Goal: Information Seeking & Learning: Learn about a topic

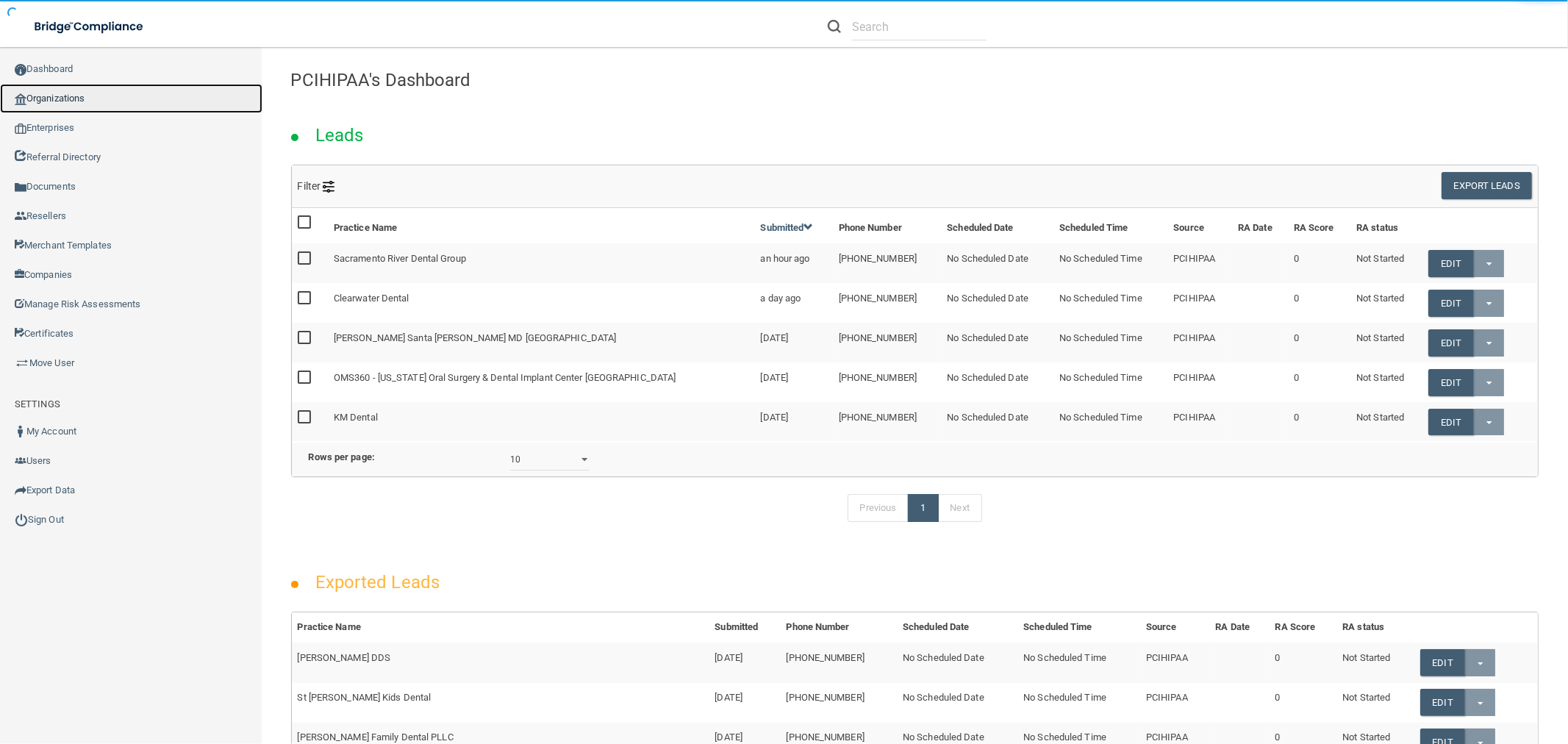
click at [163, 104] on link "Organizations" at bounding box center [131, 98] width 263 height 29
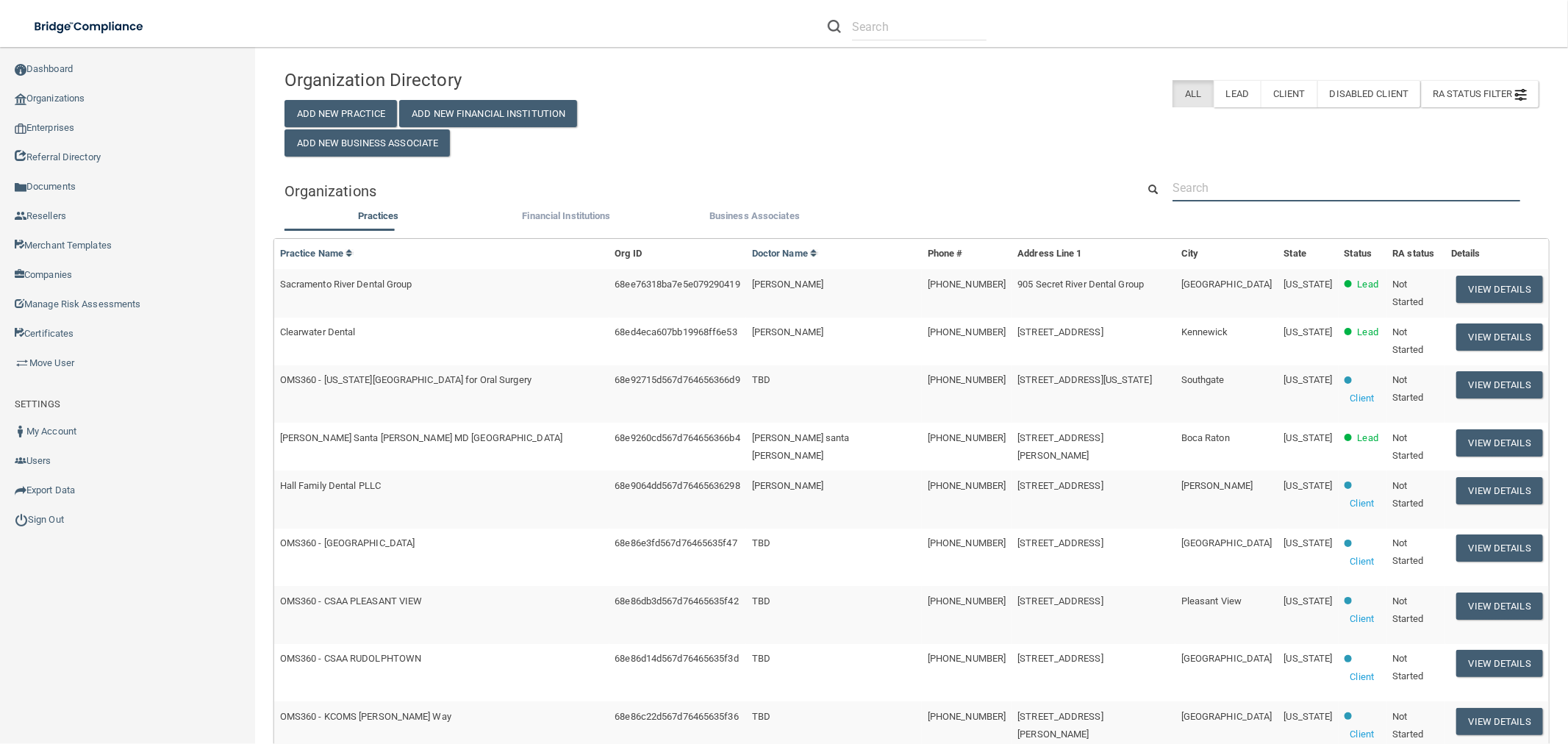
click at [1198, 176] on input "text" at bounding box center [1346, 187] width 348 height 27
paste input "christiane@opalhw.com"
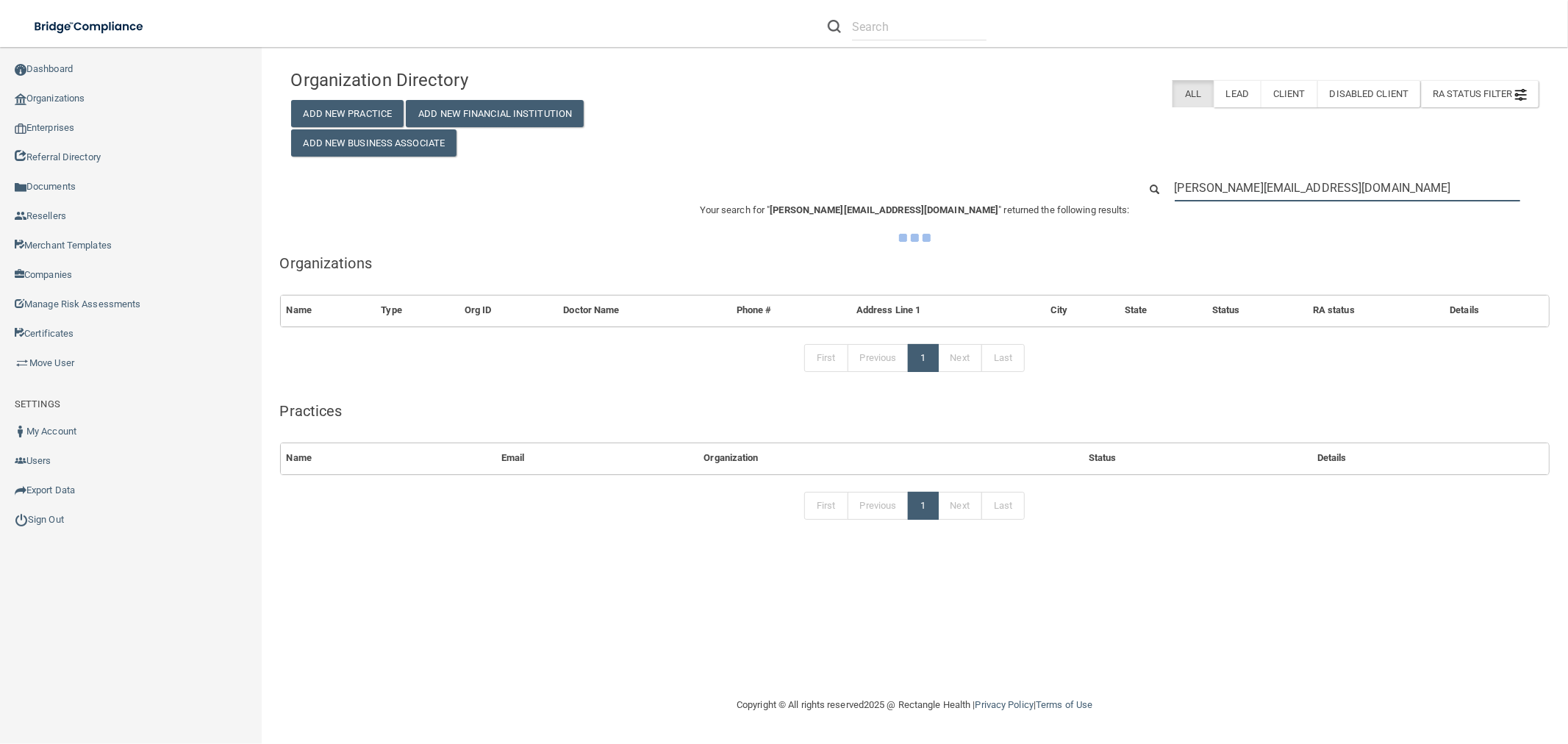
type input "christiane@opalhw.com"
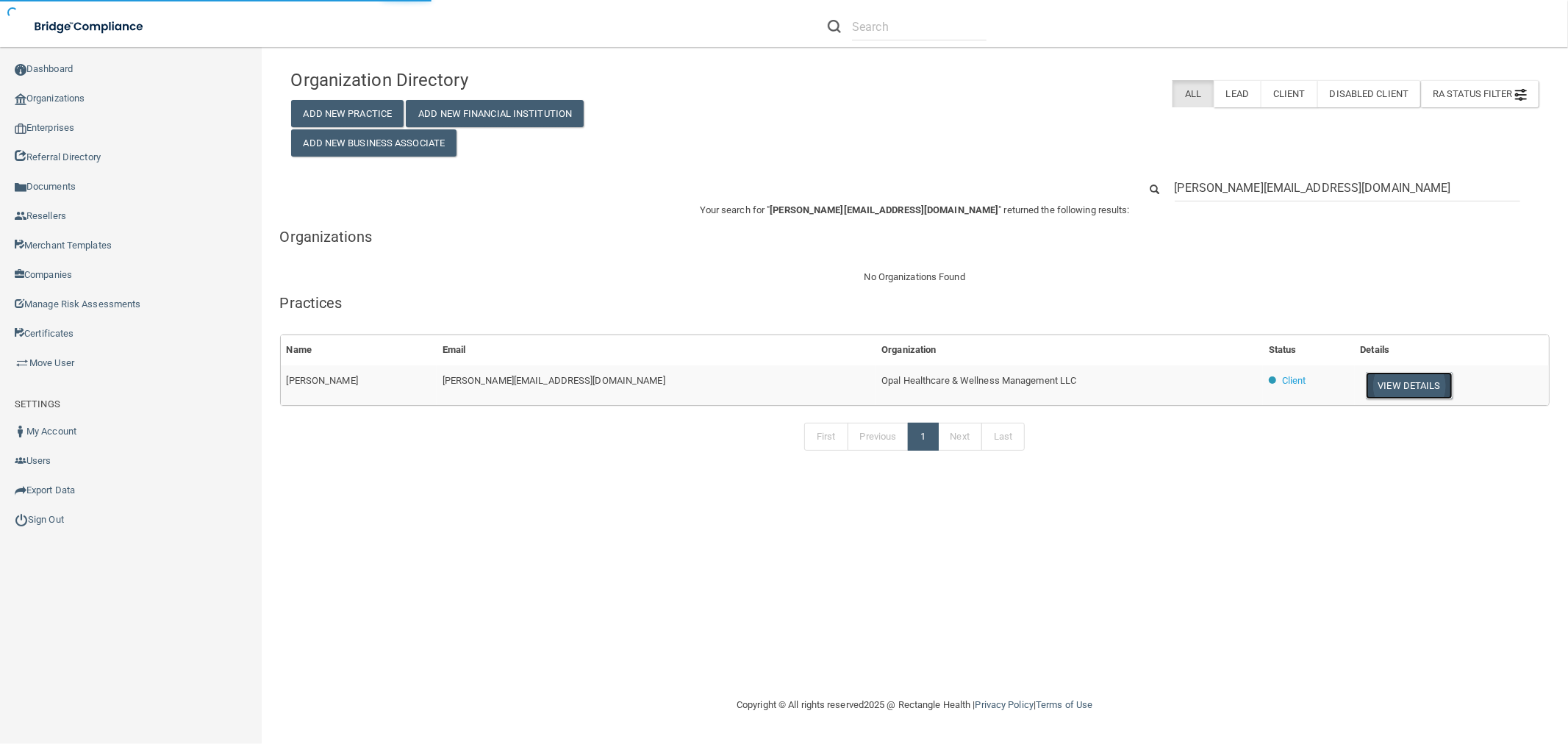
click at [1378, 387] on button "View Details" at bounding box center [1409, 385] width 87 height 27
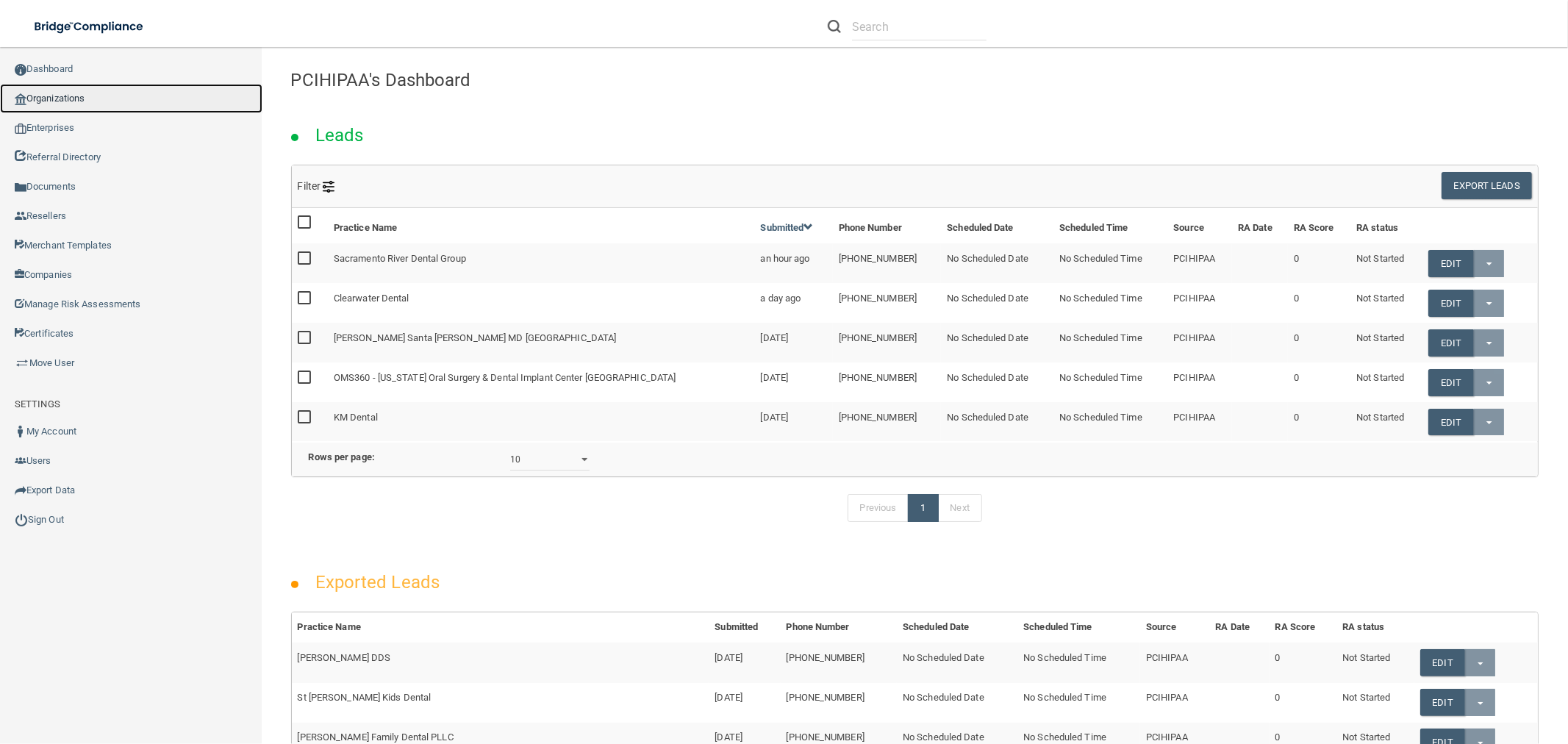
click at [118, 99] on link "Organizations" at bounding box center [131, 98] width 263 height 29
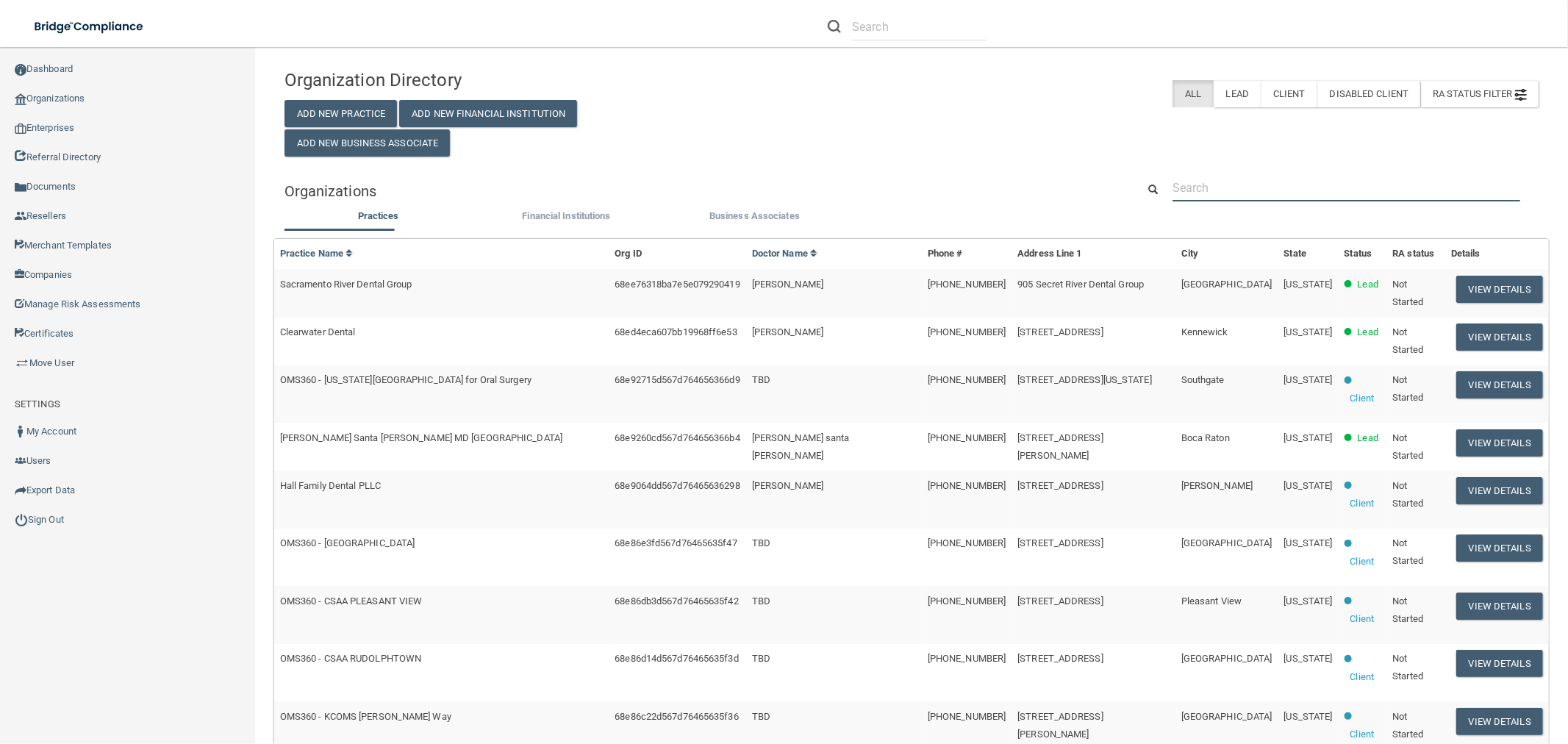
click at [1338, 186] on input "text" at bounding box center [1346, 187] width 348 height 27
paste input "[PERSON_NAME][EMAIL_ADDRESS][DOMAIN_NAME]"
type input "[PERSON_NAME][EMAIL_ADDRESS][DOMAIN_NAME]"
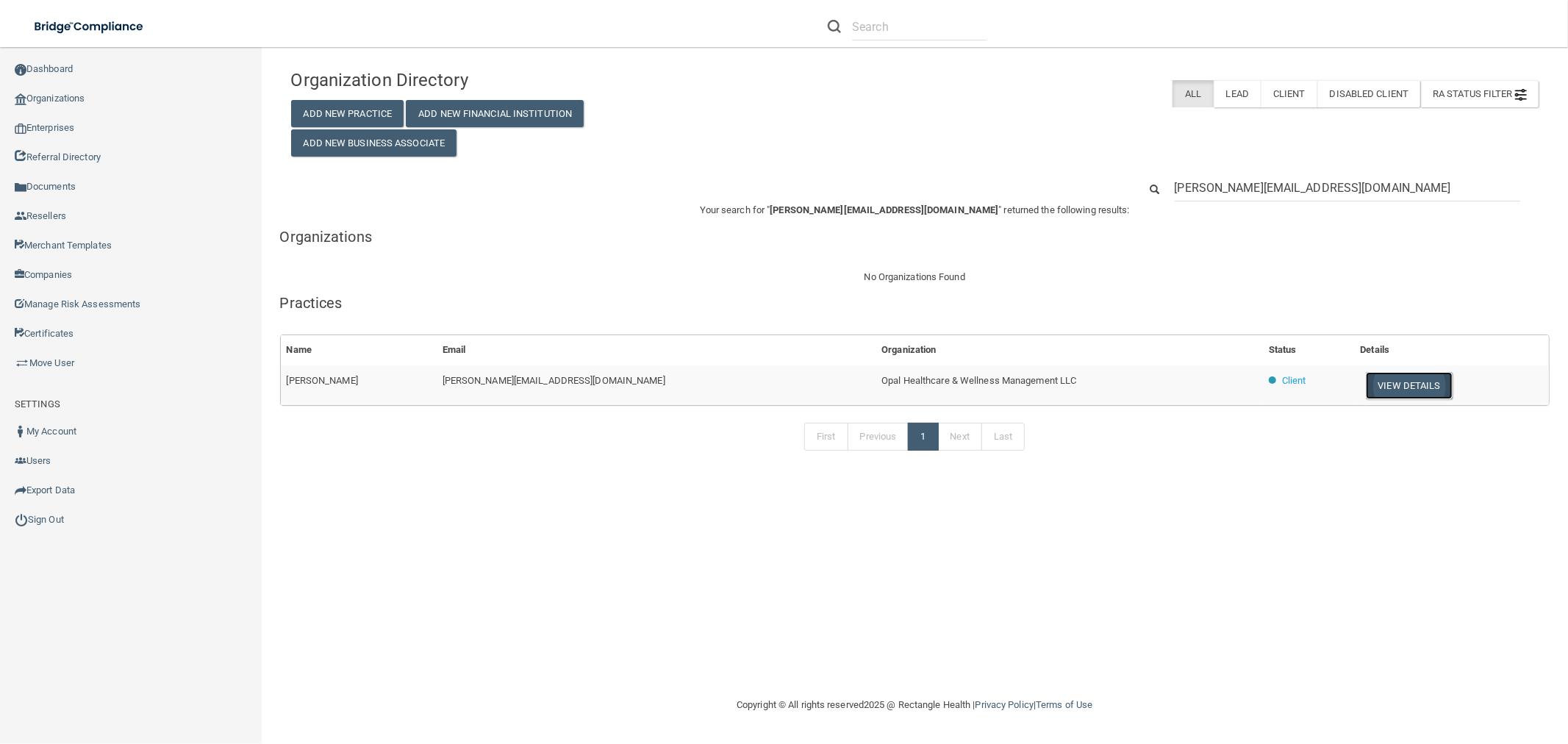
click at [1390, 384] on button "View Details" at bounding box center [1409, 385] width 87 height 27
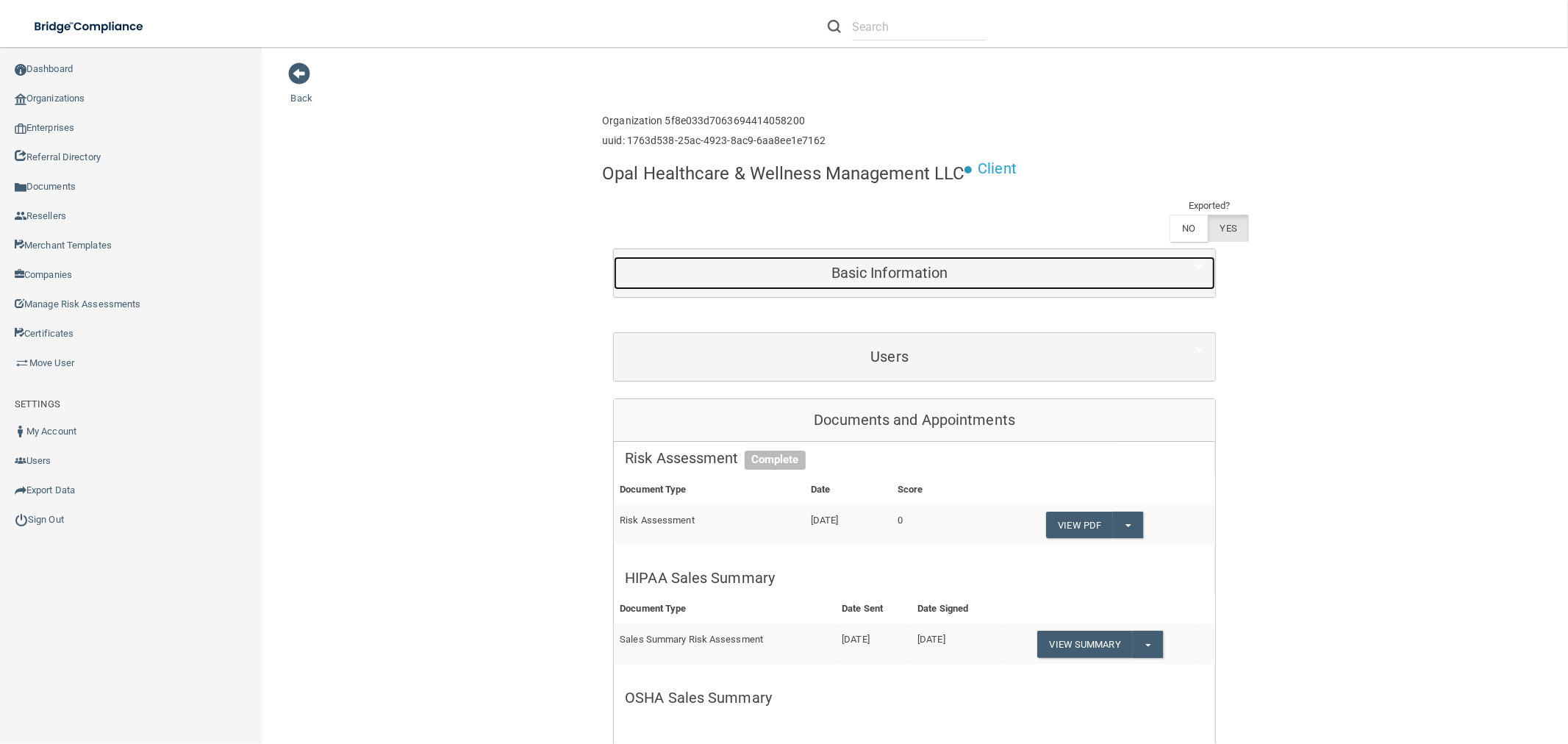
click at [890, 283] on div "Basic Information" at bounding box center [889, 273] width 552 height 33
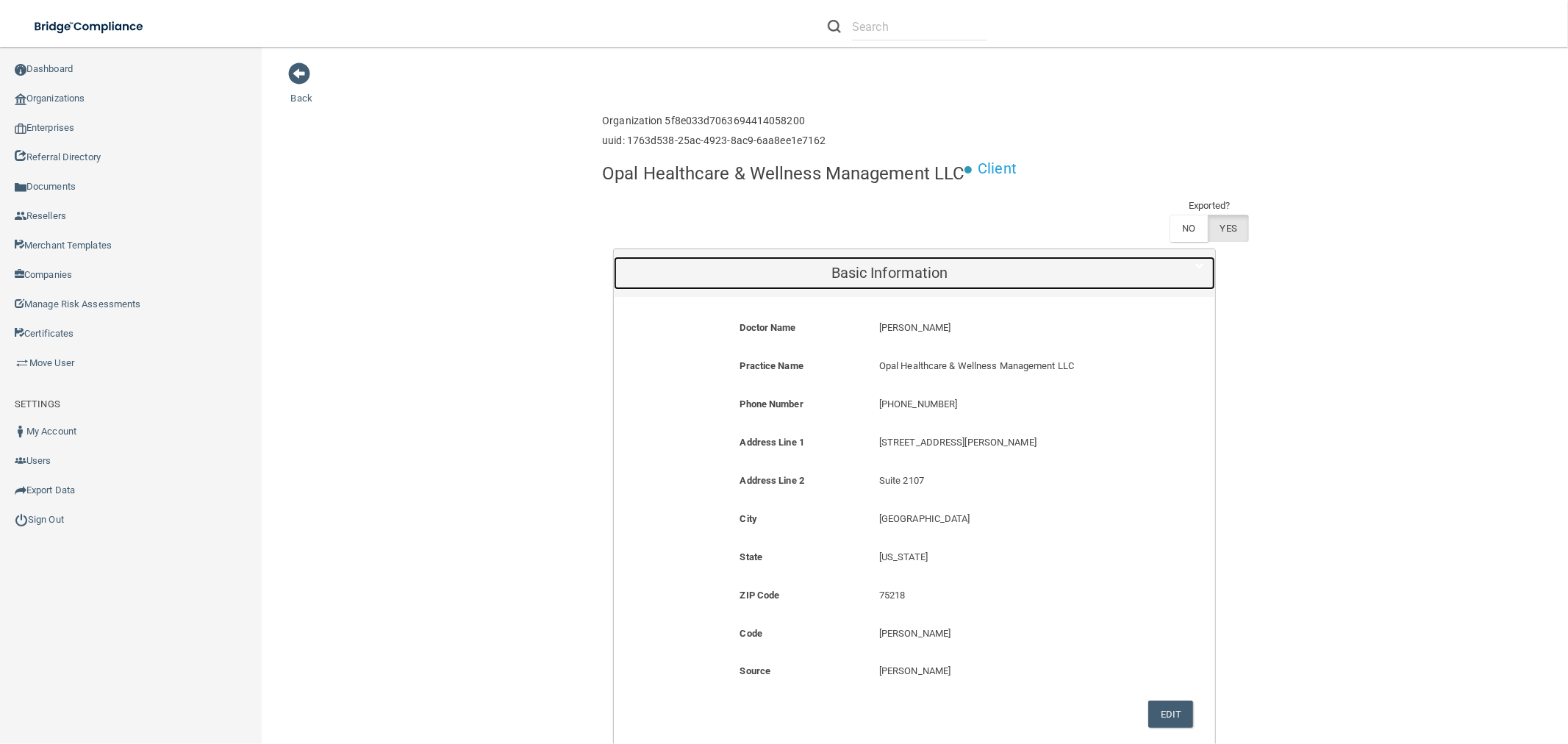
click at [906, 276] on h5 "Basic Information" at bounding box center [889, 273] width 529 height 16
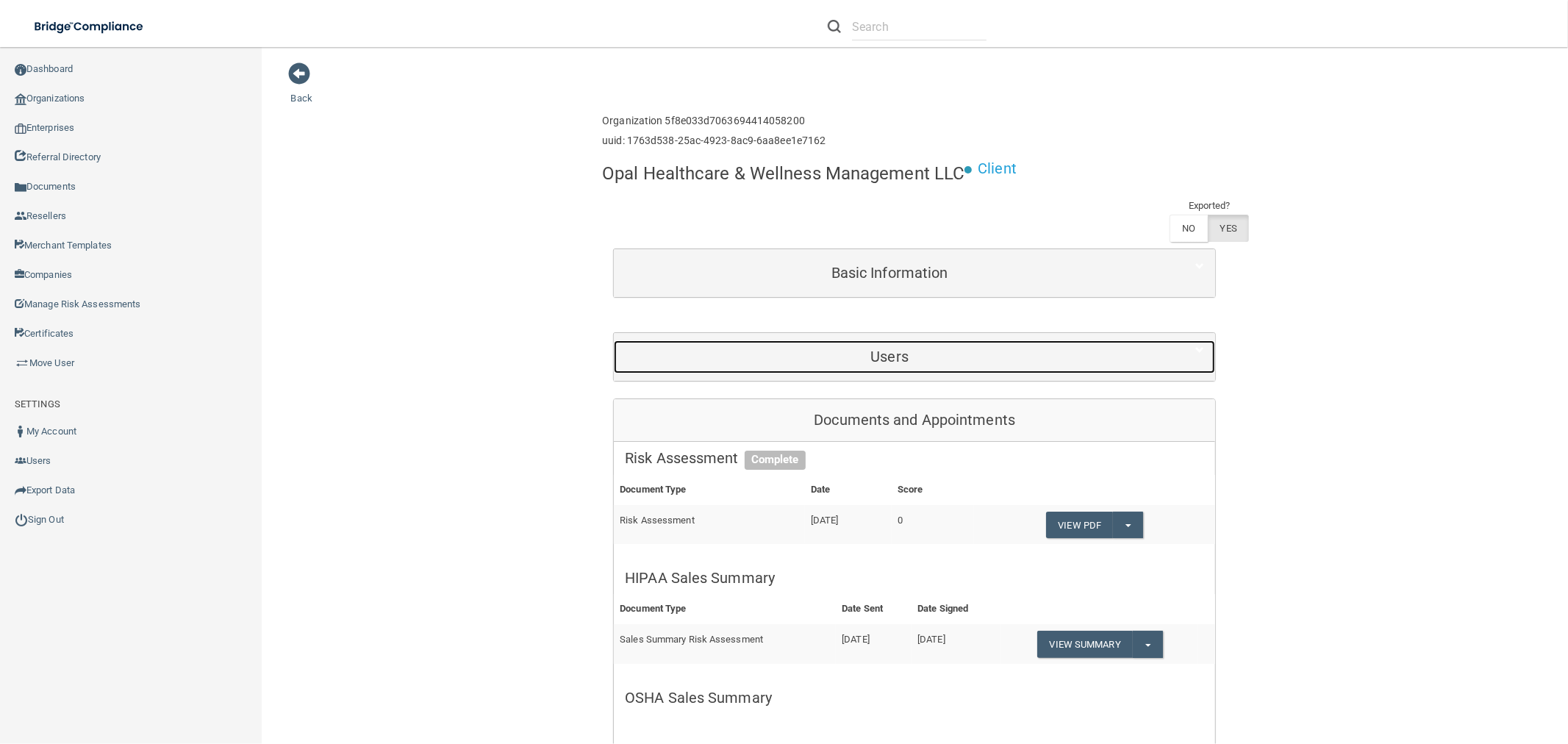
click at [896, 348] on h5 "Users" at bounding box center [889, 357] width 529 height 16
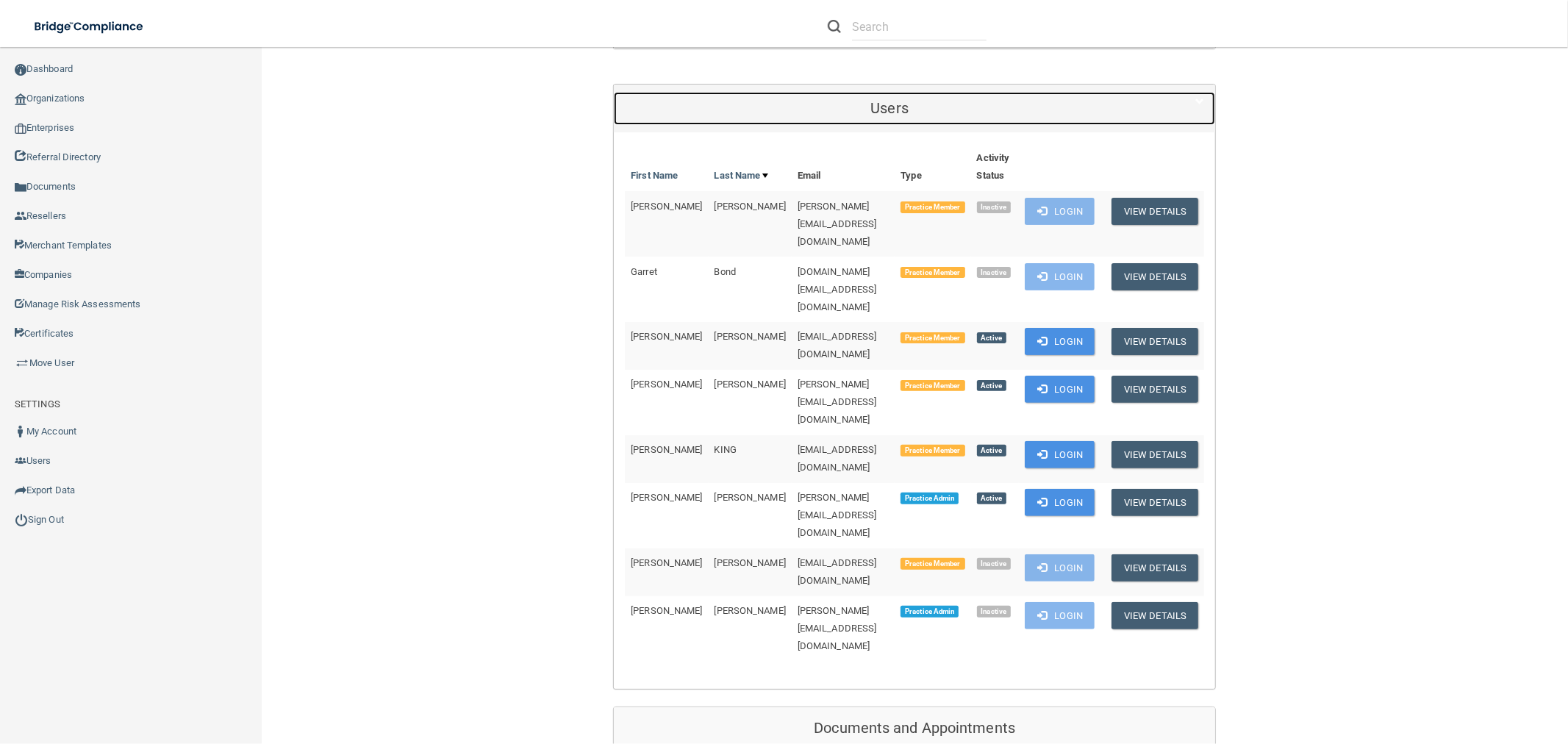
scroll to position [326, 0]
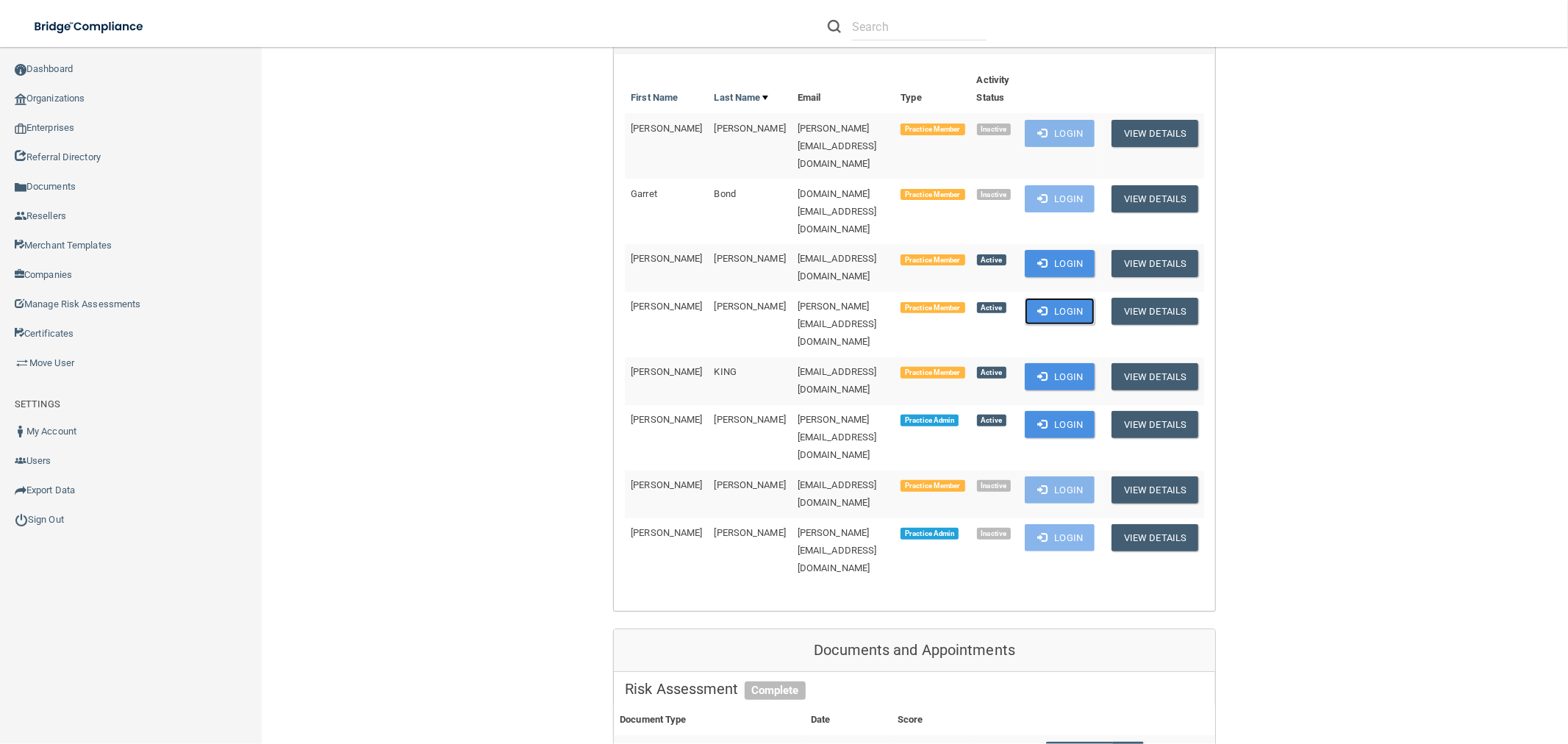
click at [1037, 306] on span at bounding box center [1042, 310] width 10 height 10
click at [1066, 411] on button "Login" at bounding box center [1060, 425] width 70 height 27
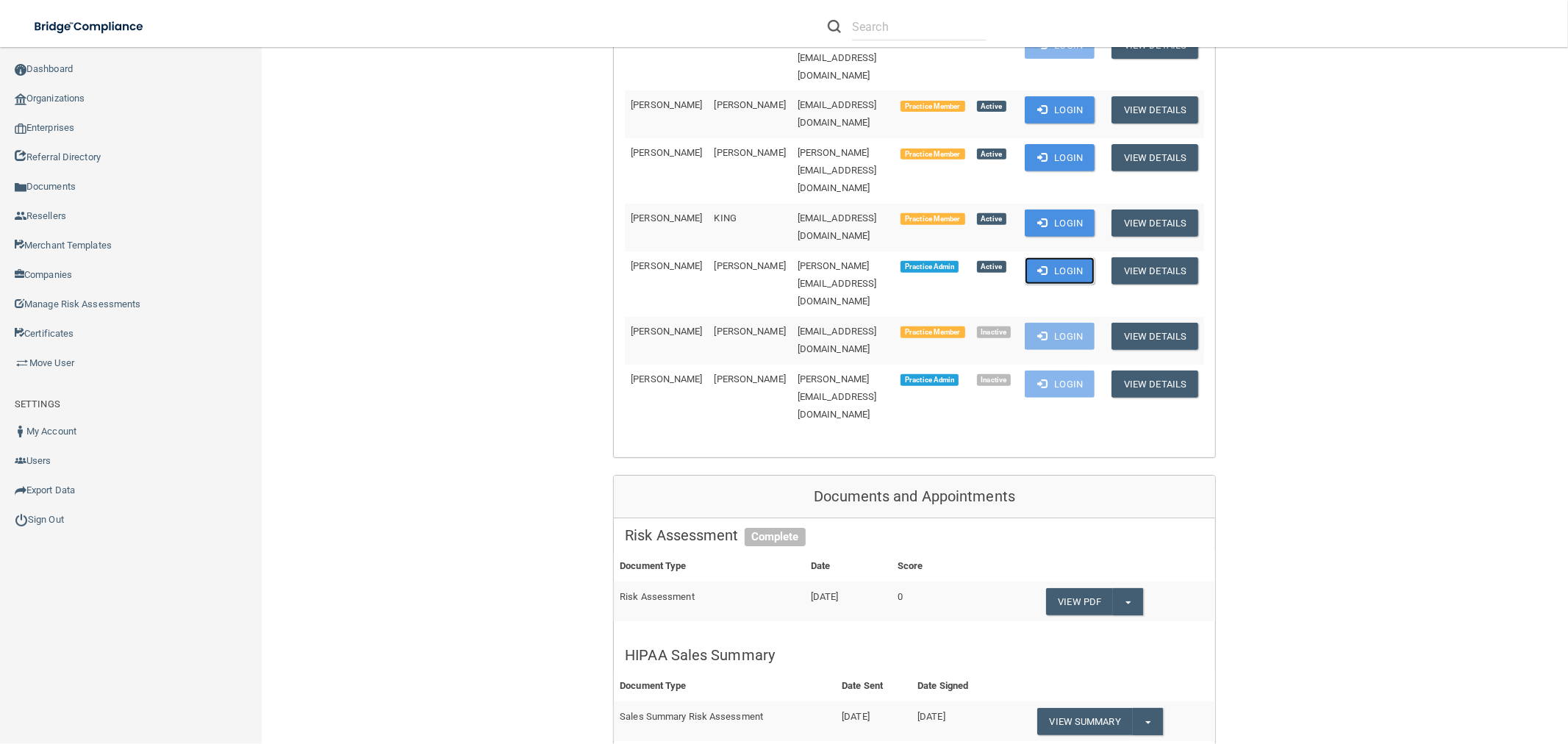
scroll to position [653, 0]
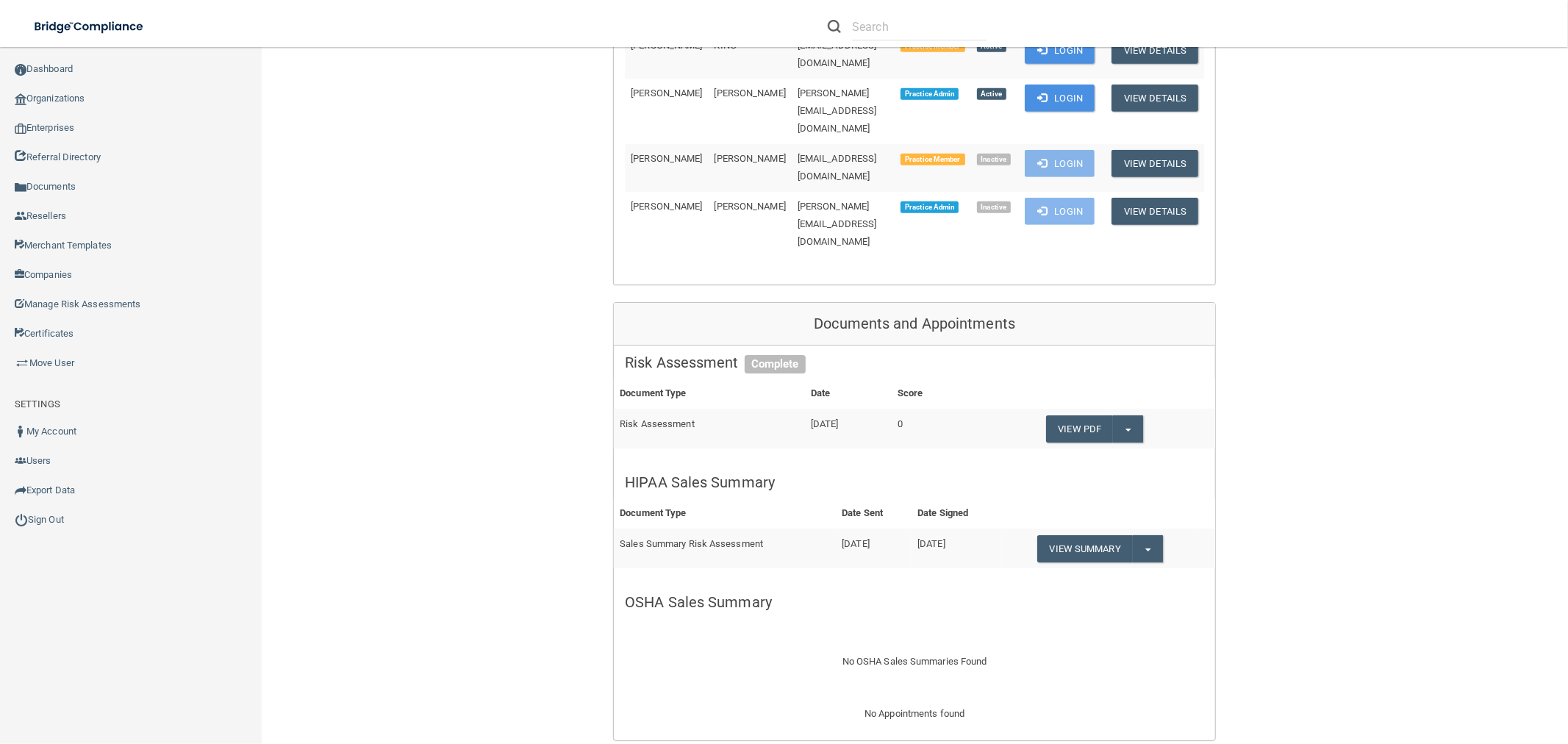
click at [1143, 528] on td "View Summary Split button! Edit Sales Summary Send Sales Summary Download as PDF" at bounding box center [1099, 548] width 197 height 40
click at [1146, 535] on button "Split button!" at bounding box center [1148, 548] width 30 height 27
click at [1130, 567] on link "Download as PDF" at bounding box center [1098, 578] width 122 height 22
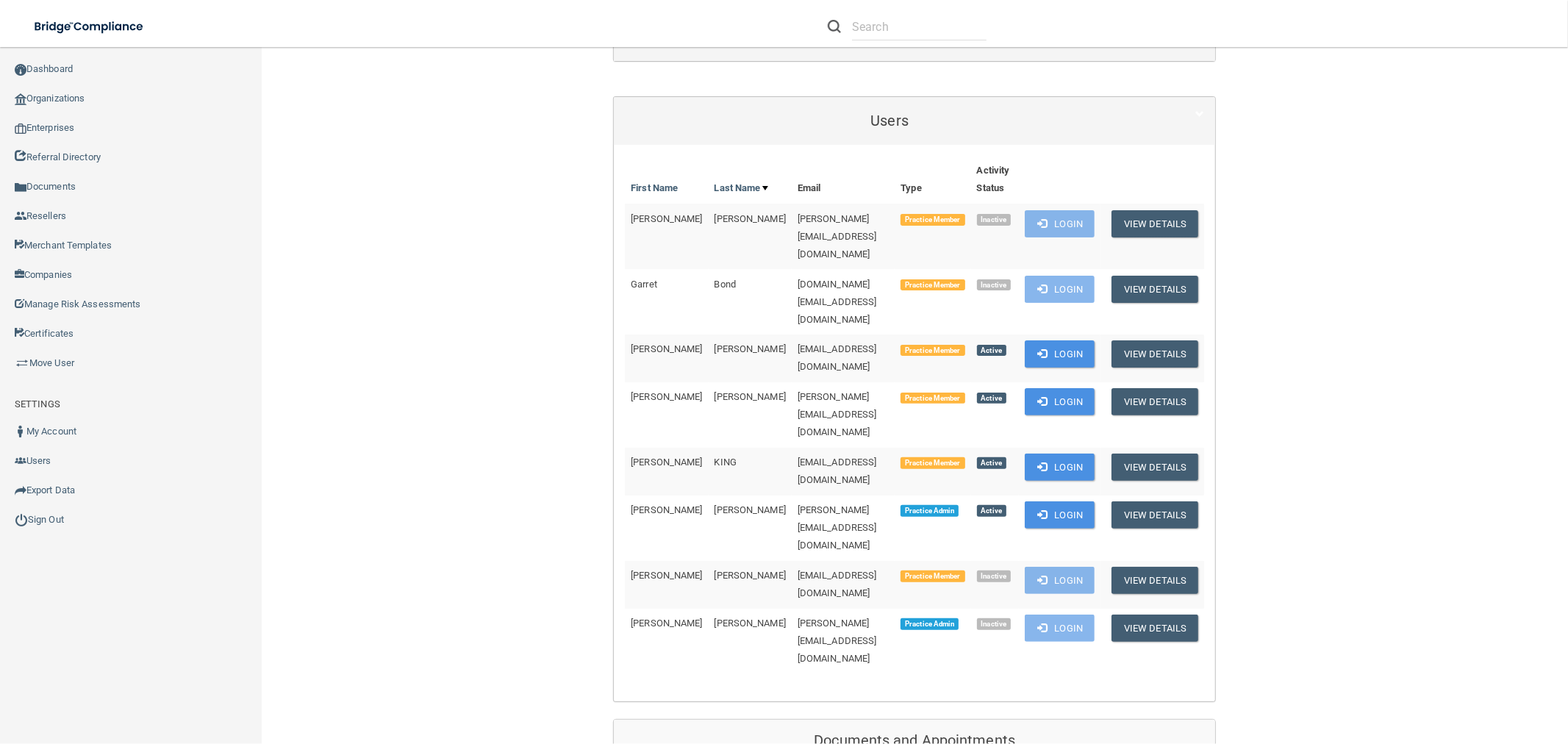
scroll to position [245, 0]
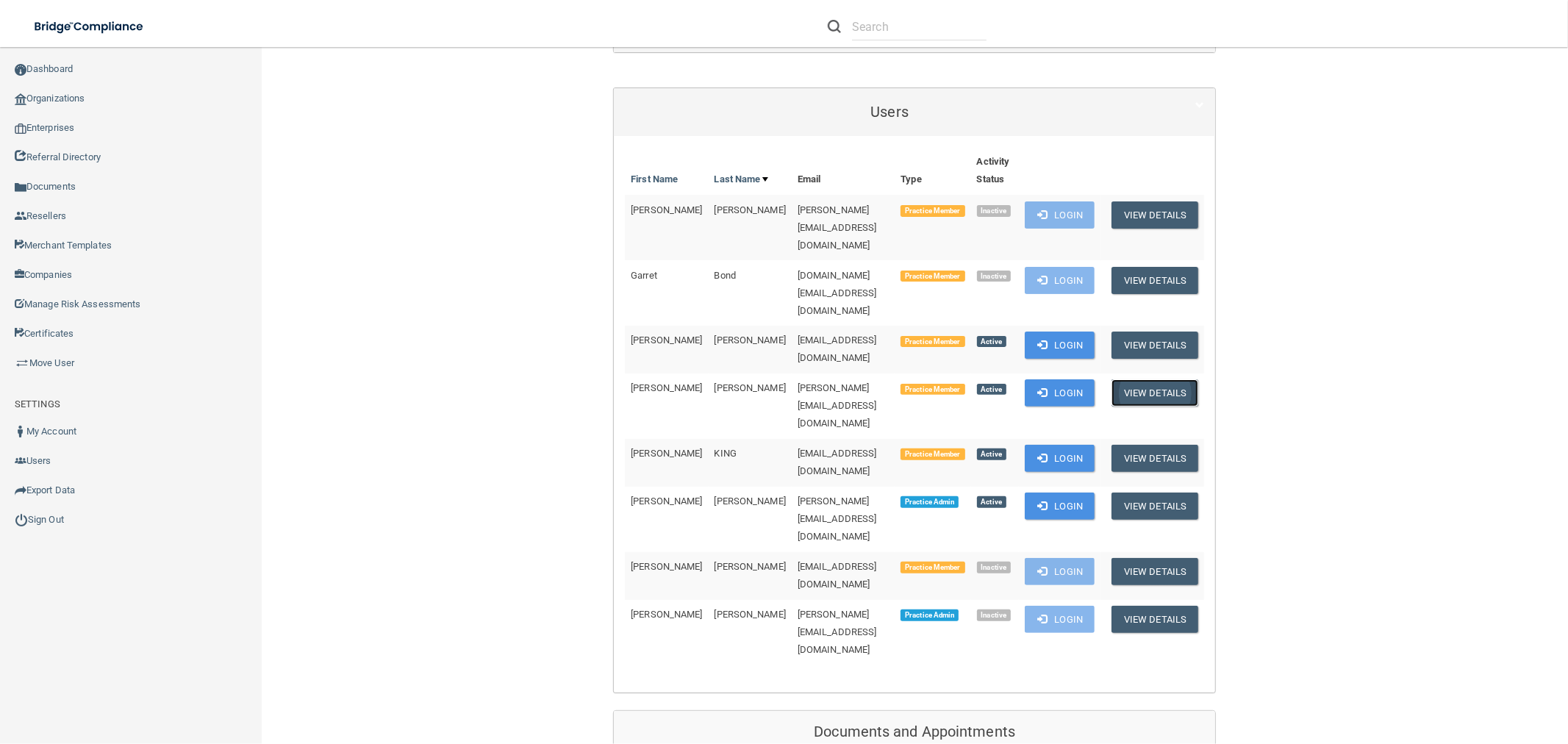
click at [1169, 379] on button "View Details" at bounding box center [1155, 393] width 87 height 27
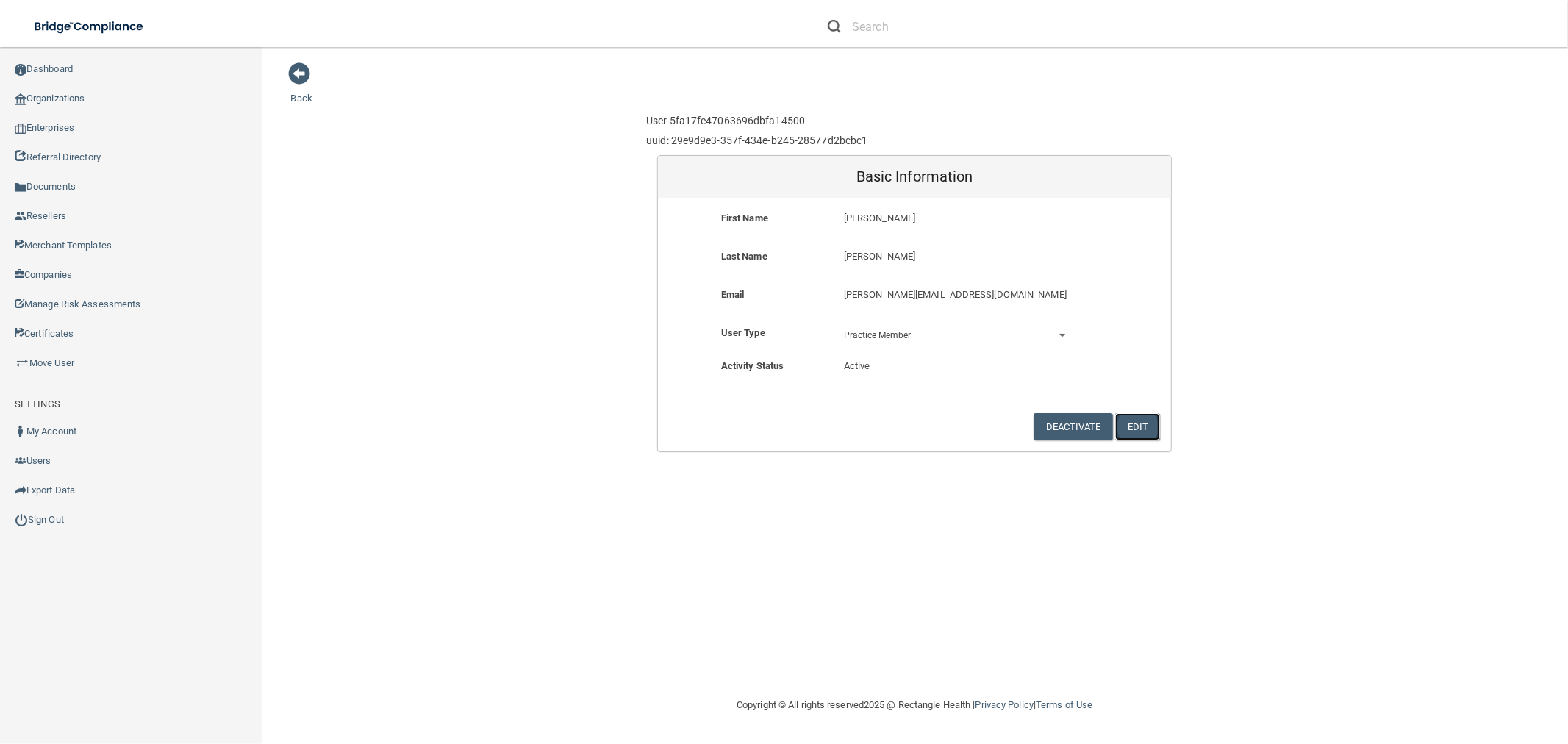
click at [1138, 423] on button "Edit" at bounding box center [1137, 426] width 45 height 27
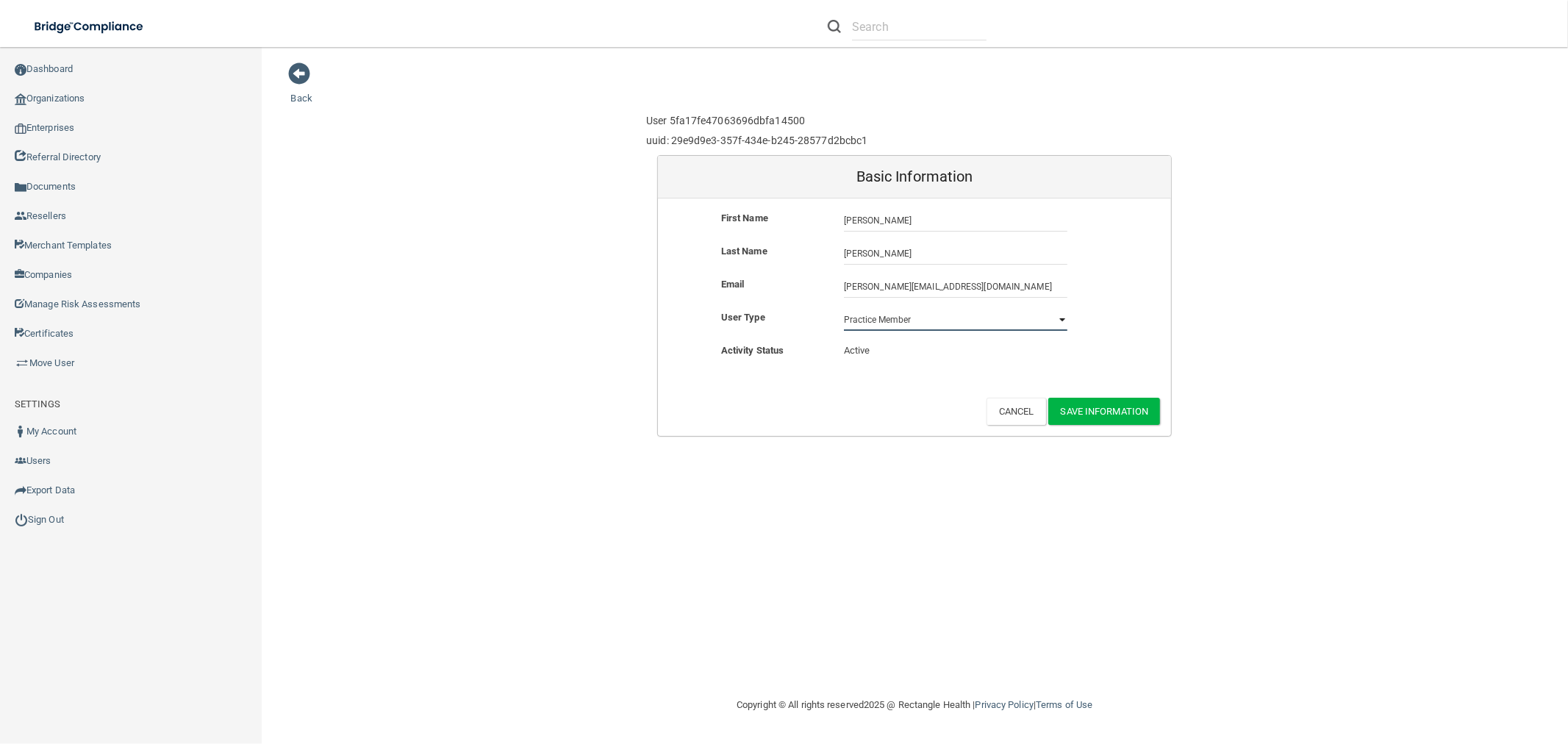
click at [943, 327] on select "Practice Admin Practice Member Financial Institution Admin Business Associate A…" at bounding box center [955, 320] width 223 height 22
select select "practice_admin"
click at [844, 309] on select "Practice Admin Practice Member Financial Institution Admin Business Associate A…" at bounding box center [955, 320] width 223 height 22
click at [1084, 412] on button "Save Information" at bounding box center [1104, 411] width 113 height 27
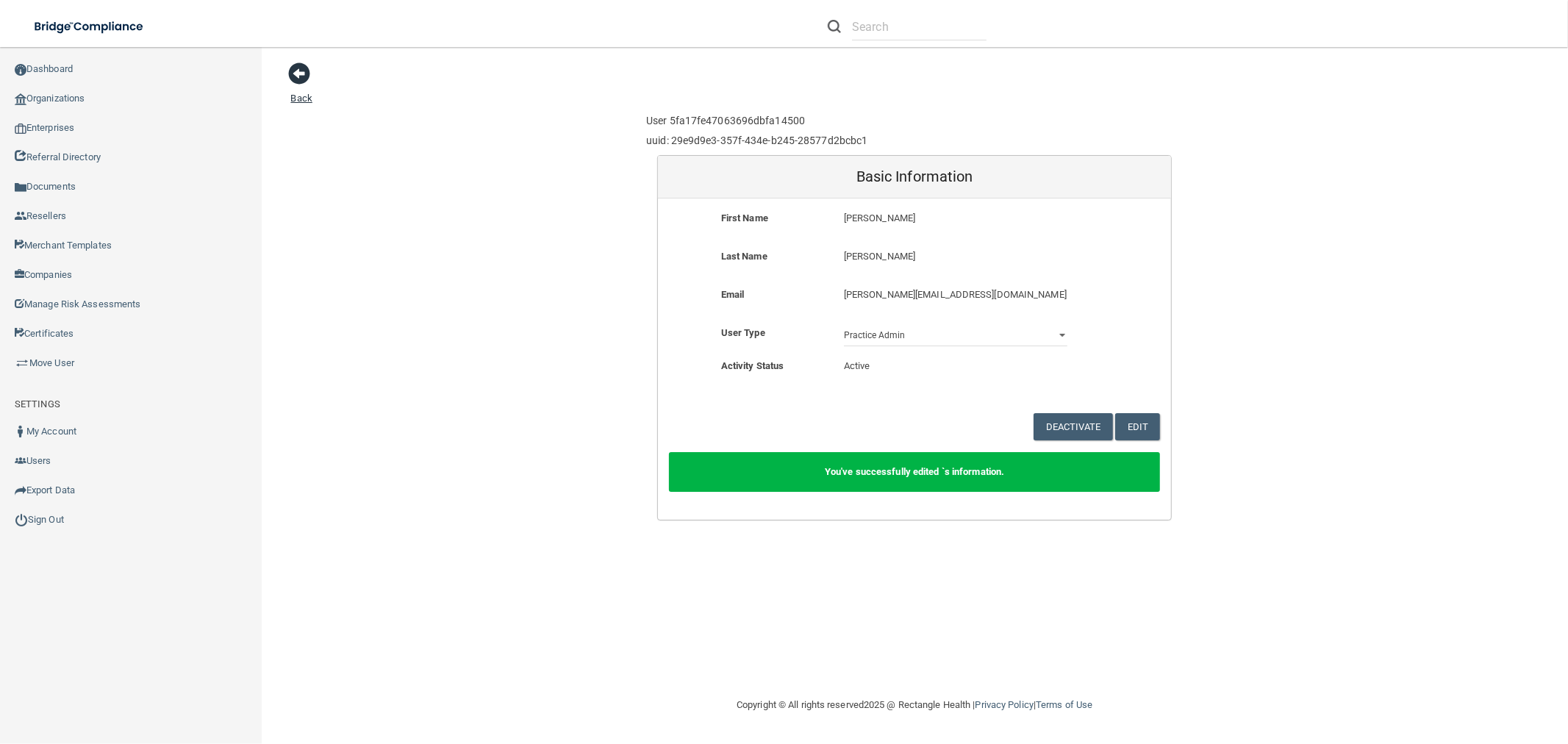
click at [290, 72] on span at bounding box center [300, 74] width 22 height 22
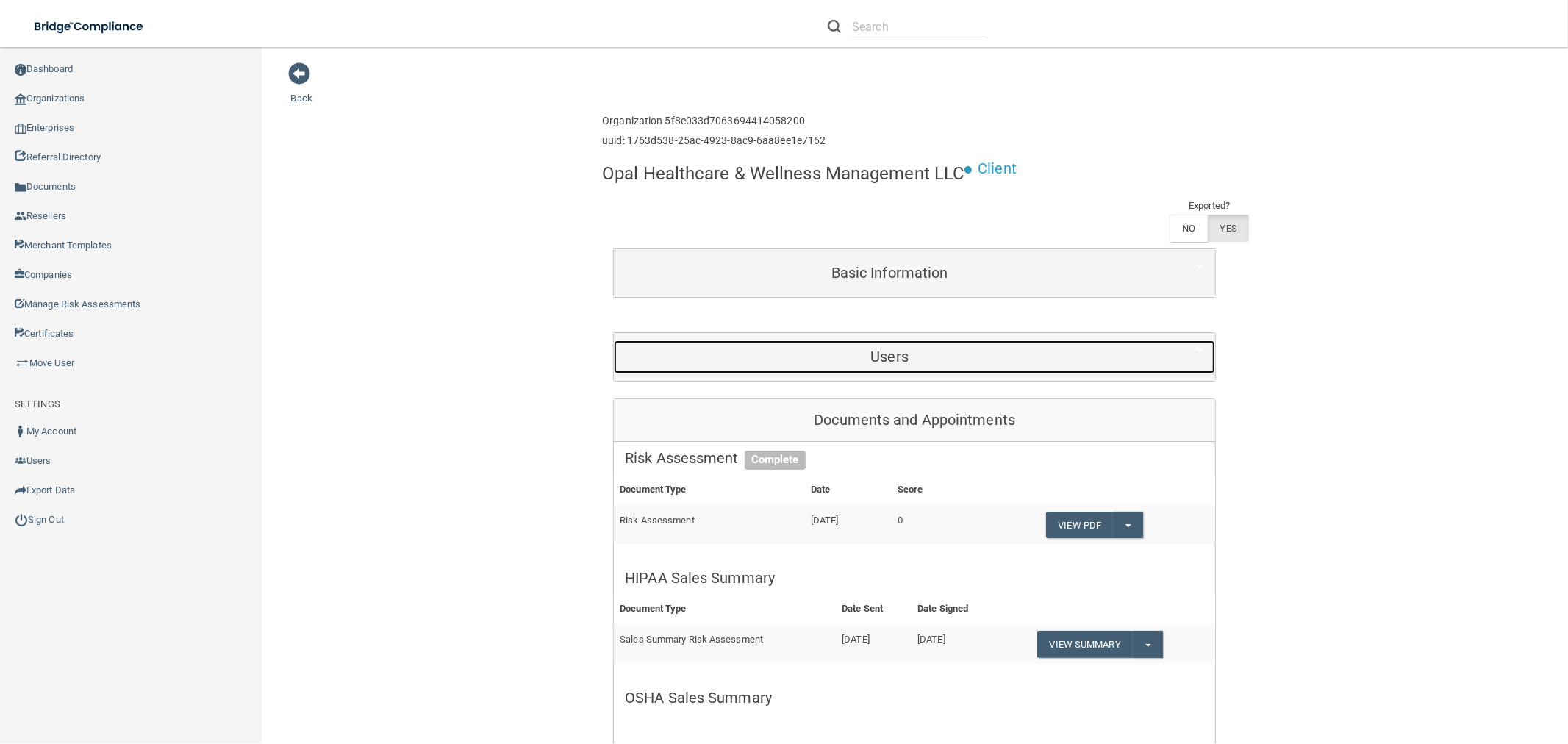
drag, startPoint x: 866, startPoint y: 356, endPoint x: 878, endPoint y: 359, distance: 12.4
click at [866, 356] on h5 "Users" at bounding box center [889, 357] width 529 height 16
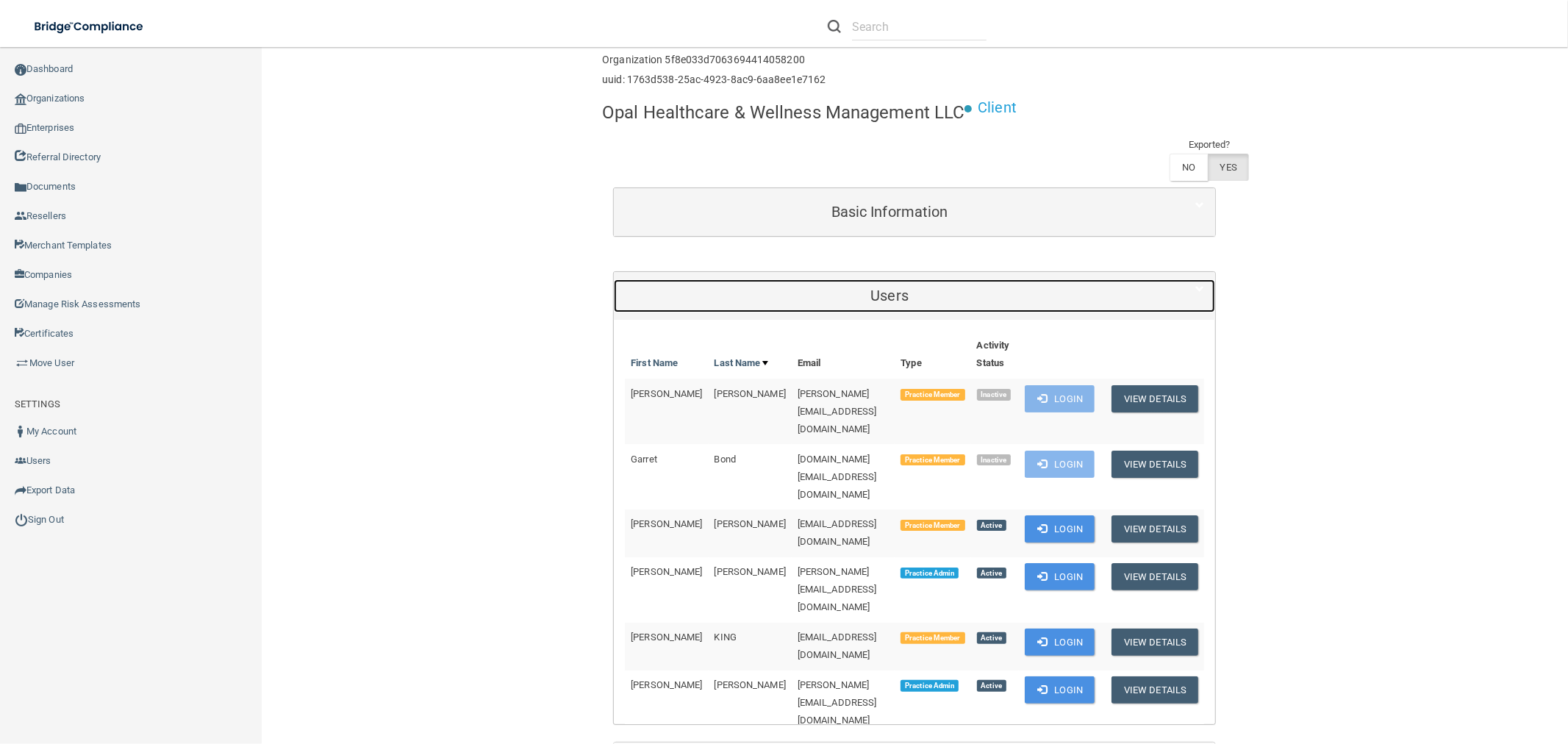
scroll to position [245, 0]
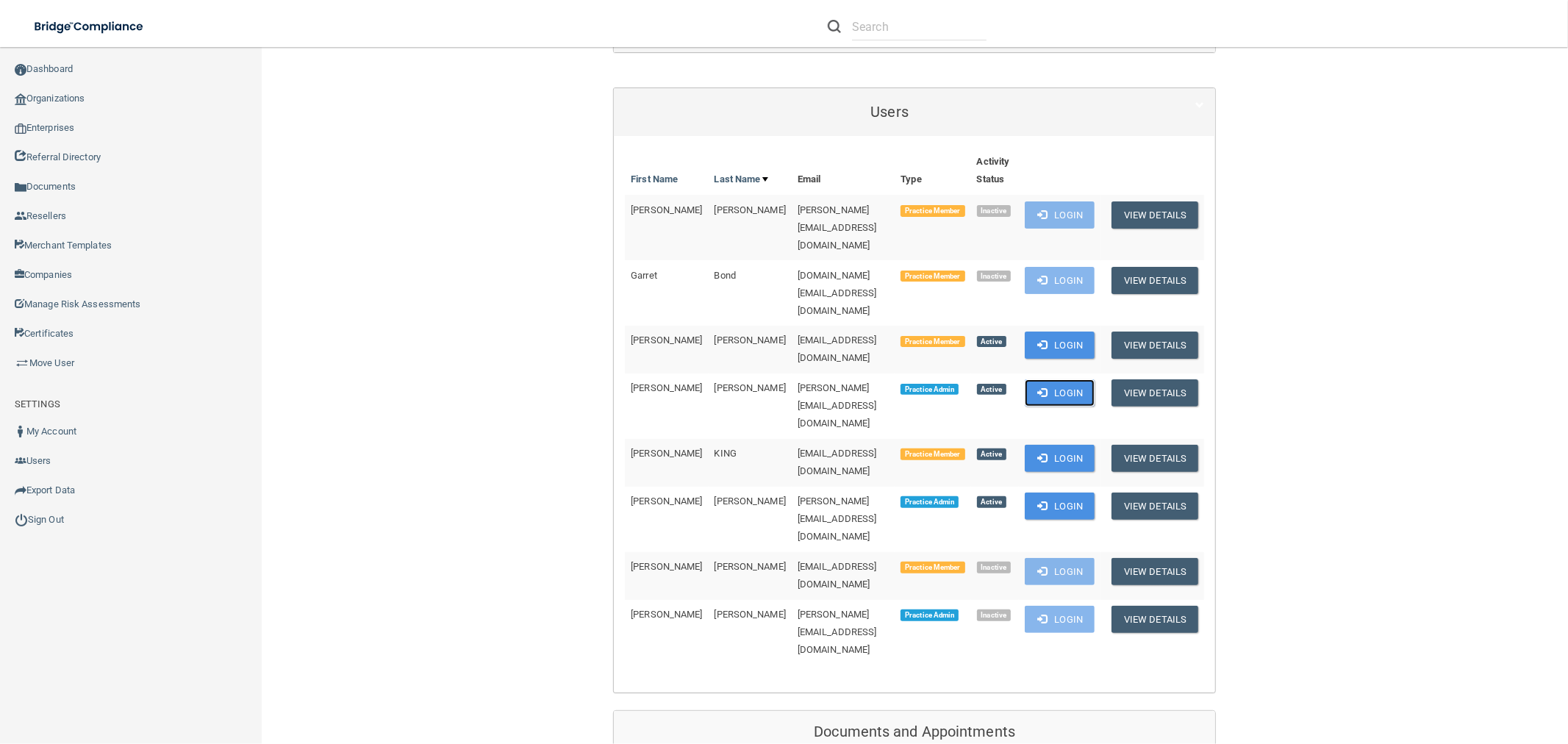
drag, startPoint x: 1037, startPoint y: 325, endPoint x: 981, endPoint y: 327, distance: 56.0
click at [1039, 379] on button "Login" at bounding box center [1060, 393] width 70 height 27
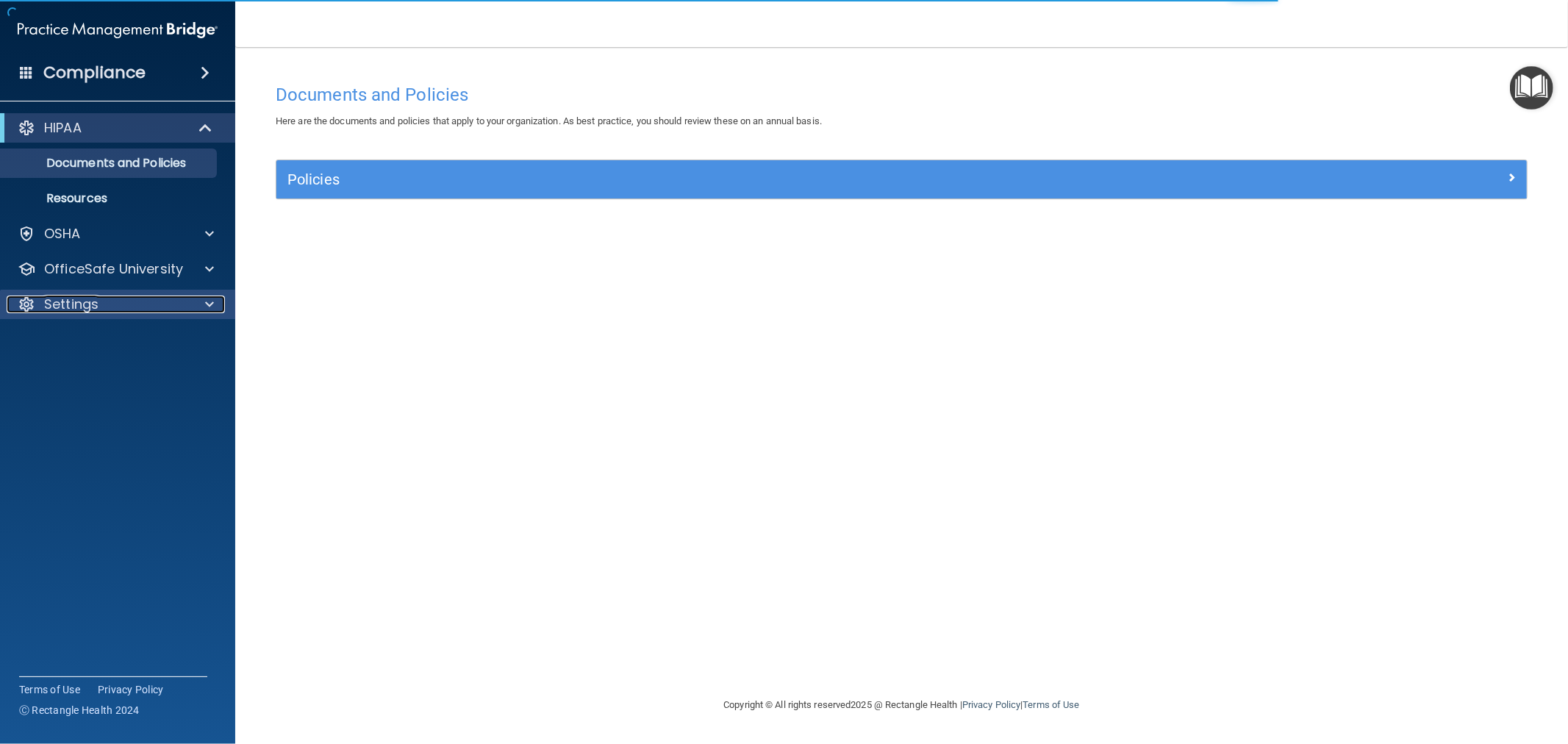
click at [93, 309] on p "Settings" at bounding box center [71, 304] width 54 height 18
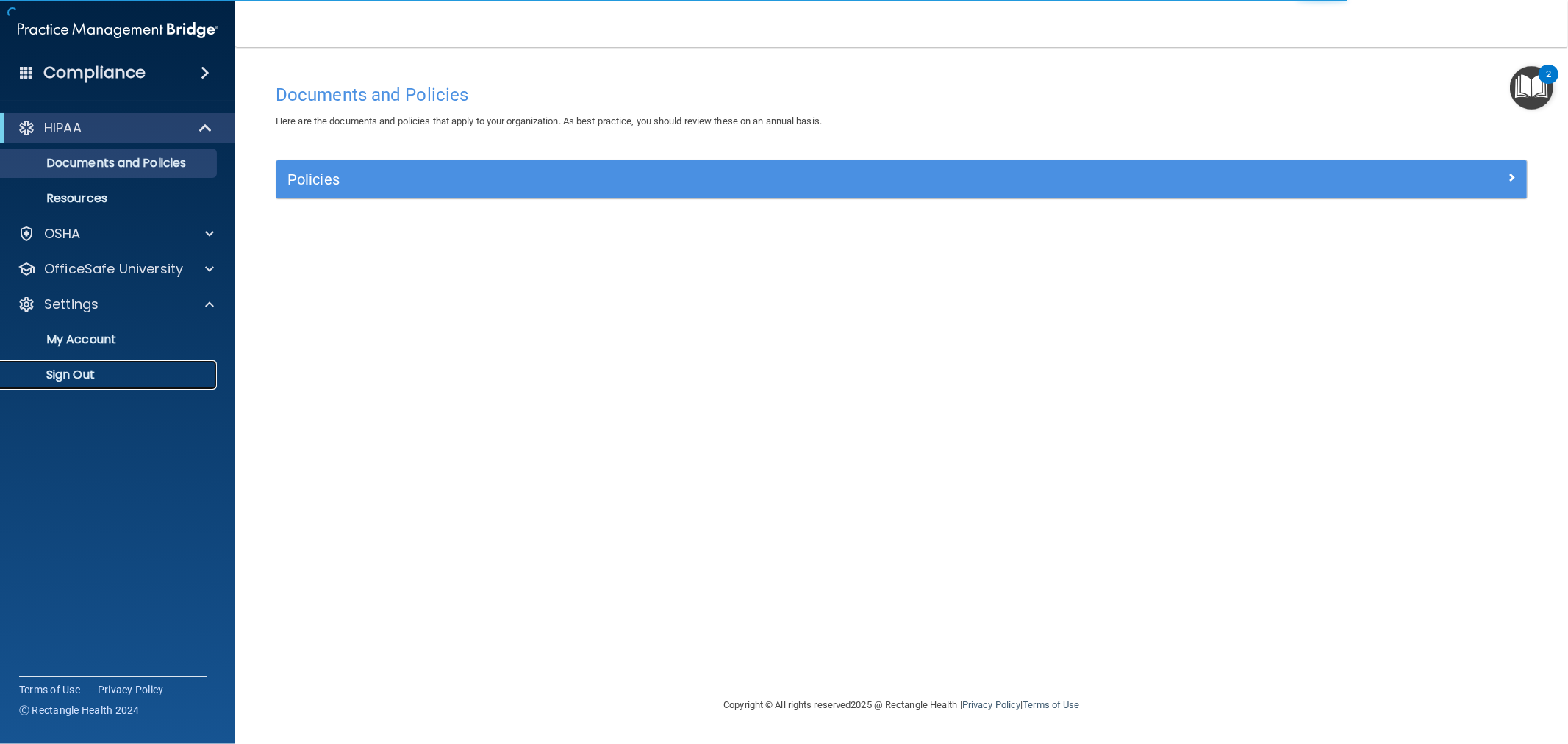
click at [81, 375] on p "Sign Out" at bounding box center [110, 375] width 201 height 15
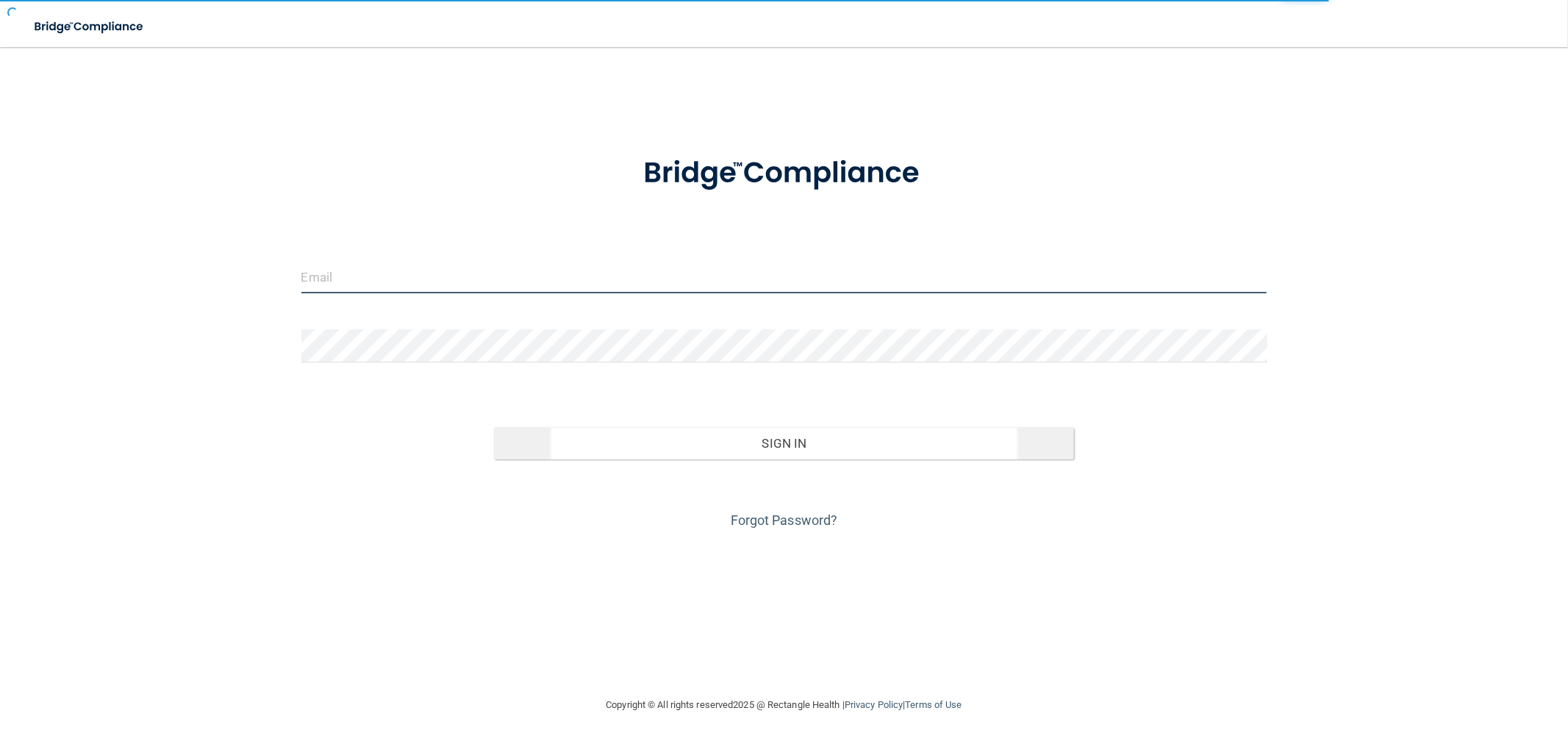
type input "[EMAIL_ADDRESS][DOMAIN_NAME]"
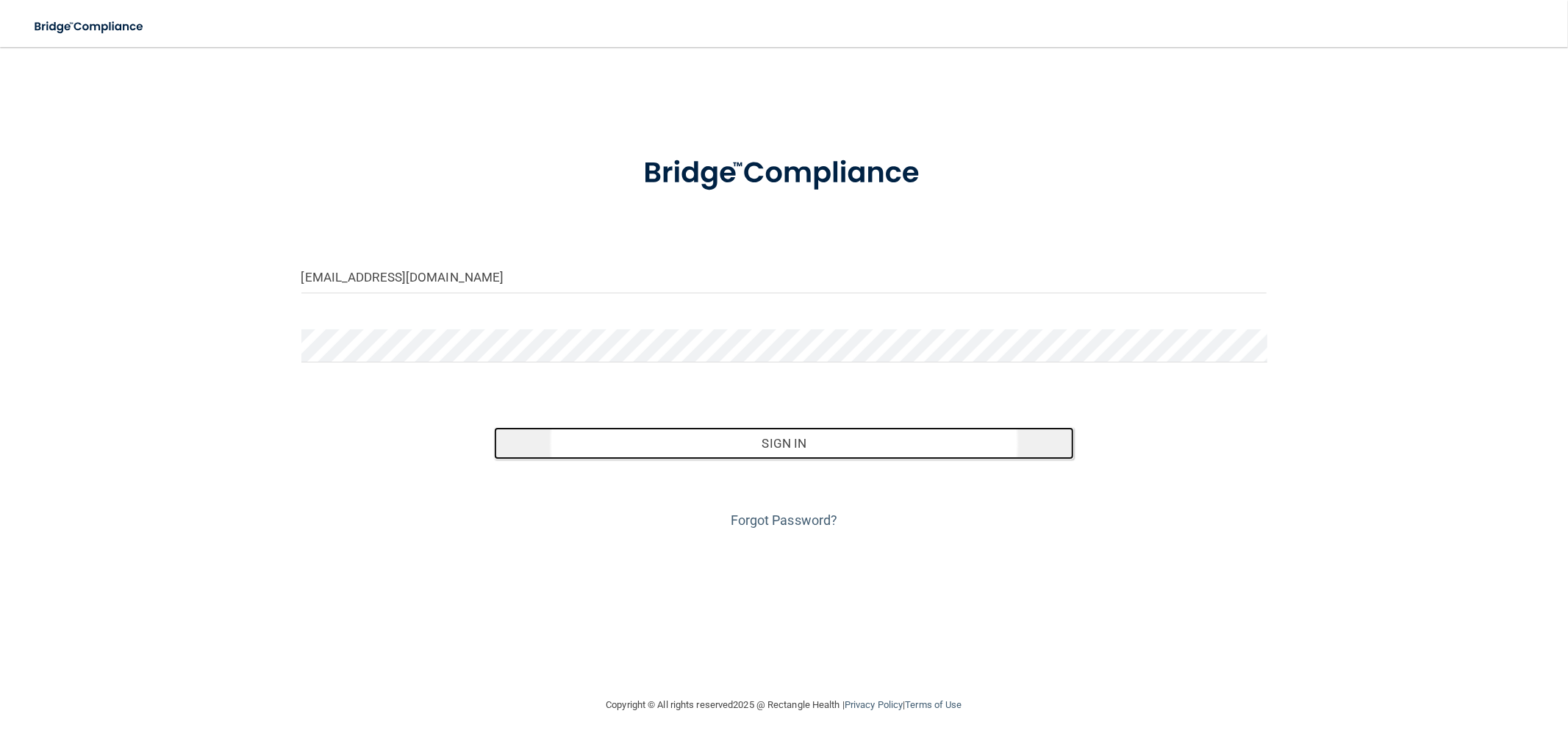
click at [724, 451] on button "Sign In" at bounding box center [784, 443] width 579 height 32
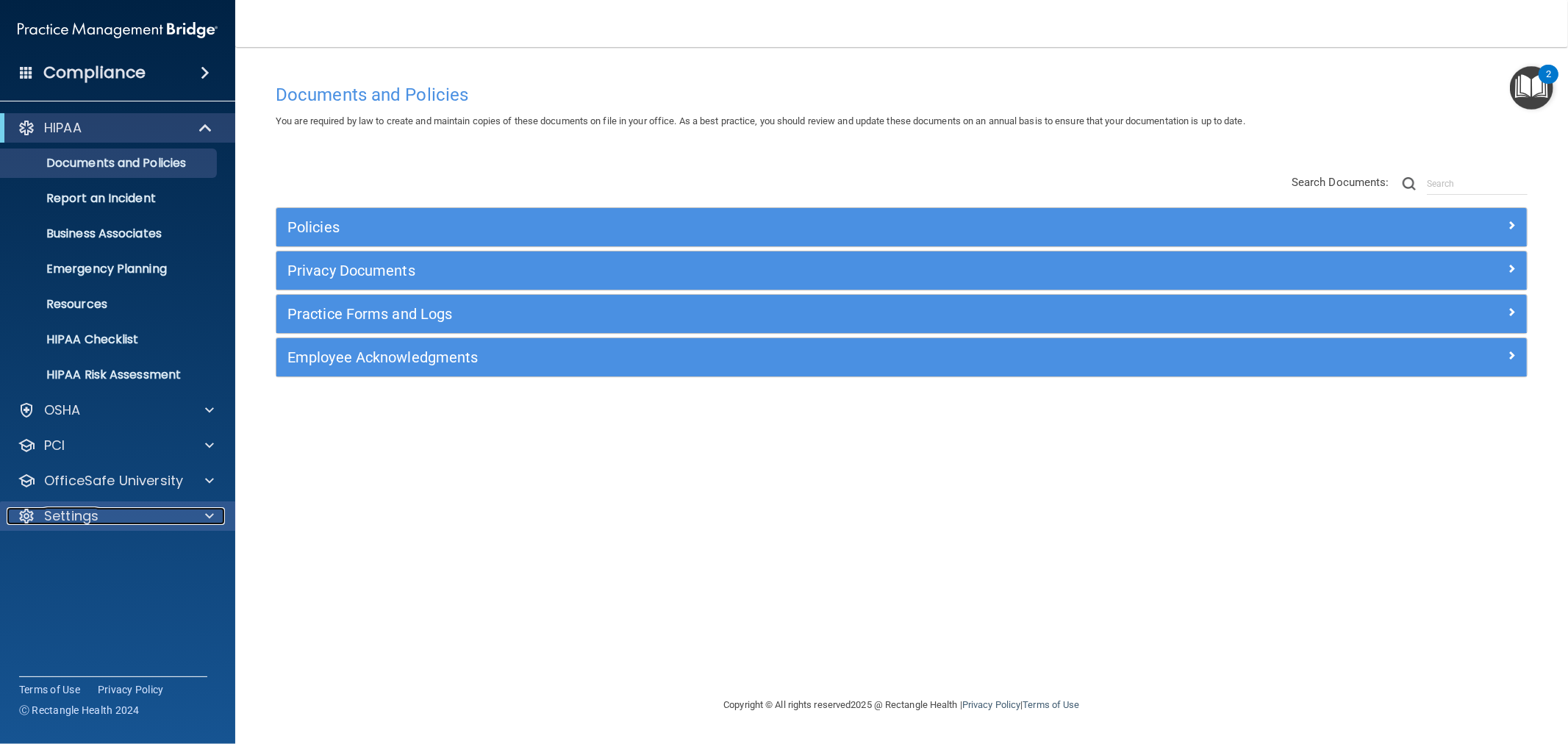
click at [73, 508] on p "Settings" at bounding box center [71, 516] width 54 height 18
click at [66, 667] on link "Sign Out" at bounding box center [101, 657] width 231 height 29
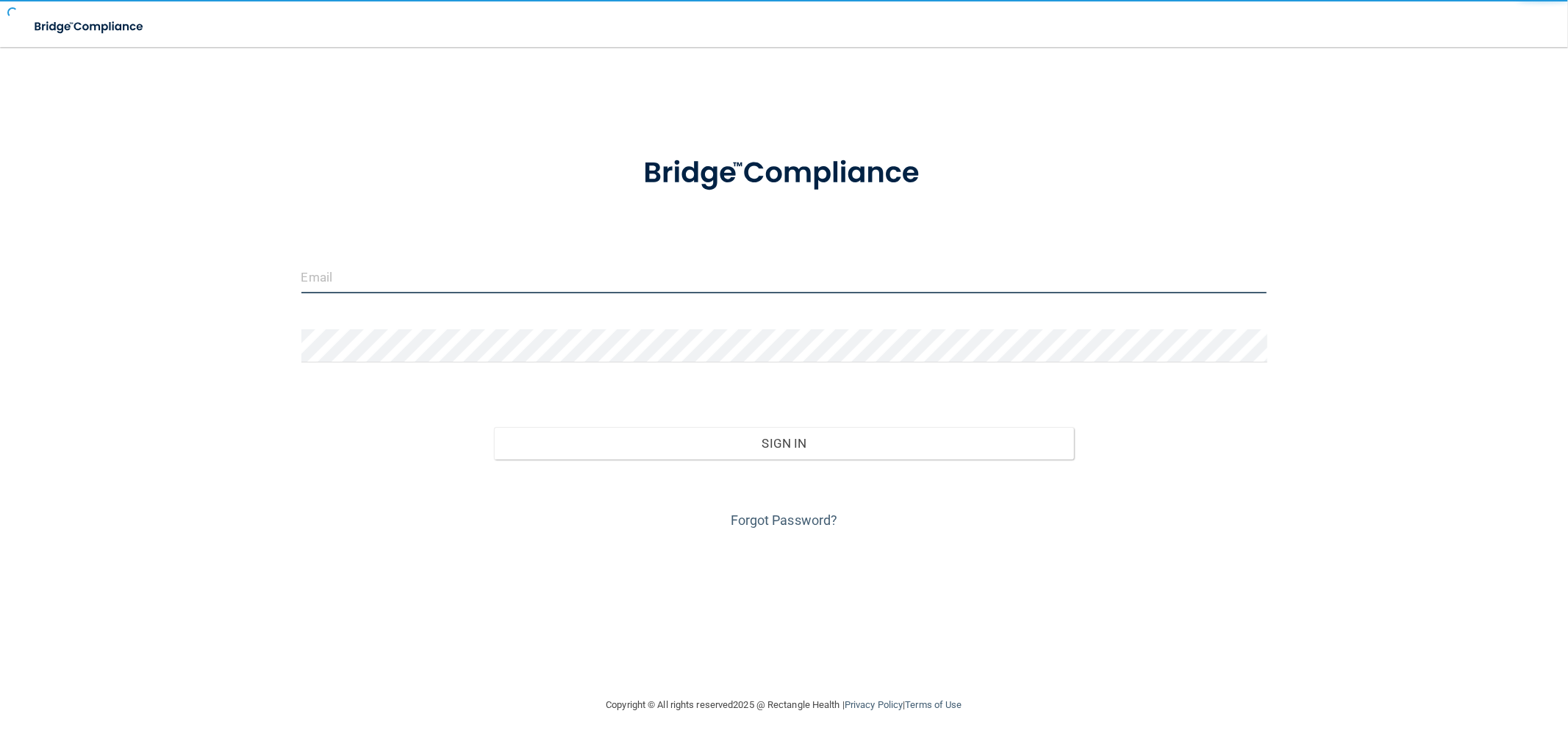
type input "[EMAIL_ADDRESS][DOMAIN_NAME]"
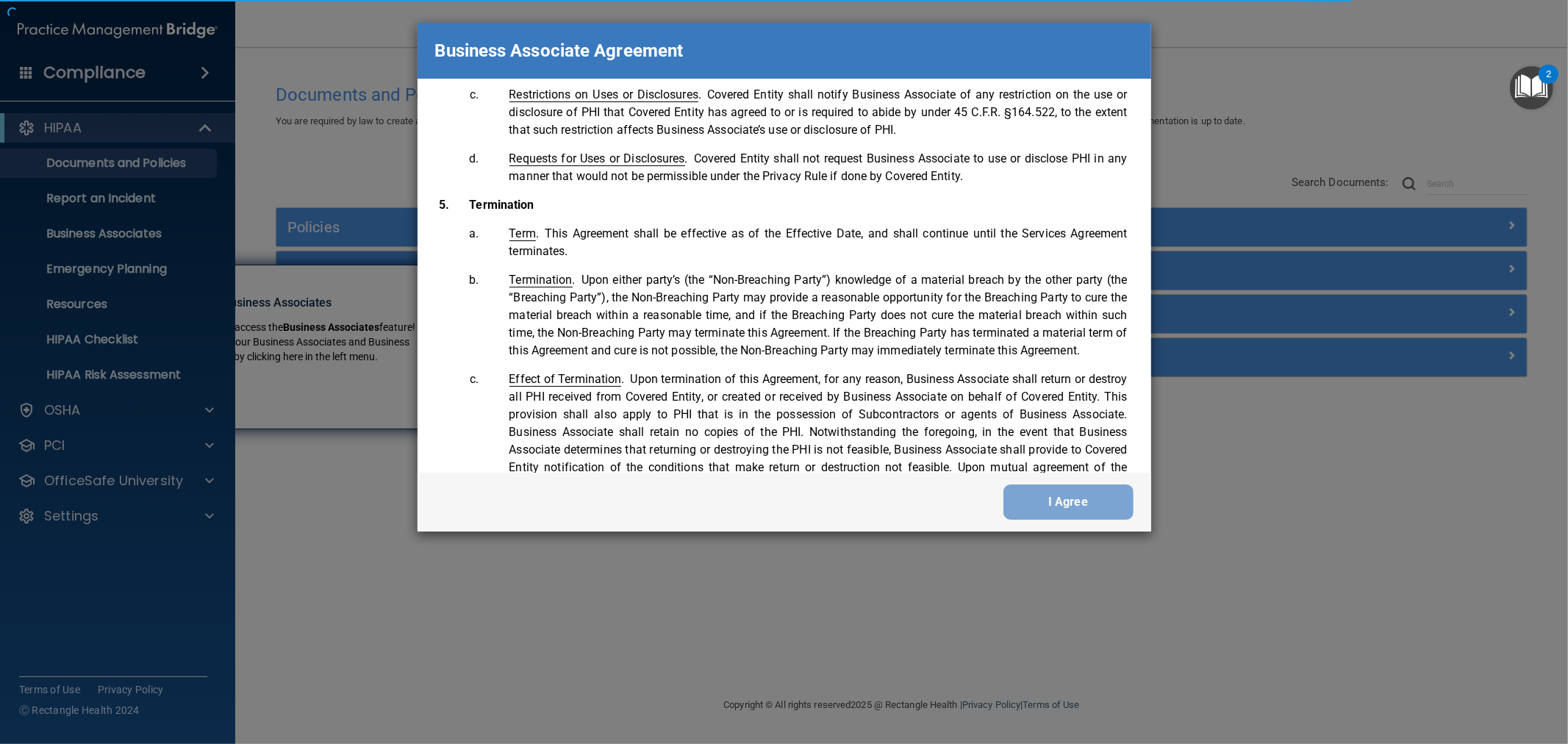
scroll to position [3013, 0]
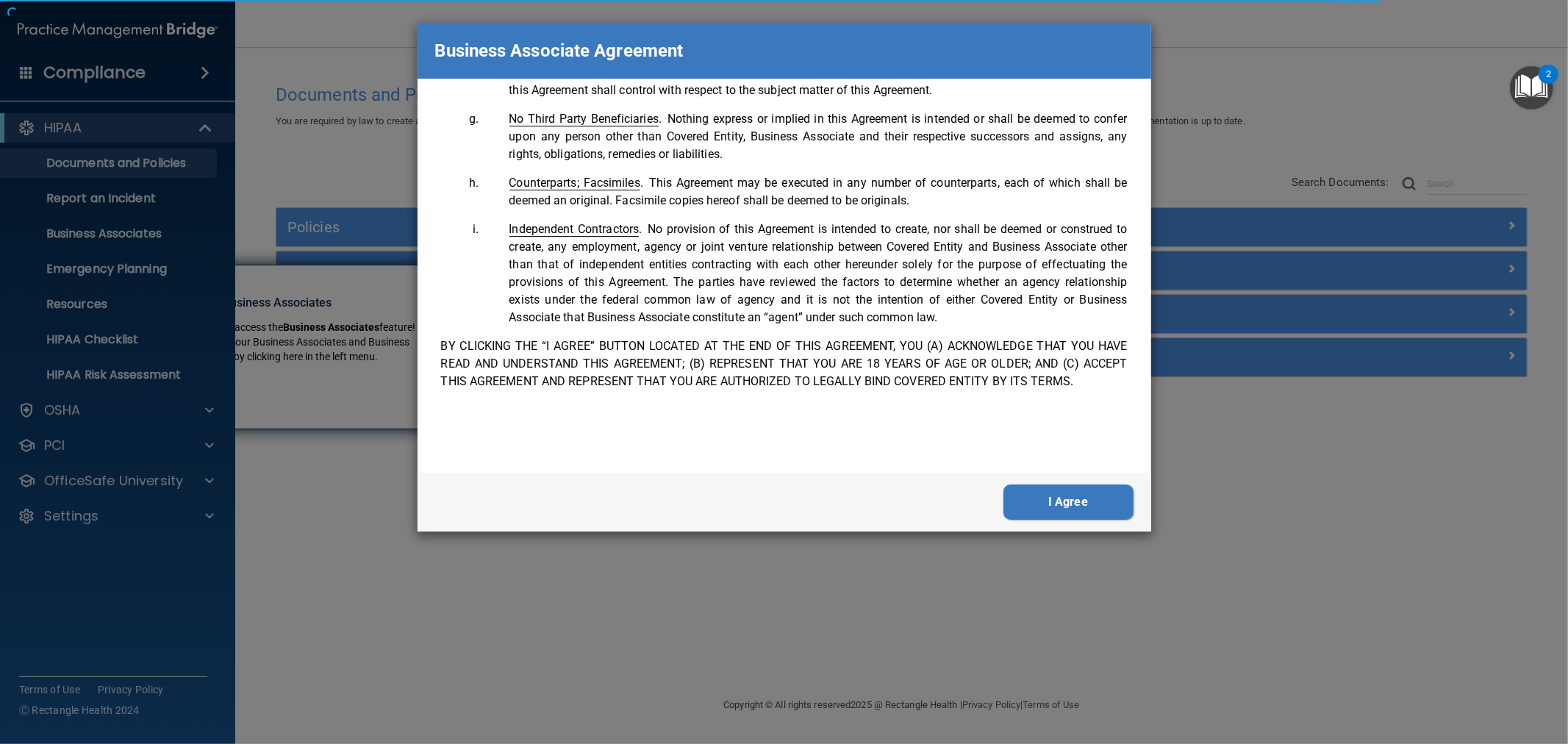
click at [1095, 485] on button "I Agree" at bounding box center [1068, 501] width 130 height 35
click at [1090, 489] on button "I Agree" at bounding box center [1068, 501] width 130 height 35
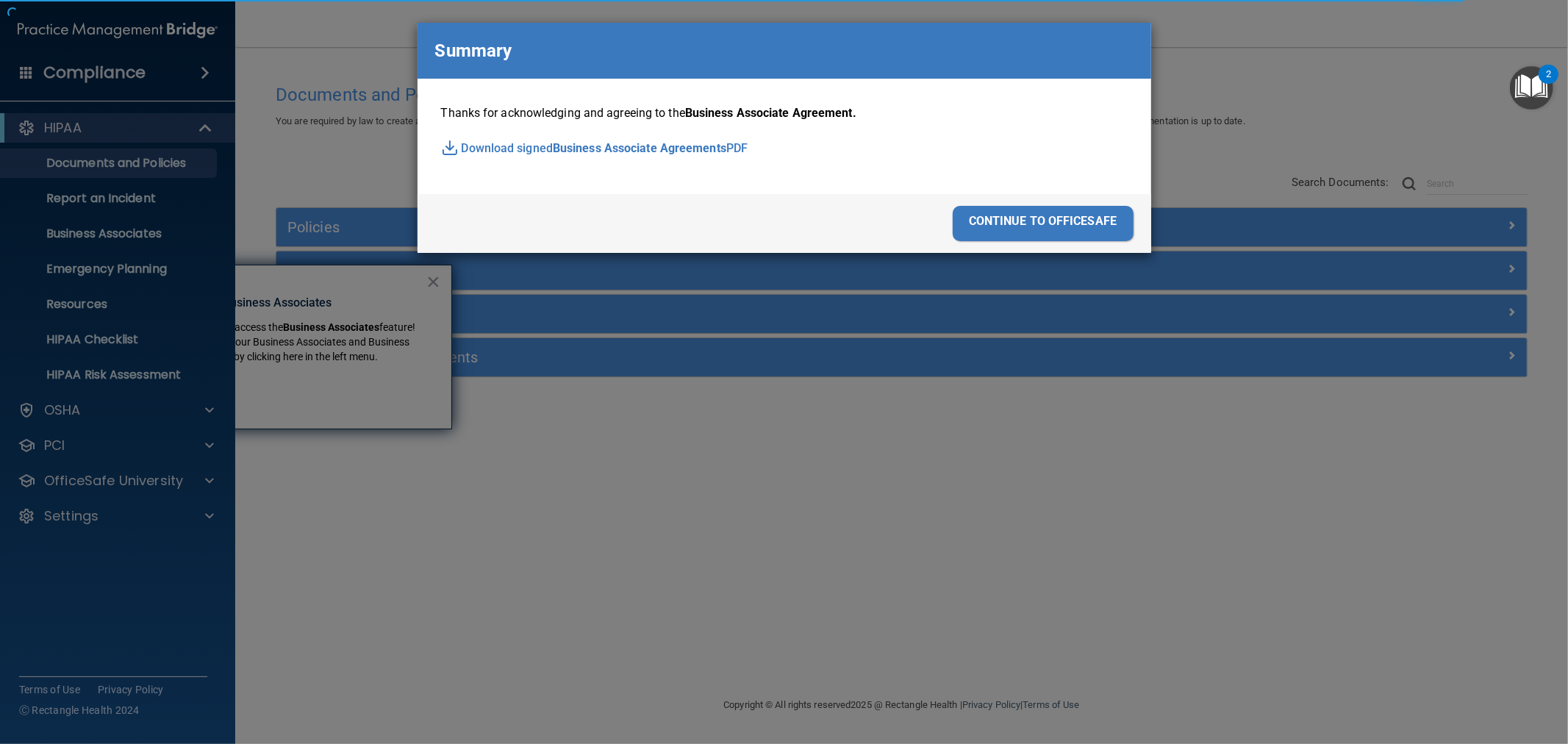
click at [1061, 226] on div "continue to officesafe" at bounding box center [1043, 223] width 181 height 35
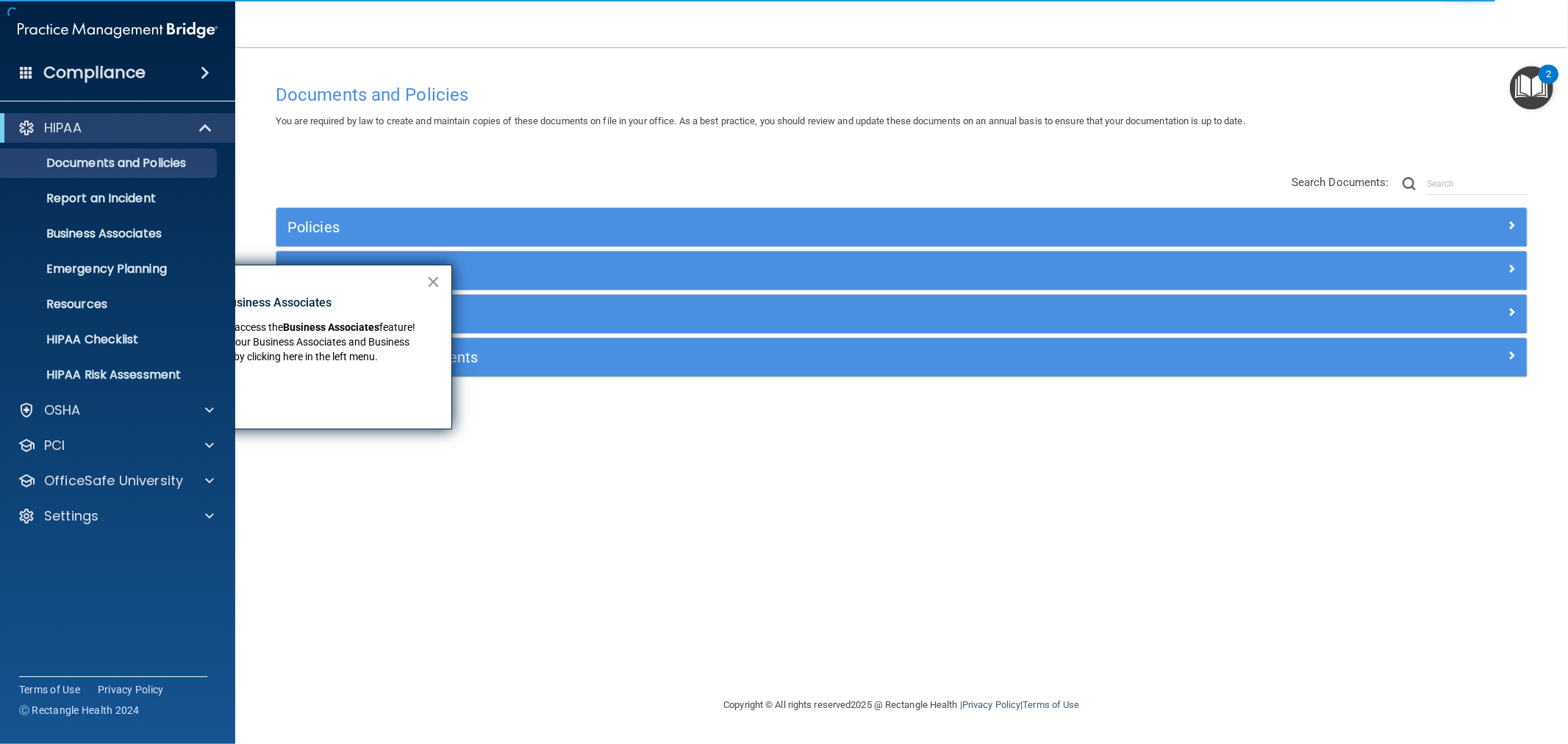
click at [432, 281] on button "×" at bounding box center [433, 281] width 14 height 24
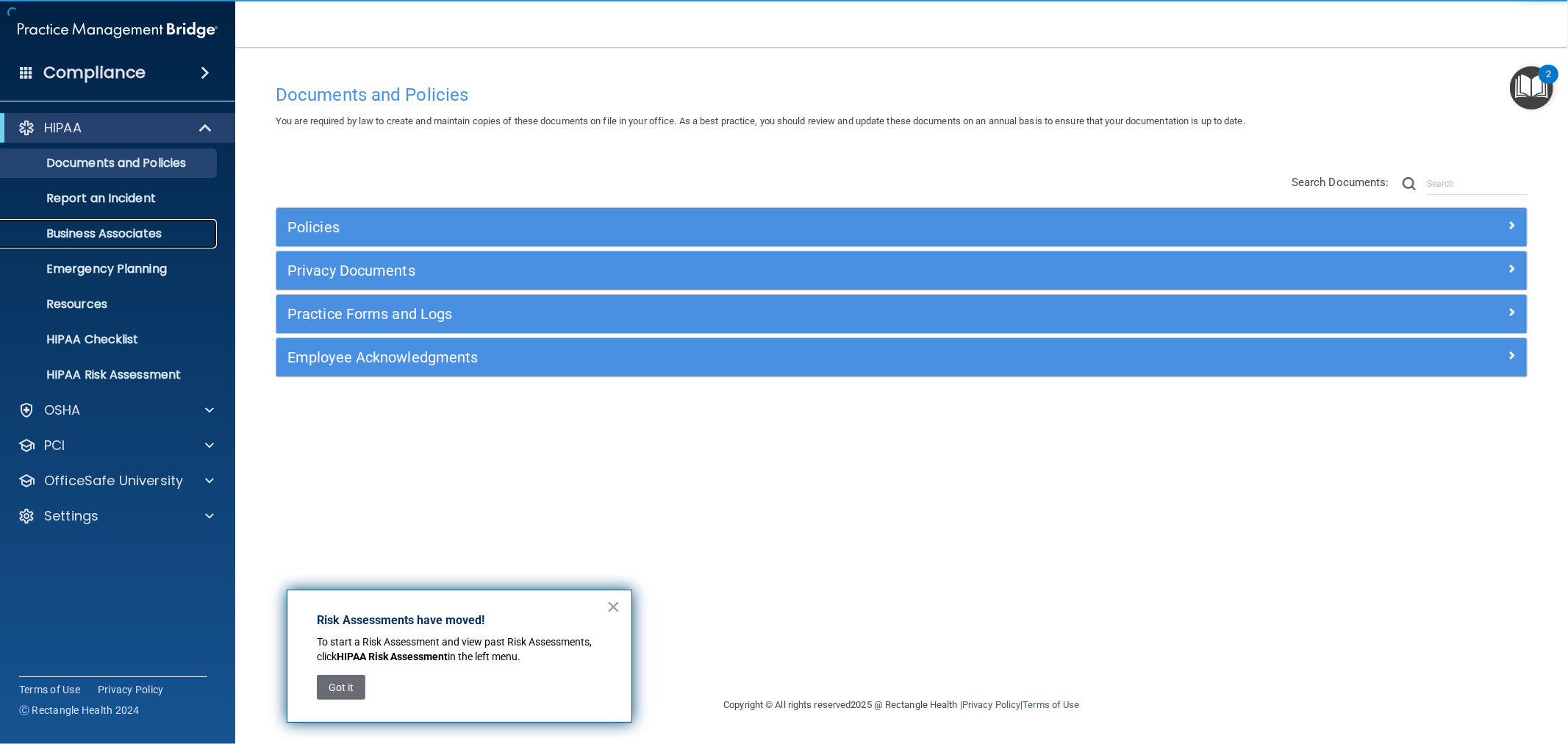
click at [99, 239] on p "Business Associates" at bounding box center [110, 234] width 201 height 15
click at [1531, 101] on img "Open Resource Center" at bounding box center [1531, 88] width 43 height 43
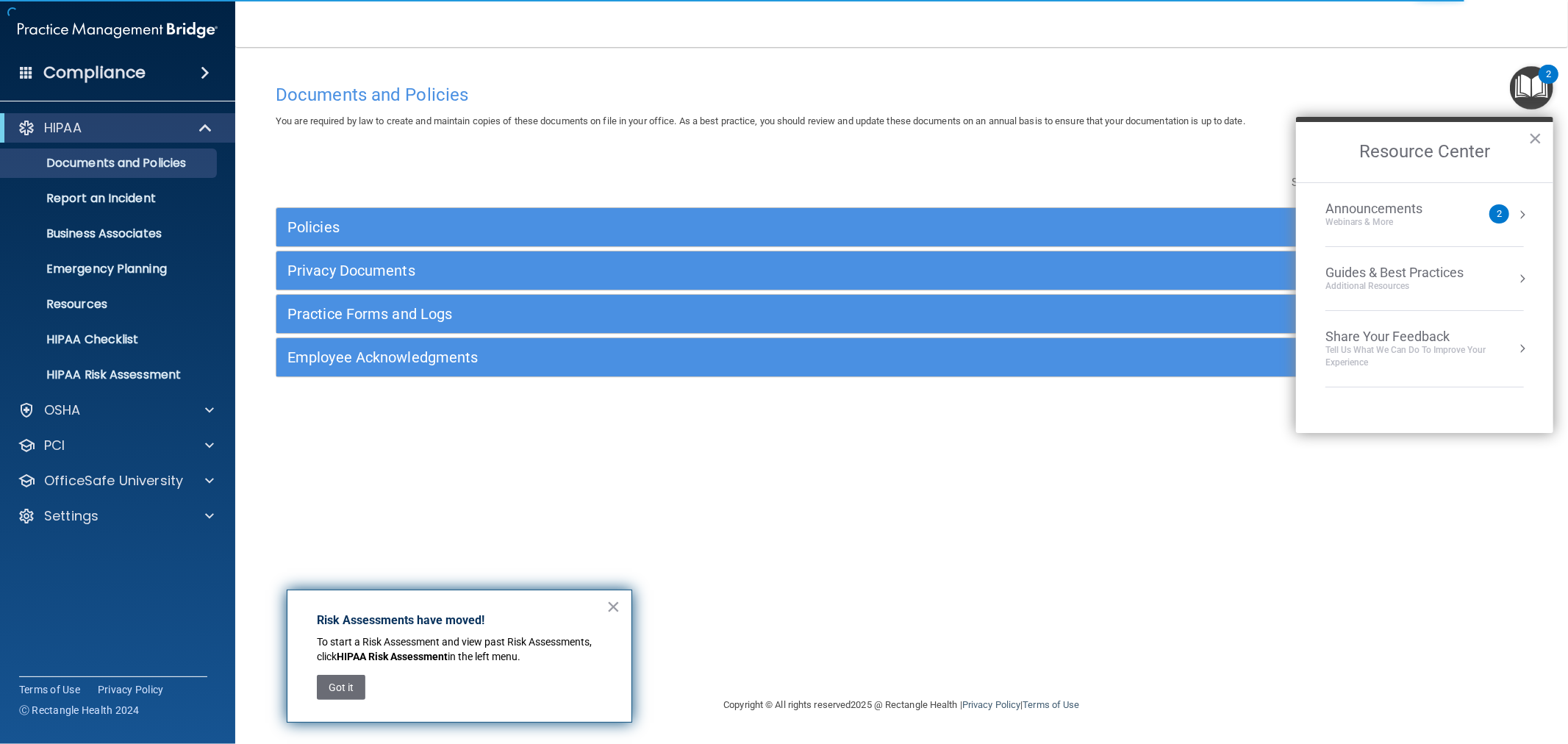
click at [1461, 218] on div "Announcements Webinars & More" at bounding box center [1403, 214] width 156 height 28
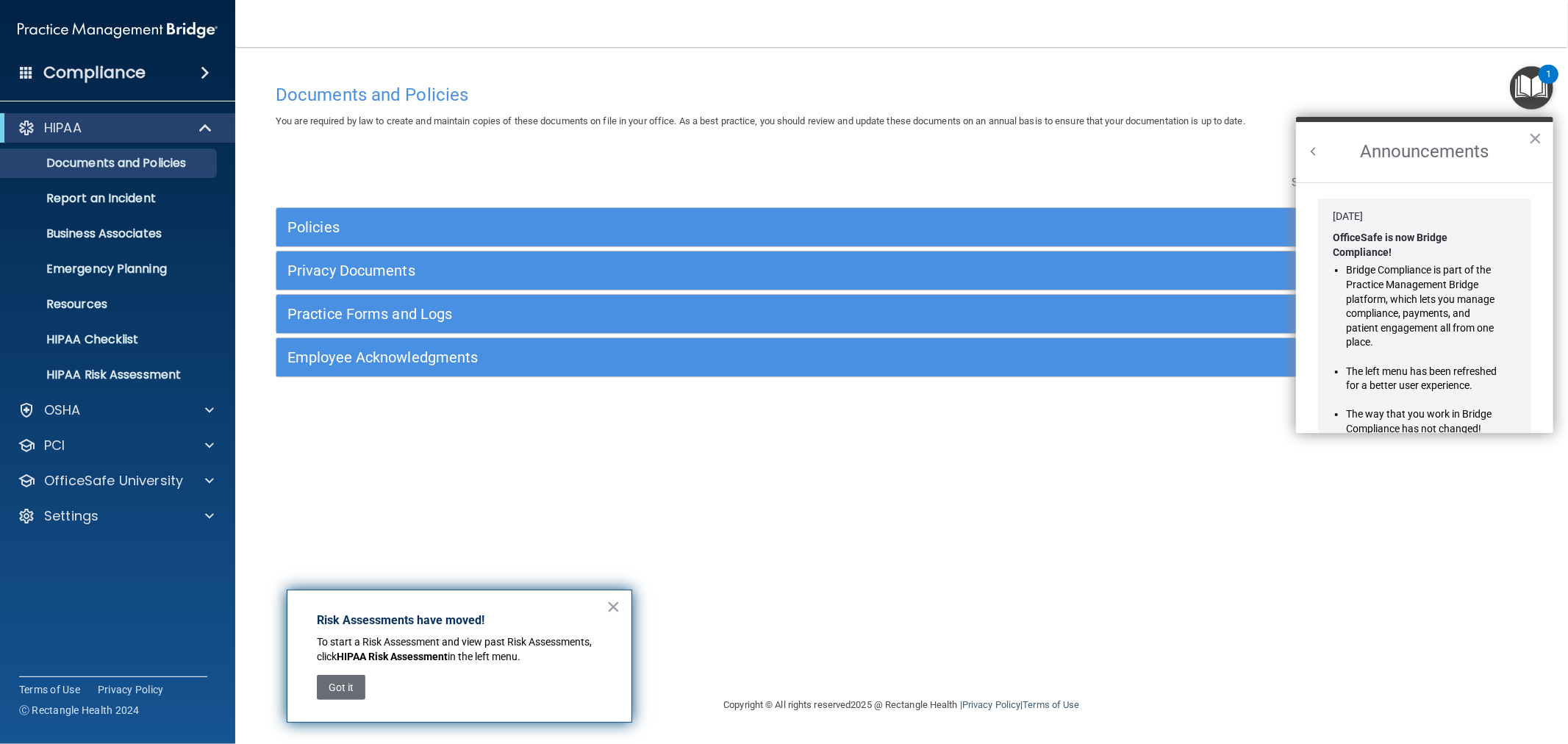
click at [1311, 149] on button "Back to Resource Center Home" at bounding box center [1314, 151] width 15 height 15
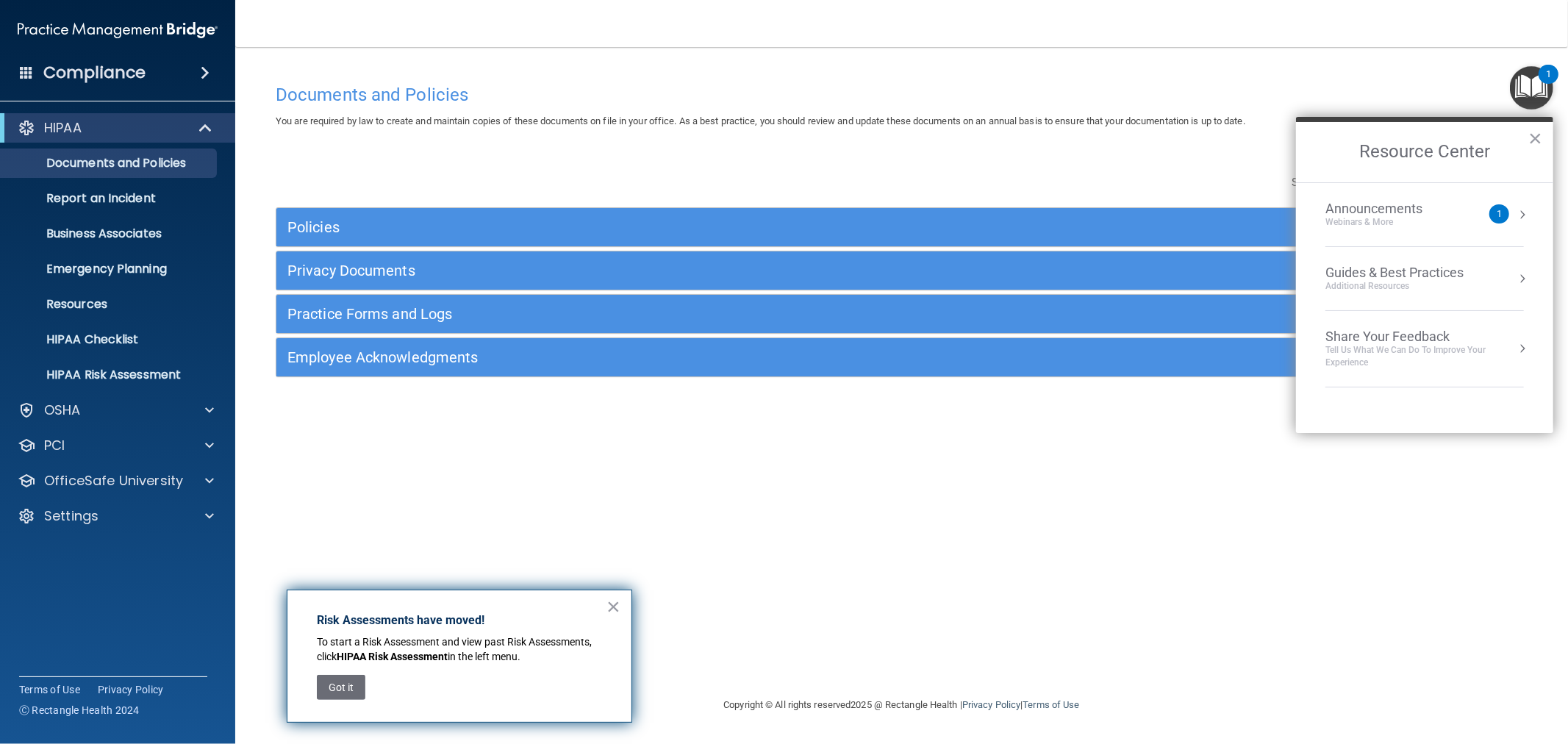
click at [1461, 278] on div "Guides & Best Practices" at bounding box center [1394, 273] width 138 height 16
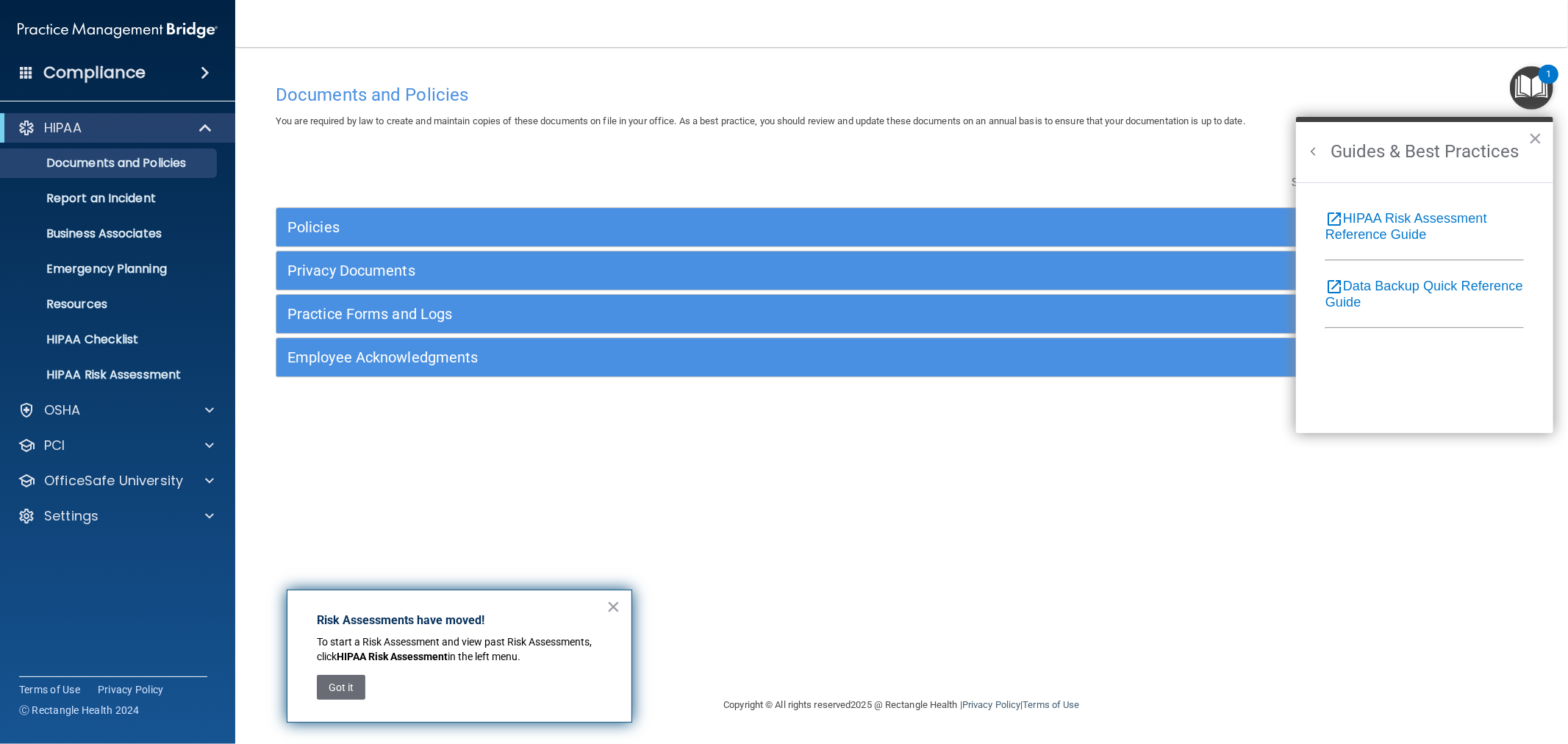
click at [1319, 151] on button "Back to Resource Center Home" at bounding box center [1314, 151] width 15 height 15
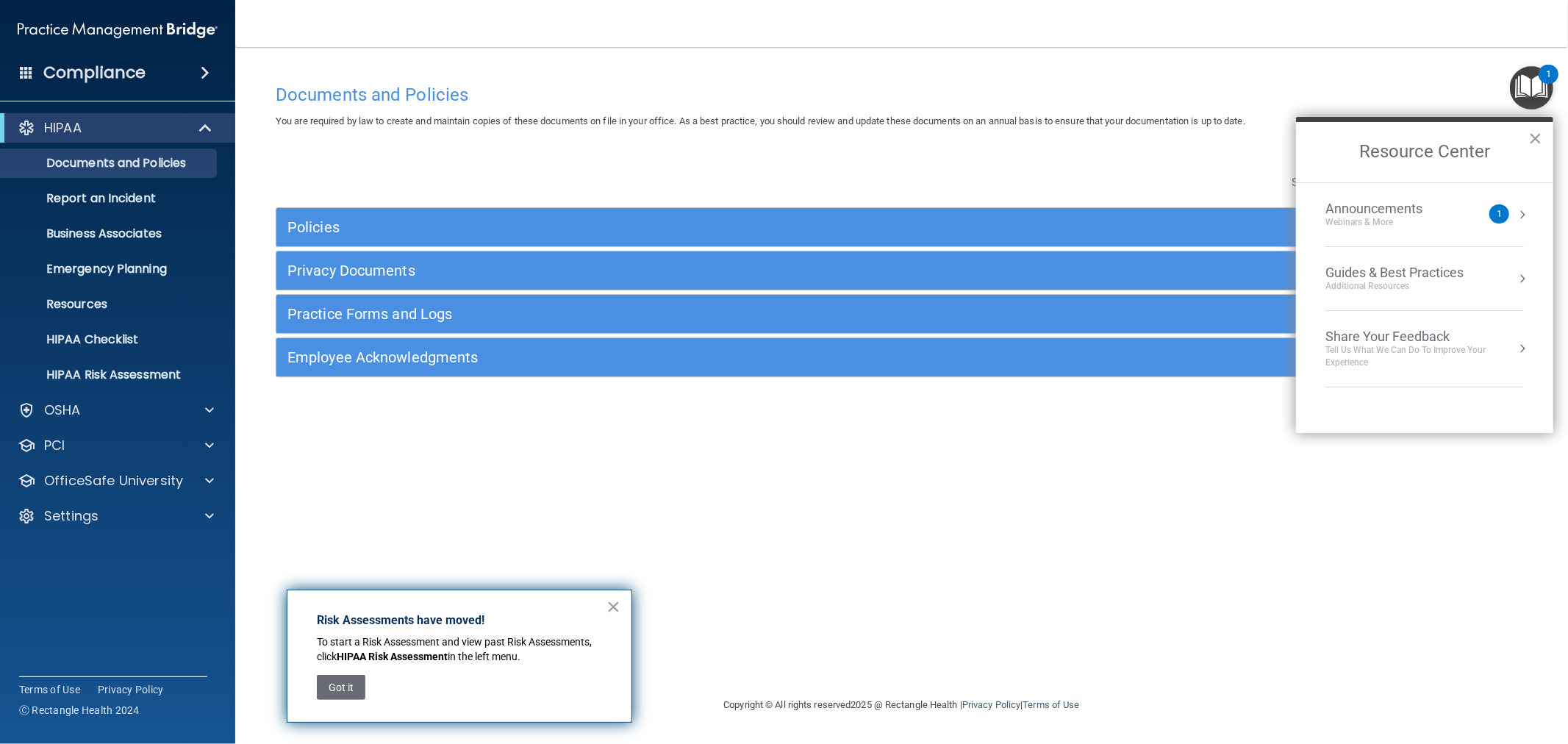
click at [1402, 329] on div "Share Your Feedback" at bounding box center [1425, 337] width 199 height 16
click at [1319, 143] on h2 "Share Your Feedback" at bounding box center [1424, 151] width 257 height 60
click at [1316, 151] on button "Back to Resource Center Home" at bounding box center [1314, 151] width 15 height 15
click at [1486, 215] on div "Announcements Webinars & More 1" at bounding box center [1425, 214] width 199 height 28
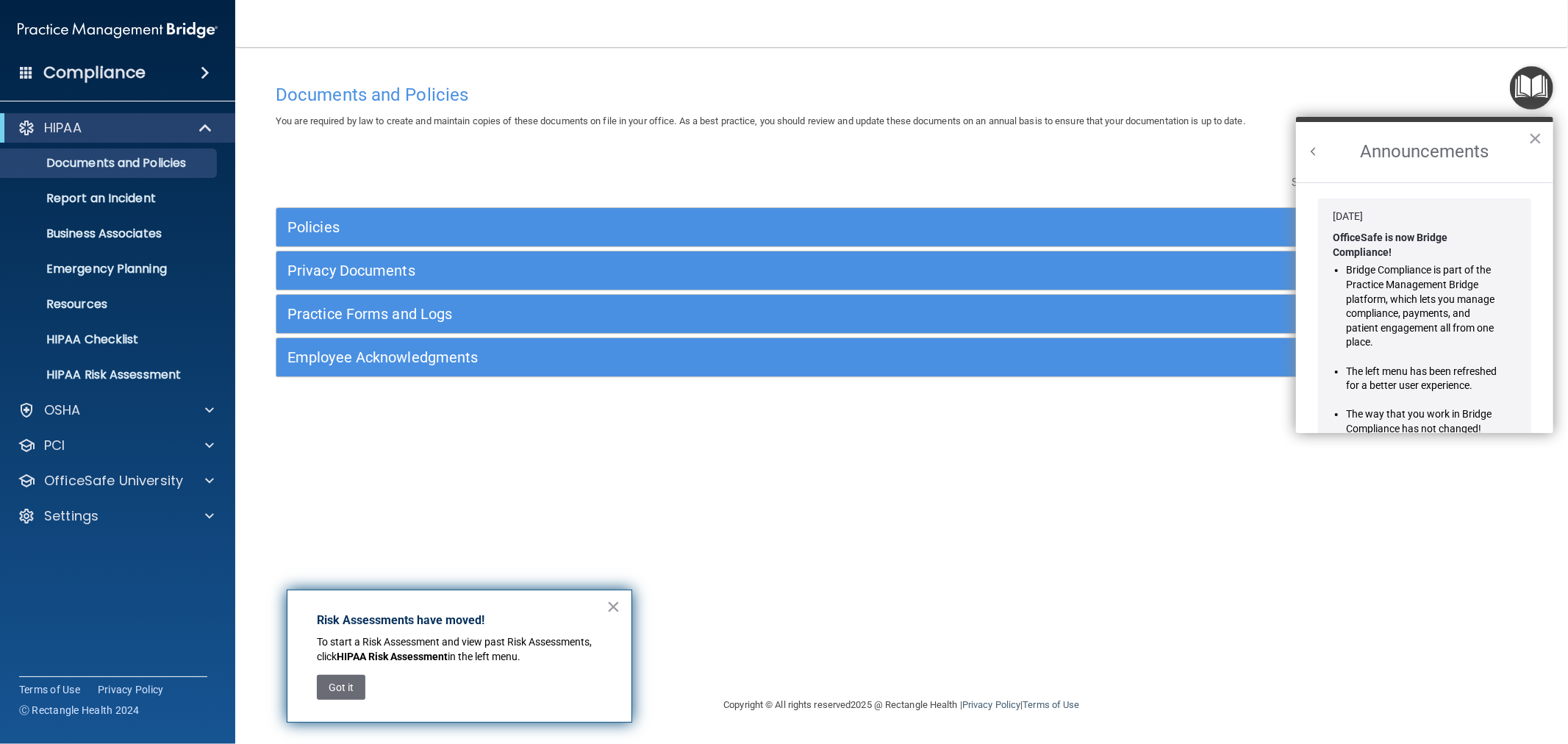
click at [1316, 149] on button "Back to Resource Center Home" at bounding box center [1314, 151] width 15 height 15
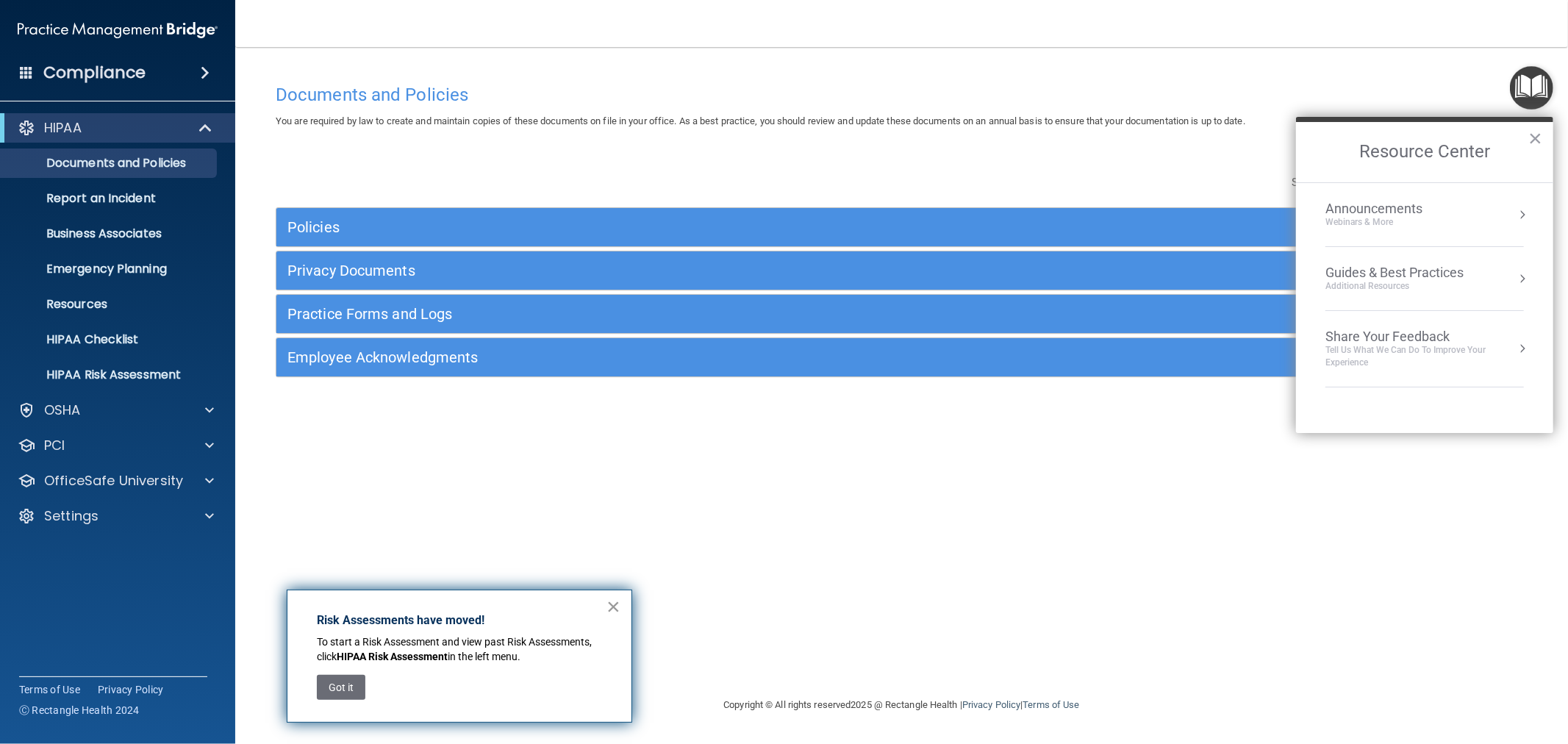
click at [618, 601] on button "×" at bounding box center [613, 607] width 14 height 24
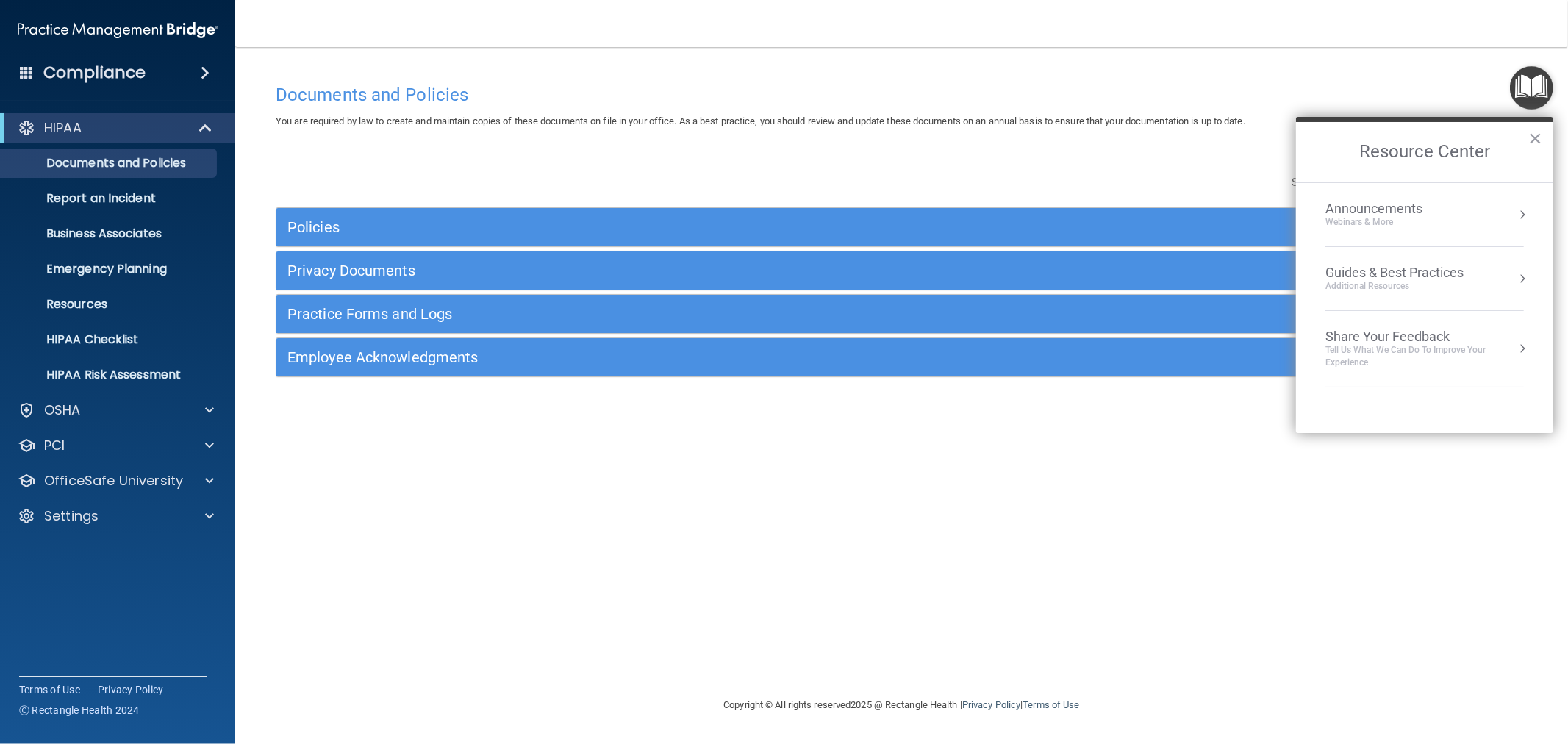
click at [1489, 260] on li "Guides & Best Practices Additional Resources" at bounding box center [1425, 279] width 199 height 64
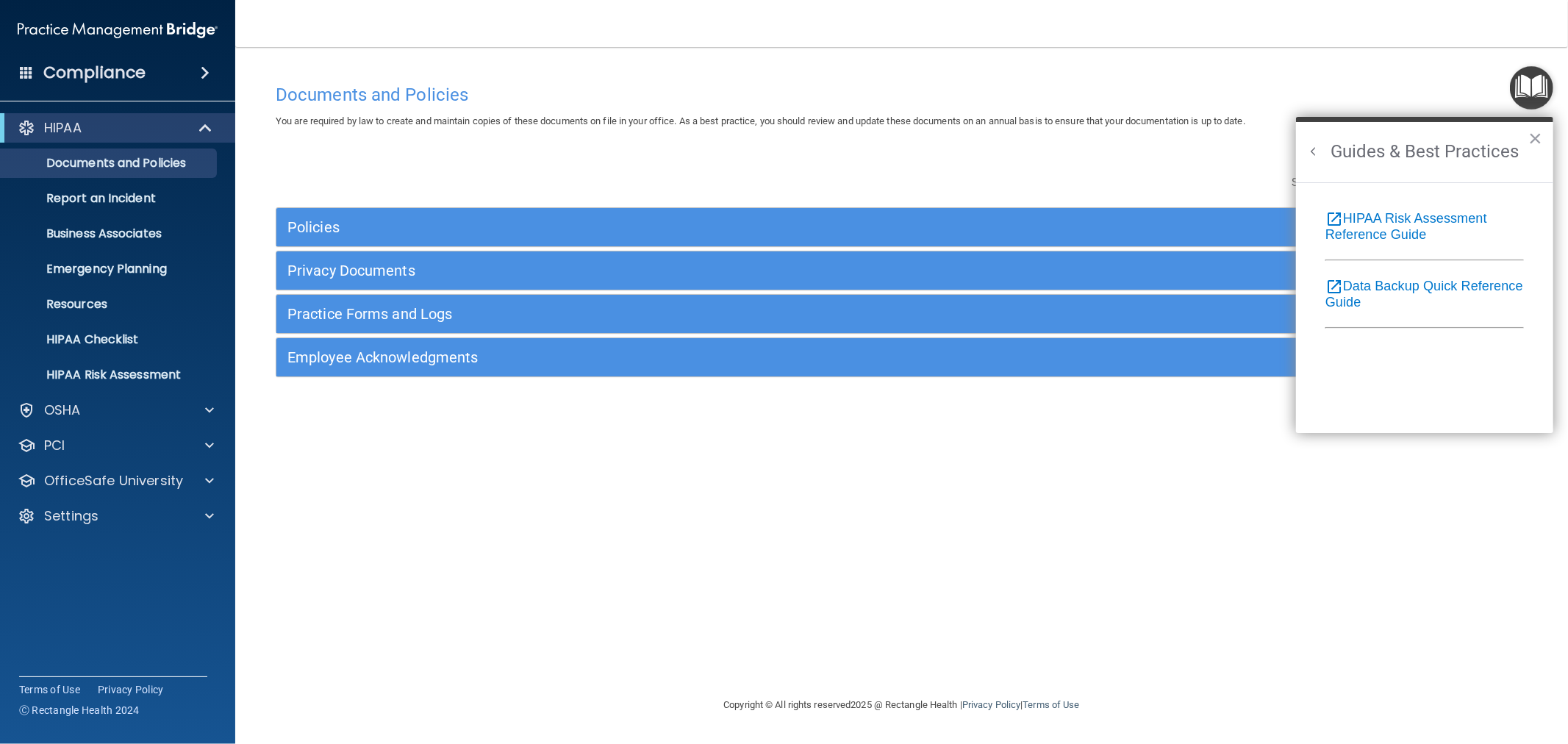
click at [1317, 152] on button "Back to Resource Center Home" at bounding box center [1314, 151] width 15 height 15
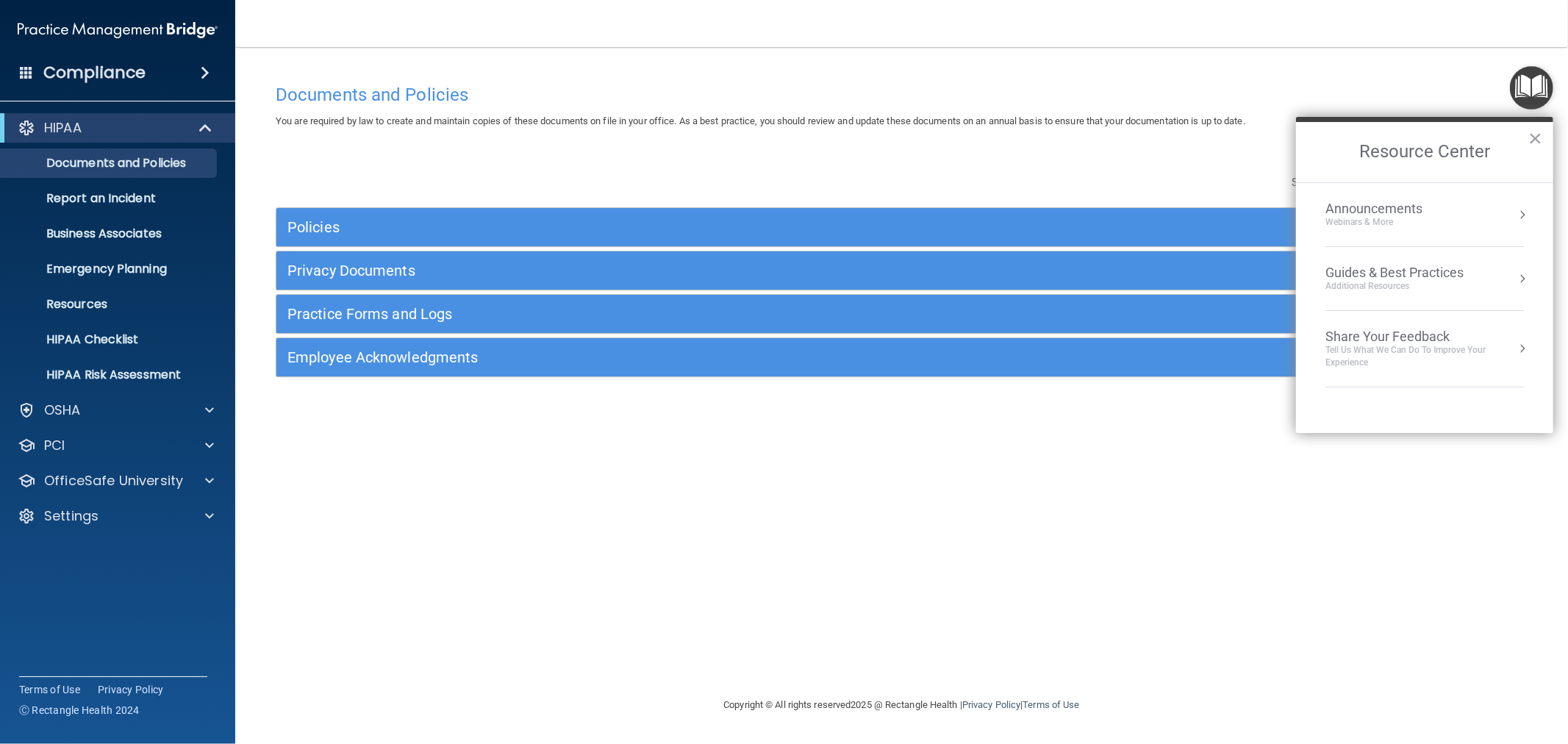
click at [1422, 344] on div "Tell Us What We Can Do to Improve Your Experience" at bounding box center [1425, 356] width 199 height 25
click at [1298, 154] on h2 "Share Your Feedback" at bounding box center [1424, 151] width 257 height 60
click at [1308, 150] on button "Back to Resource Center Home" at bounding box center [1314, 151] width 15 height 15
click at [1391, 221] on div "Webinars & More" at bounding box center [1388, 222] width 126 height 13
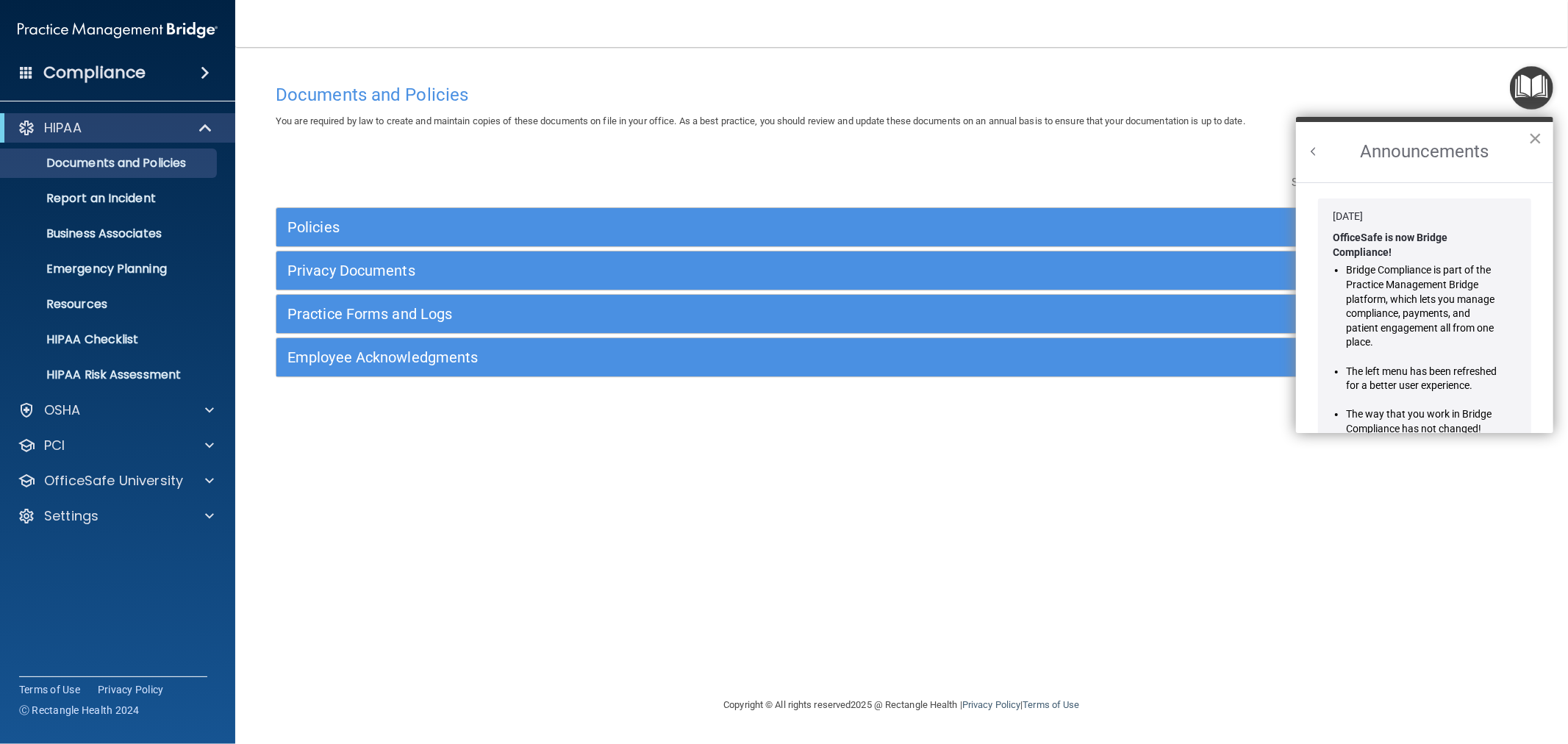
click at [1536, 128] on button "×" at bounding box center [1534, 138] width 14 height 24
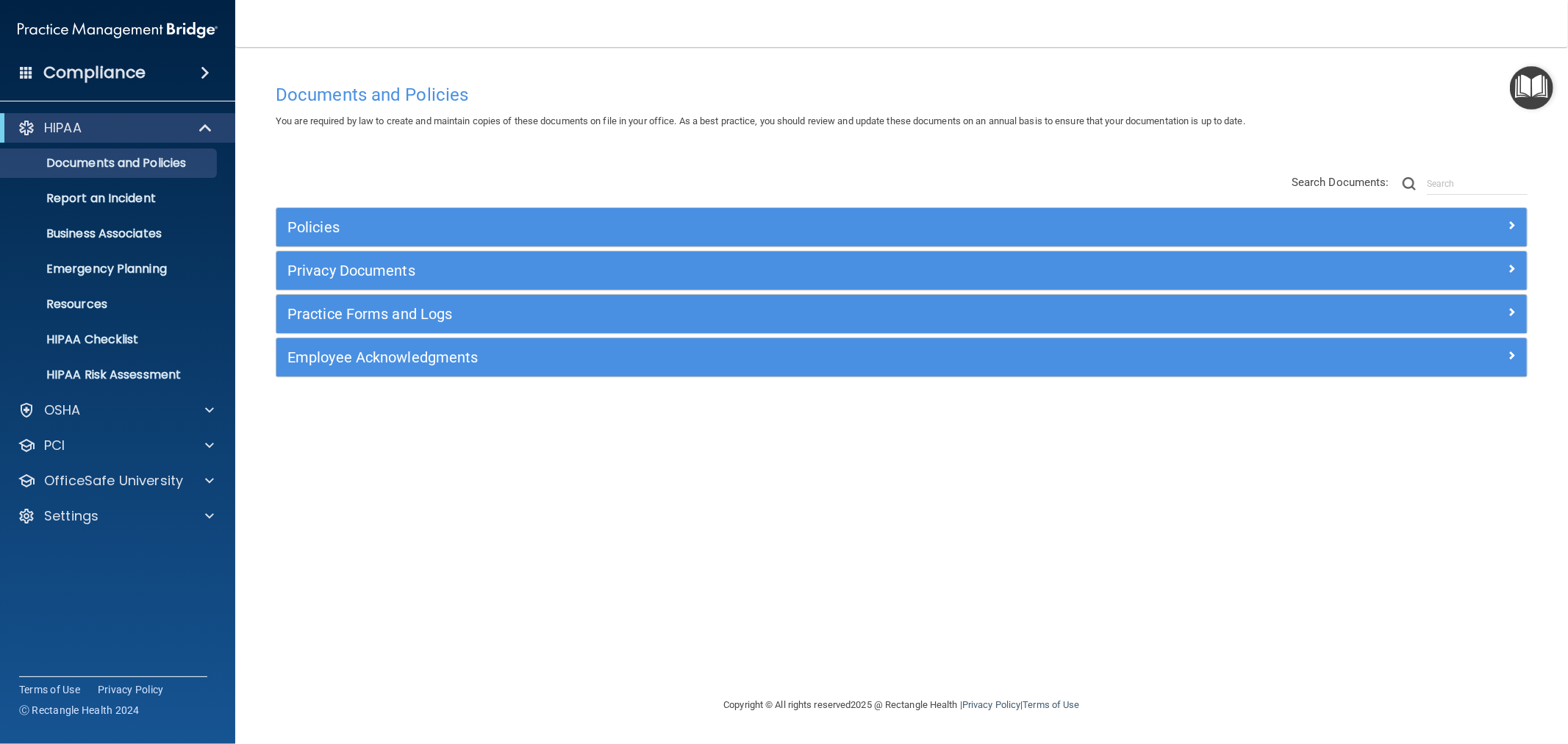
click at [1531, 99] on img "Open Resource Center" at bounding box center [1531, 88] width 43 height 43
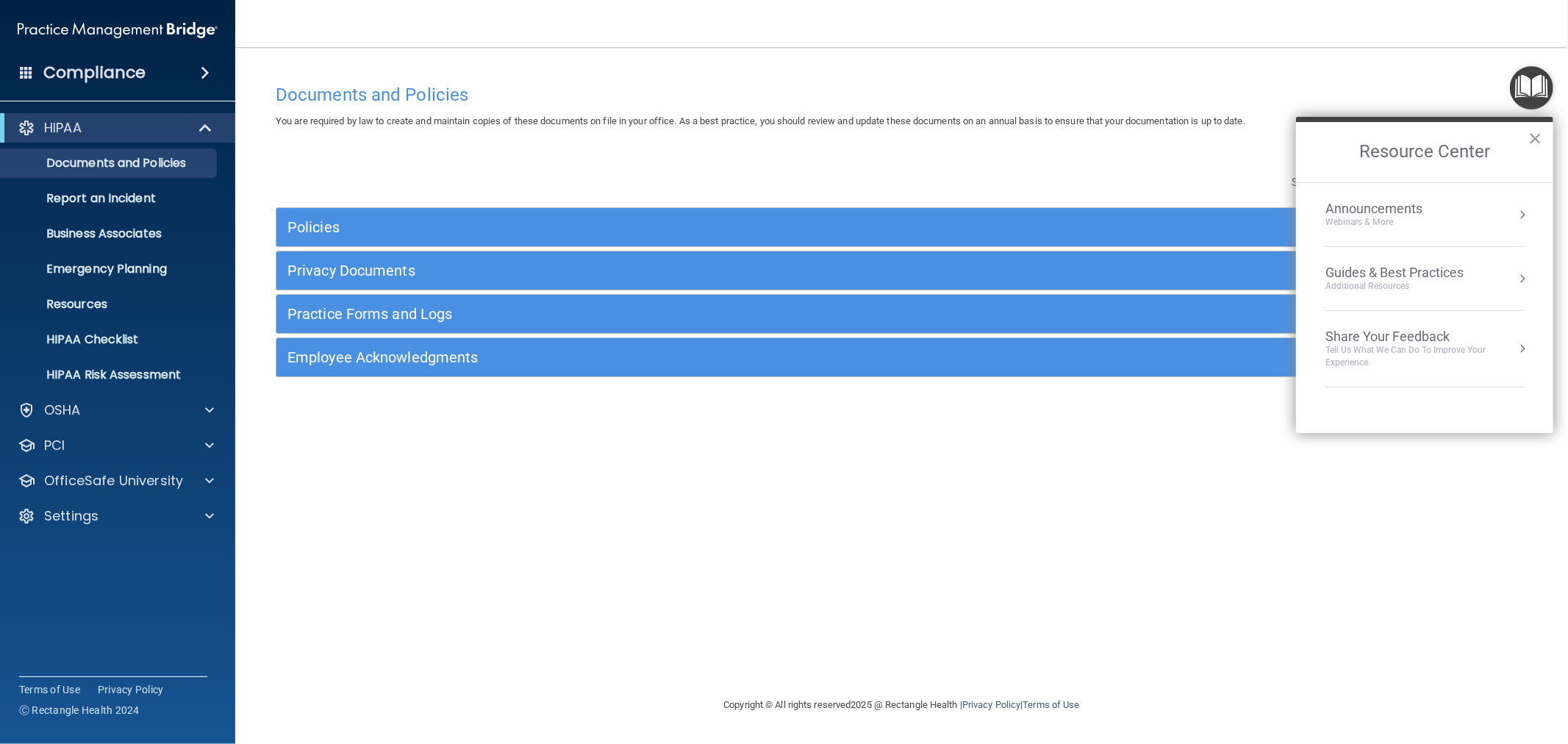
click at [1538, 81] on img "Open Resource Center" at bounding box center [1531, 88] width 43 height 43
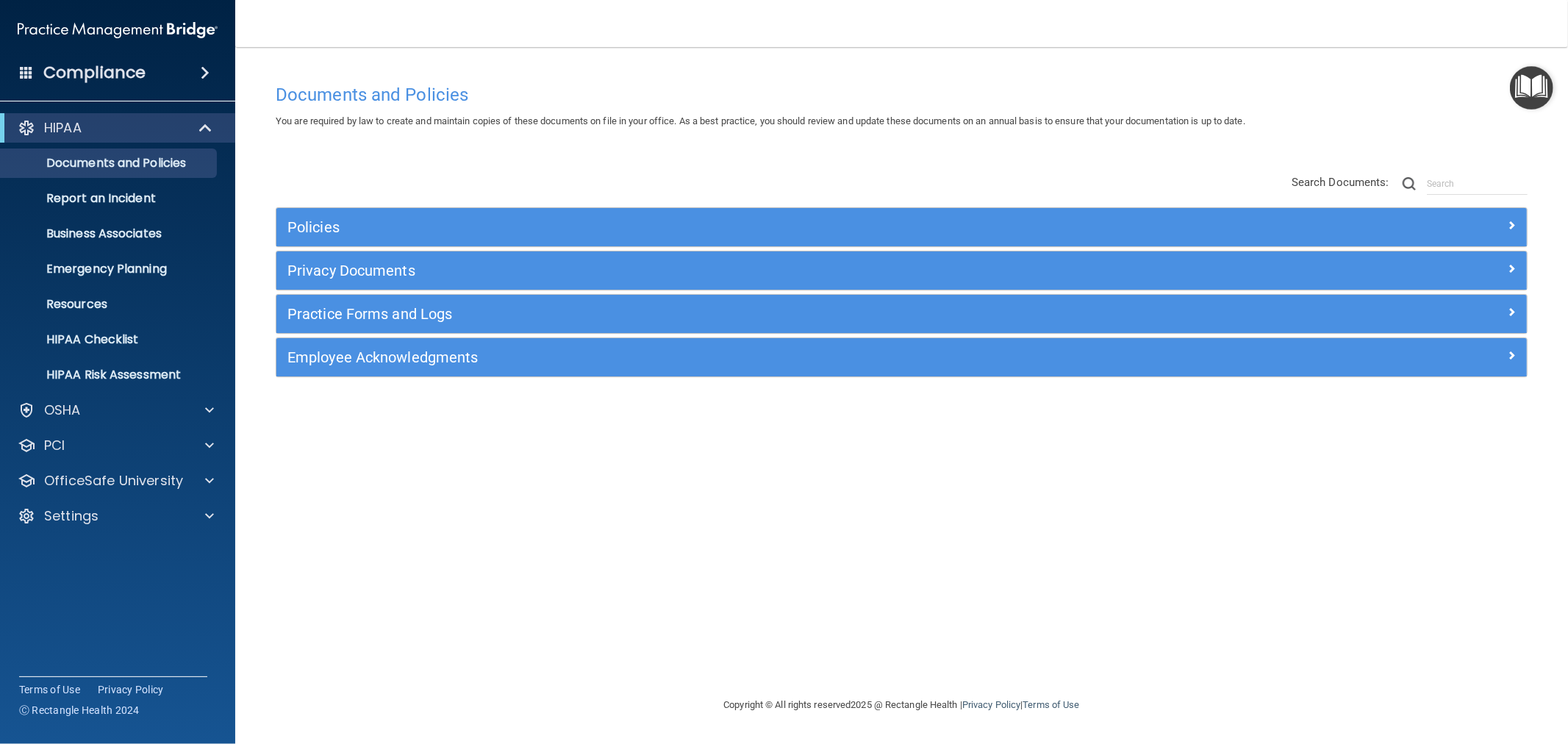
click at [109, 218] on ul "Documents and Policies Report an Incident Business Associates Emergency Plannin…" at bounding box center [118, 266] width 266 height 247
click at [106, 234] on p "Business Associates" at bounding box center [110, 234] width 201 height 15
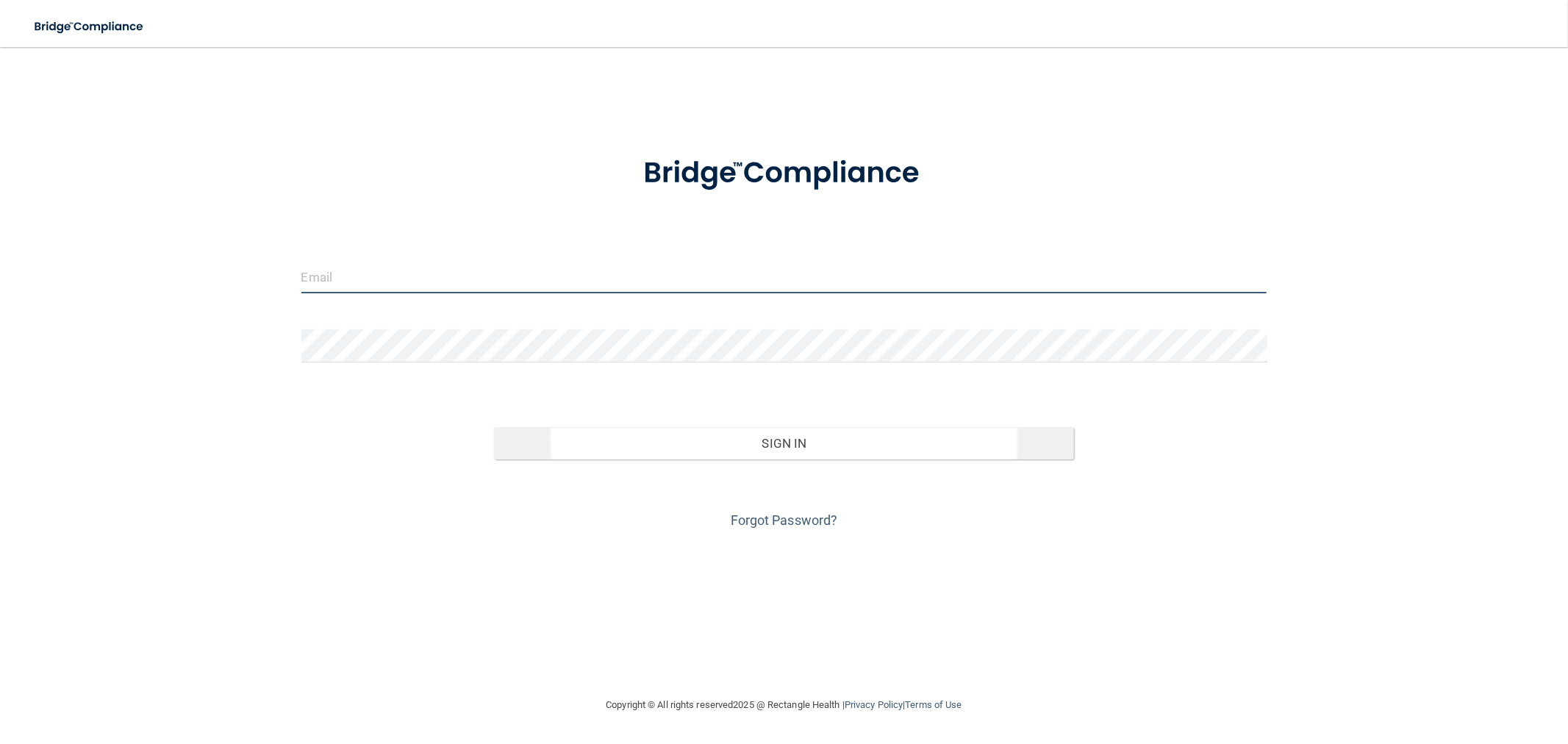
type input "[EMAIL_ADDRESS][DOMAIN_NAME]"
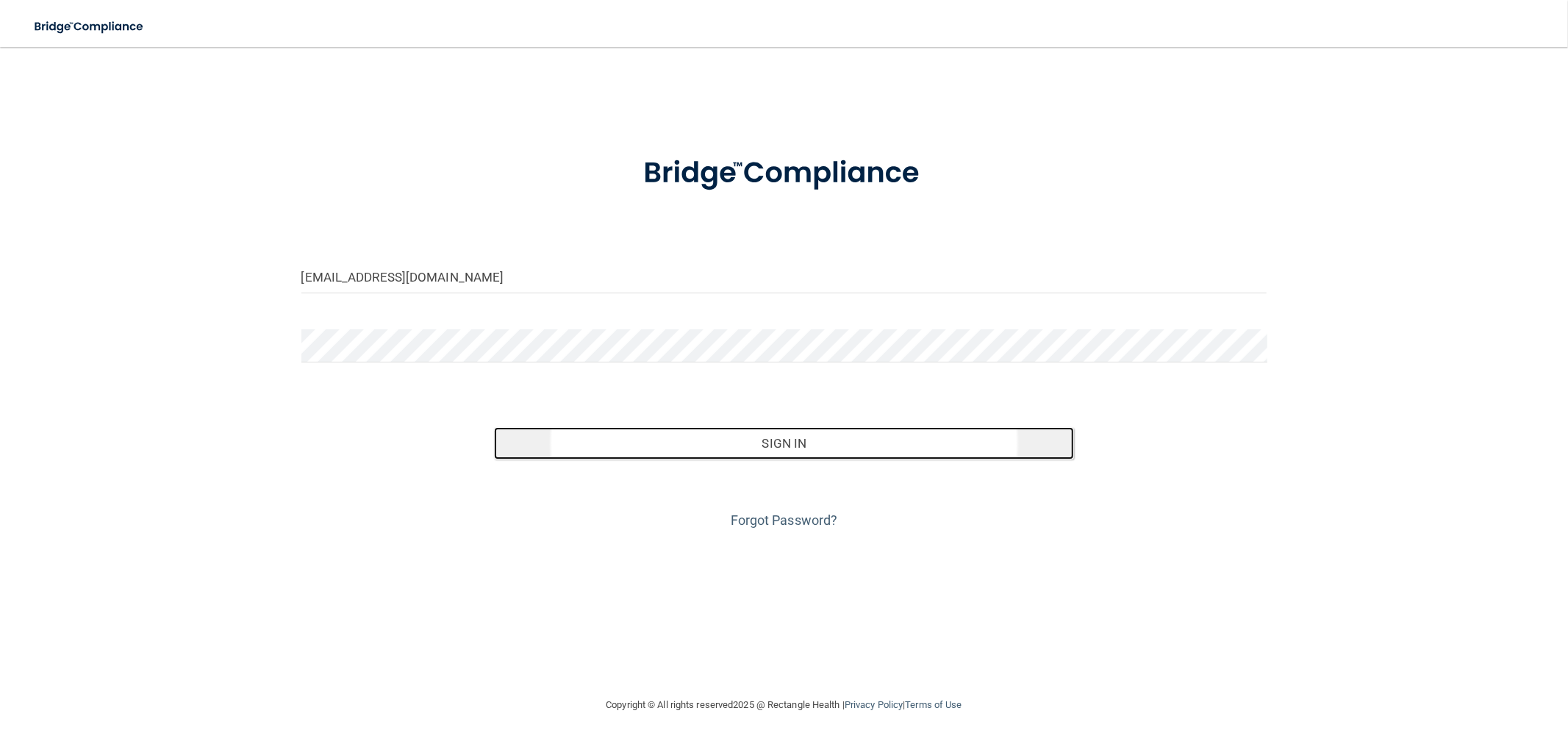
click at [761, 446] on button "Sign In" at bounding box center [784, 443] width 579 height 32
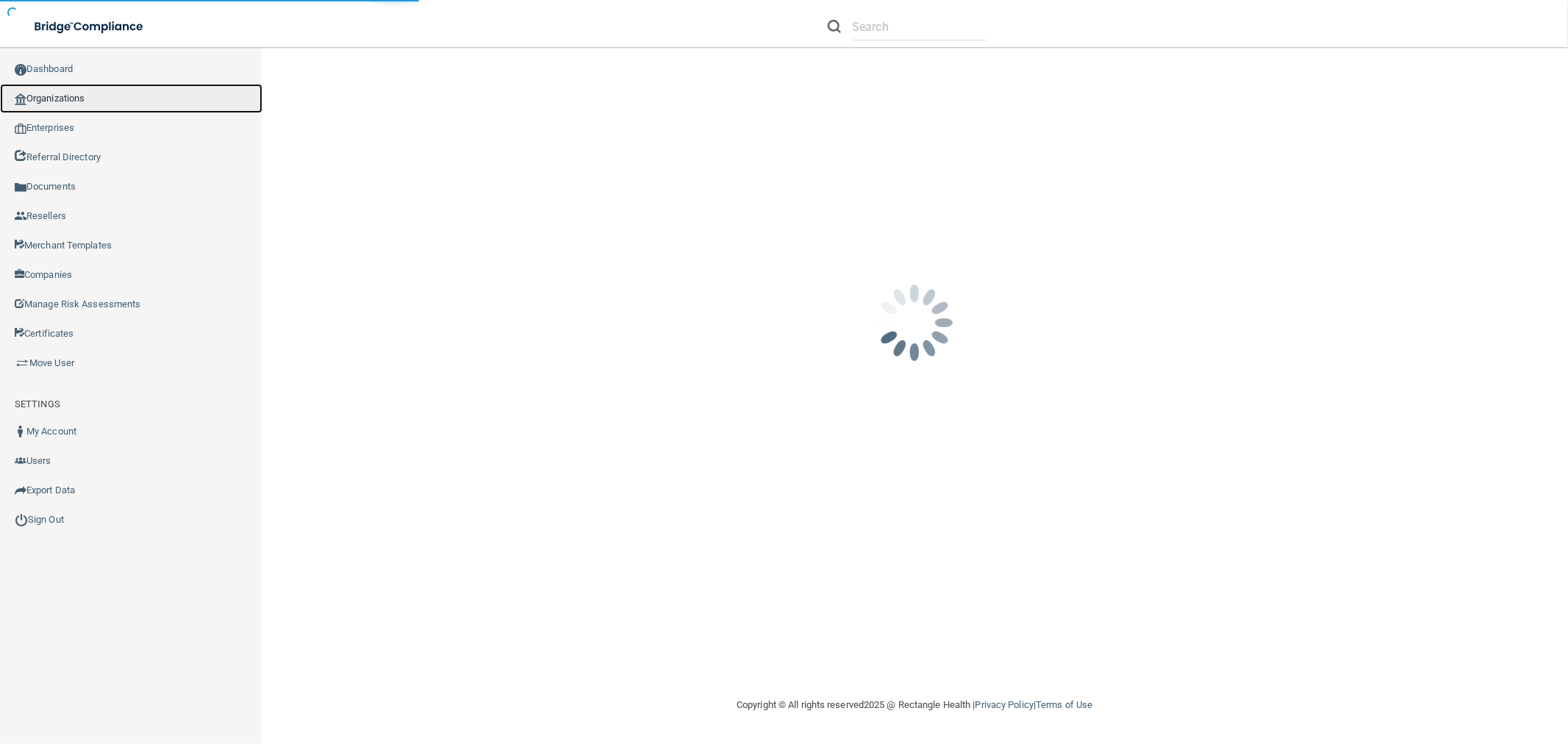
click at [97, 107] on link "Organizations" at bounding box center [131, 98] width 263 height 29
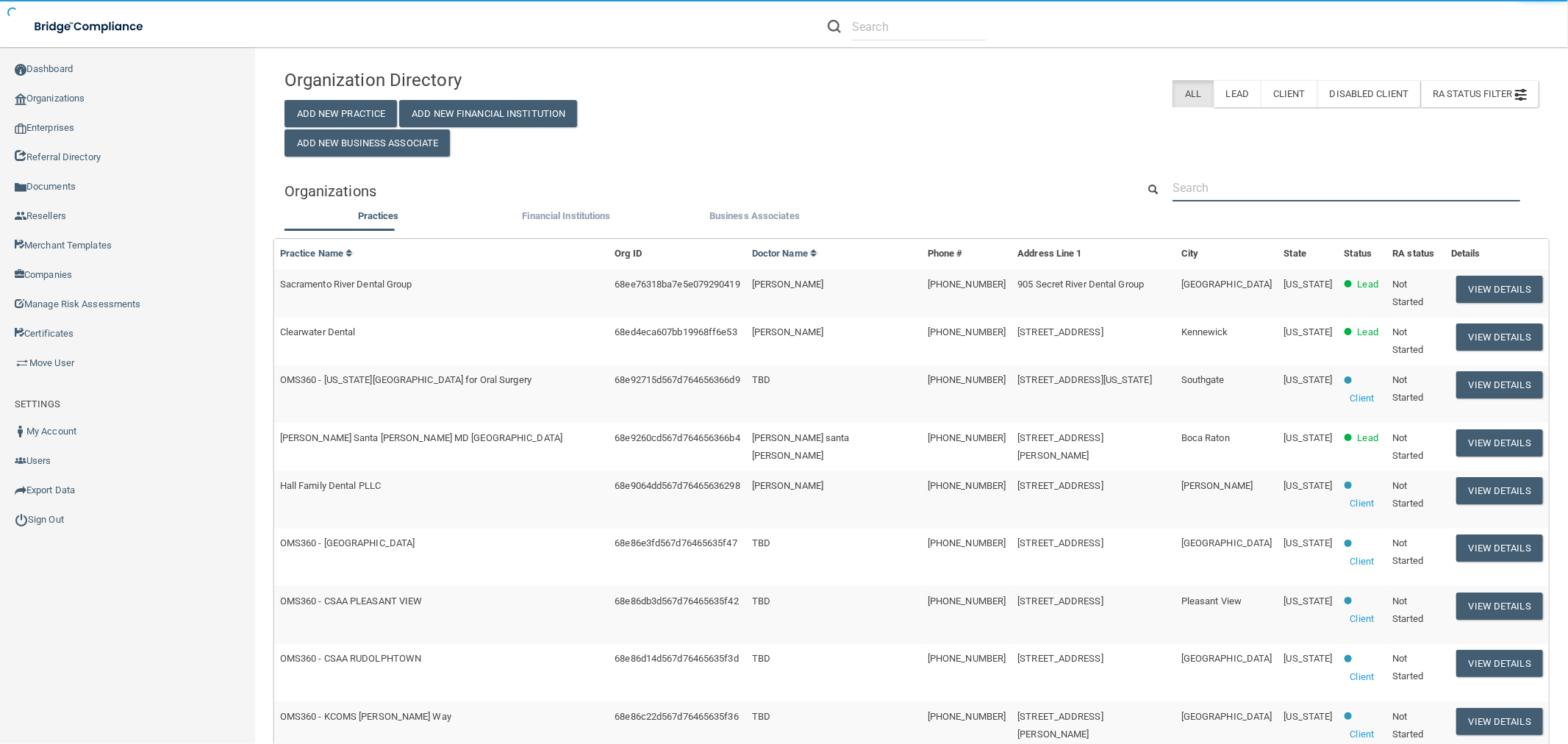
click at [1270, 177] on input "text" at bounding box center [1346, 187] width 348 height 27
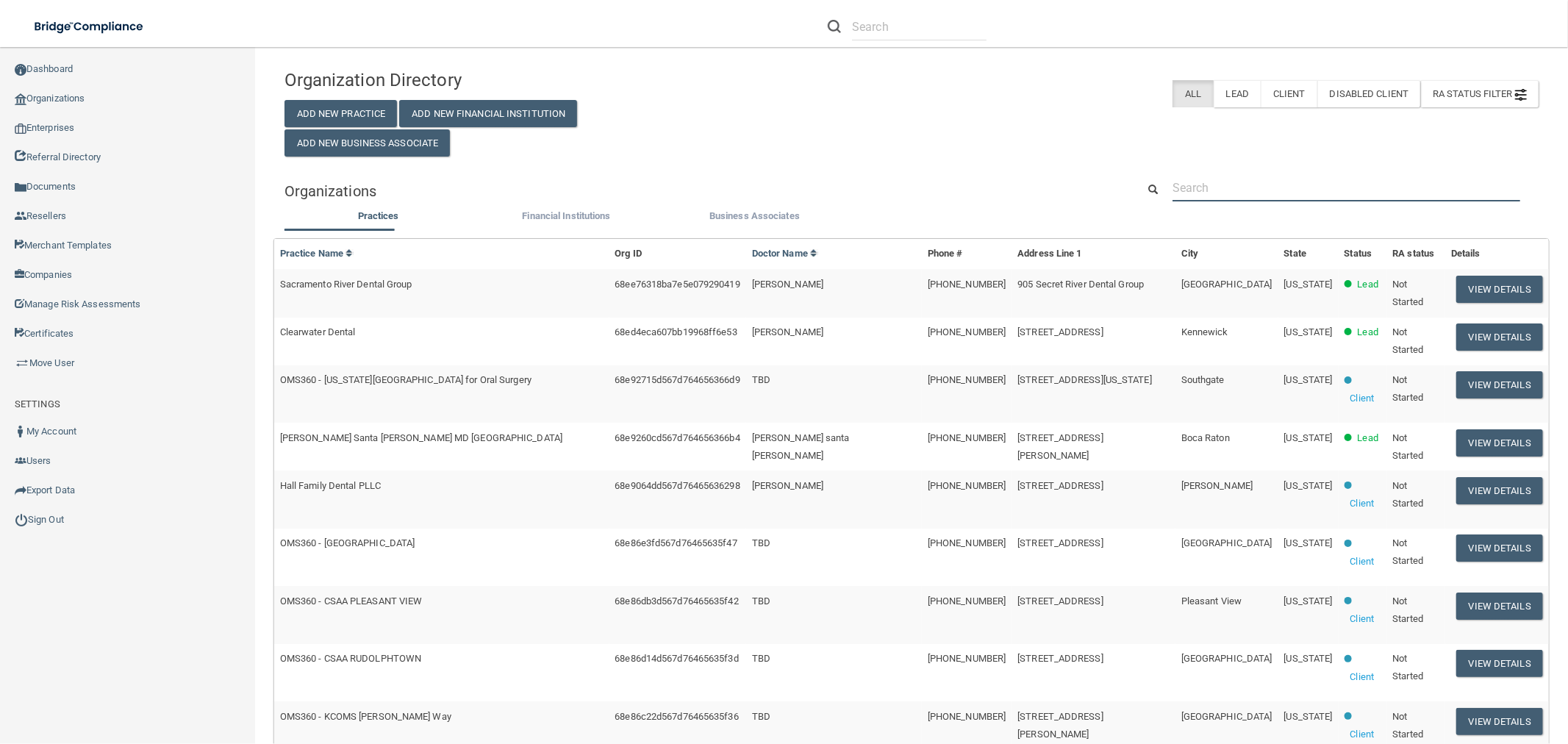
paste input "[EMAIL_ADDRESS][DOMAIN_NAME]"
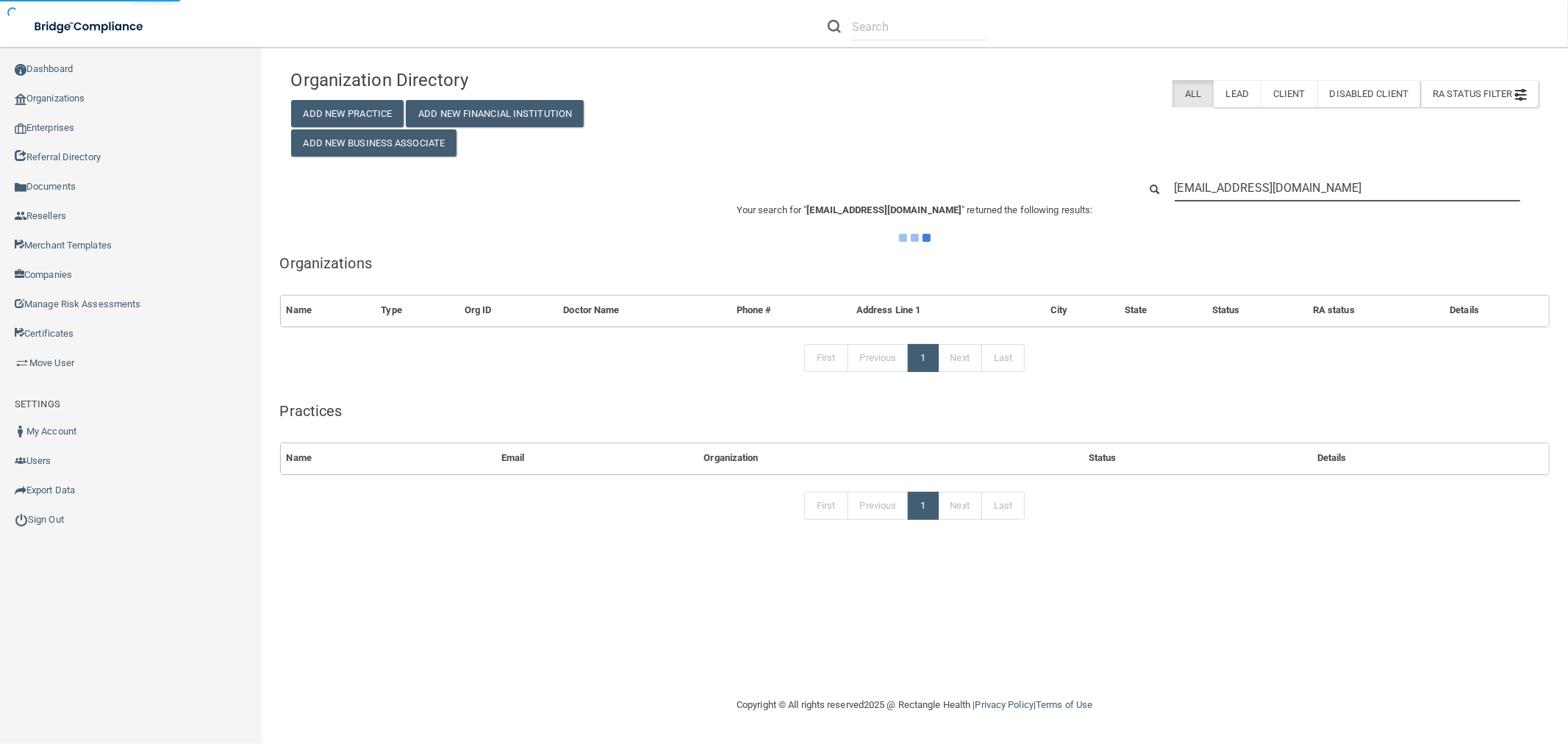
type input "[EMAIL_ADDRESS][DOMAIN_NAME]"
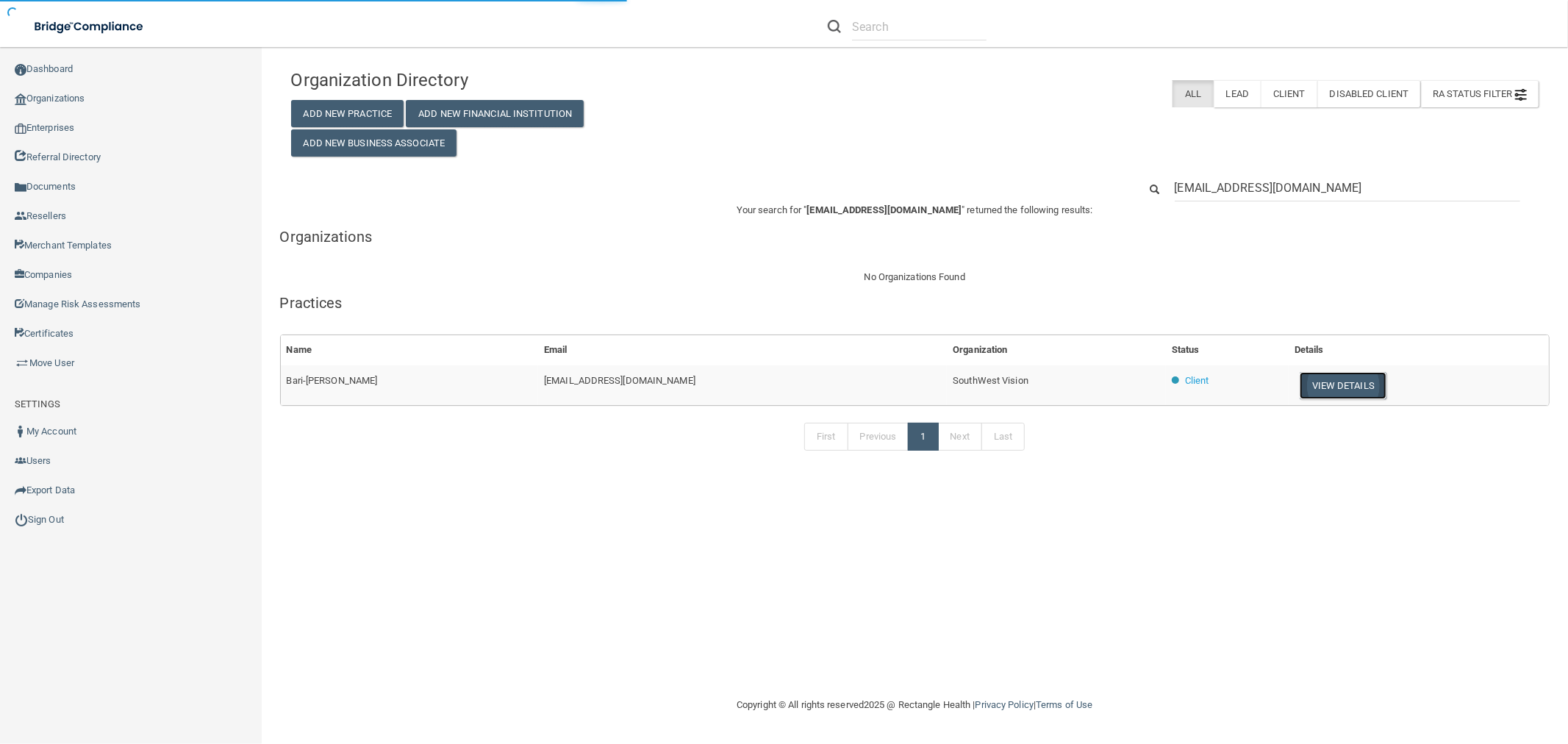
click at [1333, 388] on button "View Details" at bounding box center [1343, 385] width 87 height 27
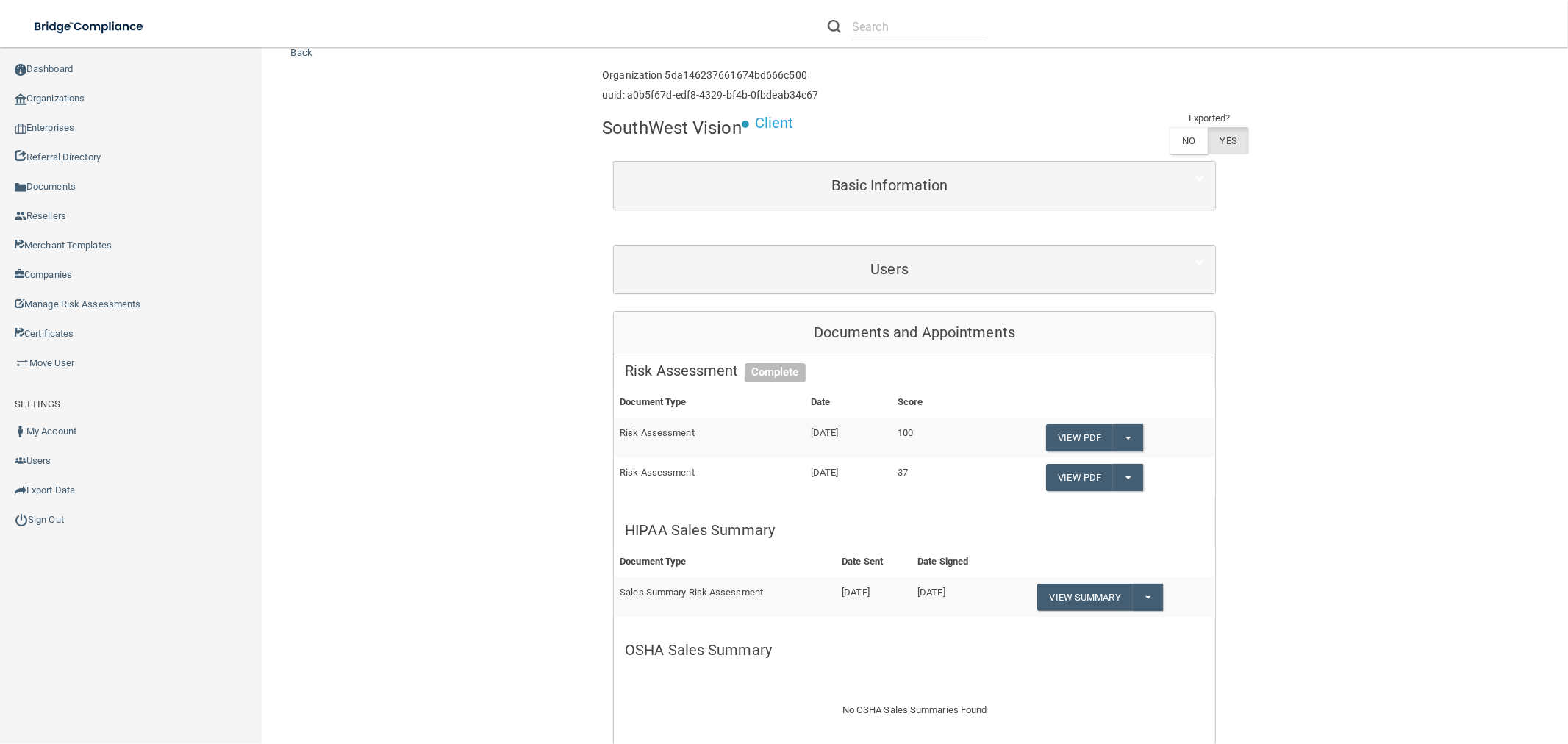
scroll to position [163, 0]
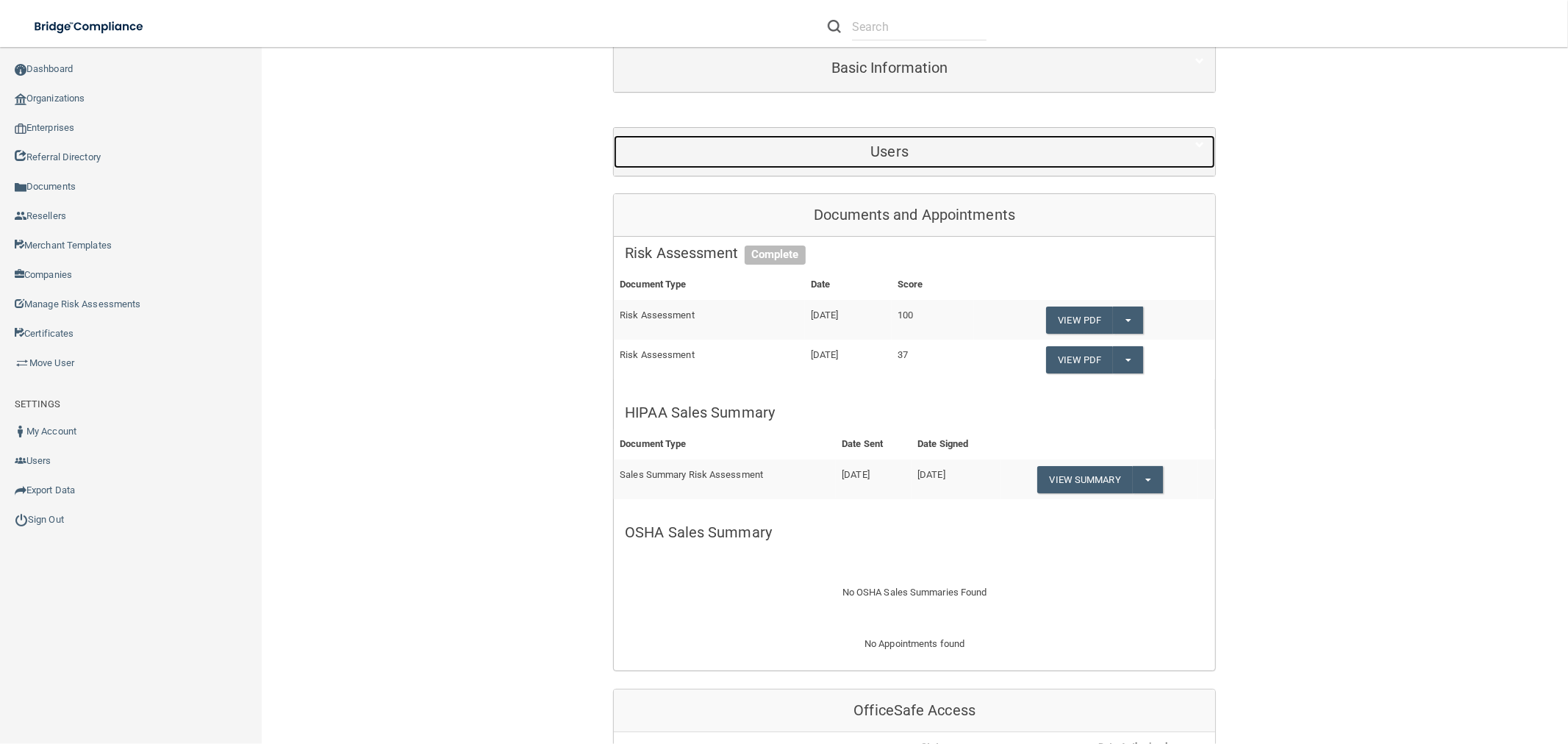
click at [895, 150] on h5 "Users" at bounding box center [889, 151] width 529 height 16
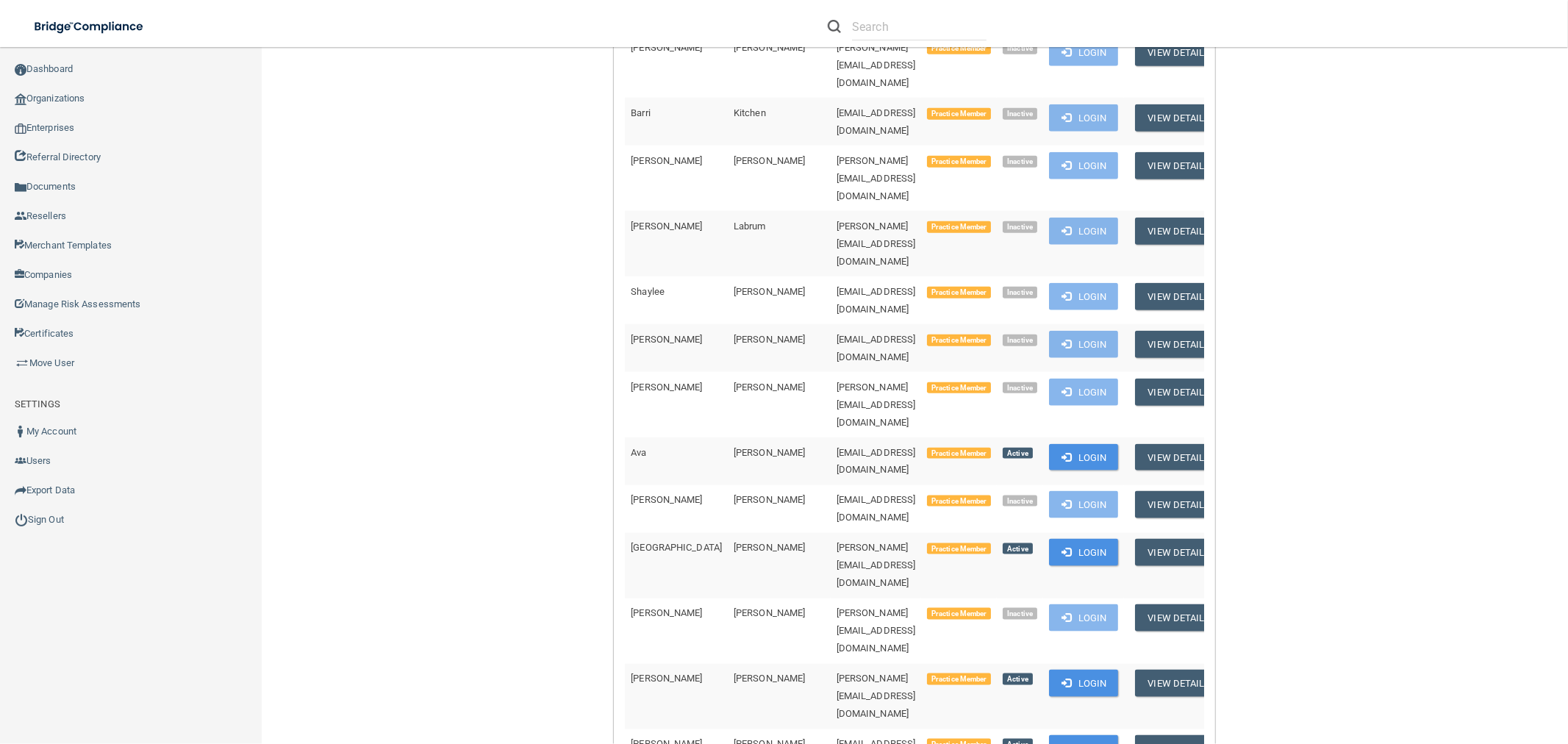
scroll to position [1633, 0]
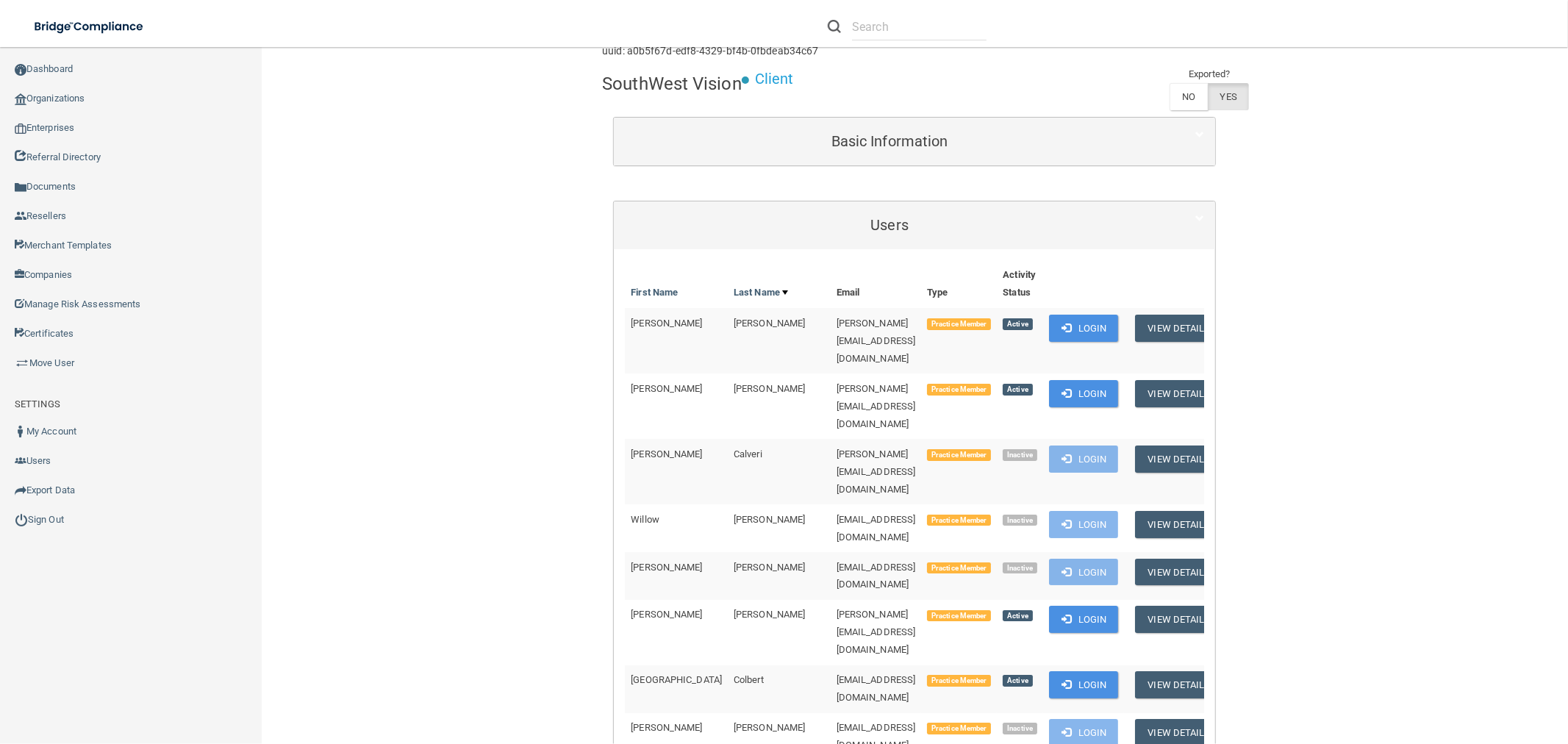
scroll to position [0, 0]
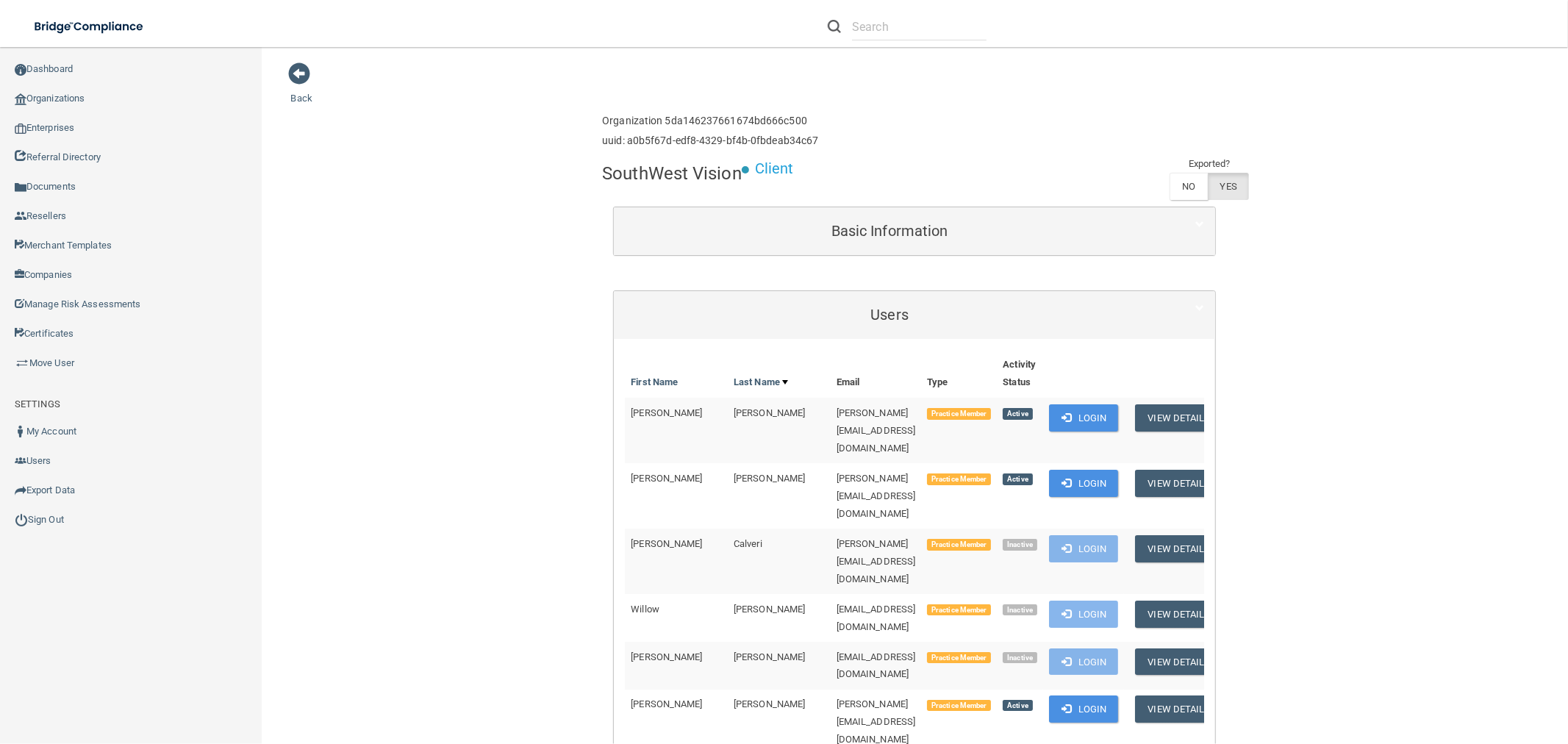
click at [678, 178] on h4 "SouthWest Vision" at bounding box center [672, 174] width 140 height 19
click at [744, 217] on div "Basic Information" at bounding box center [914, 231] width 602 height 48
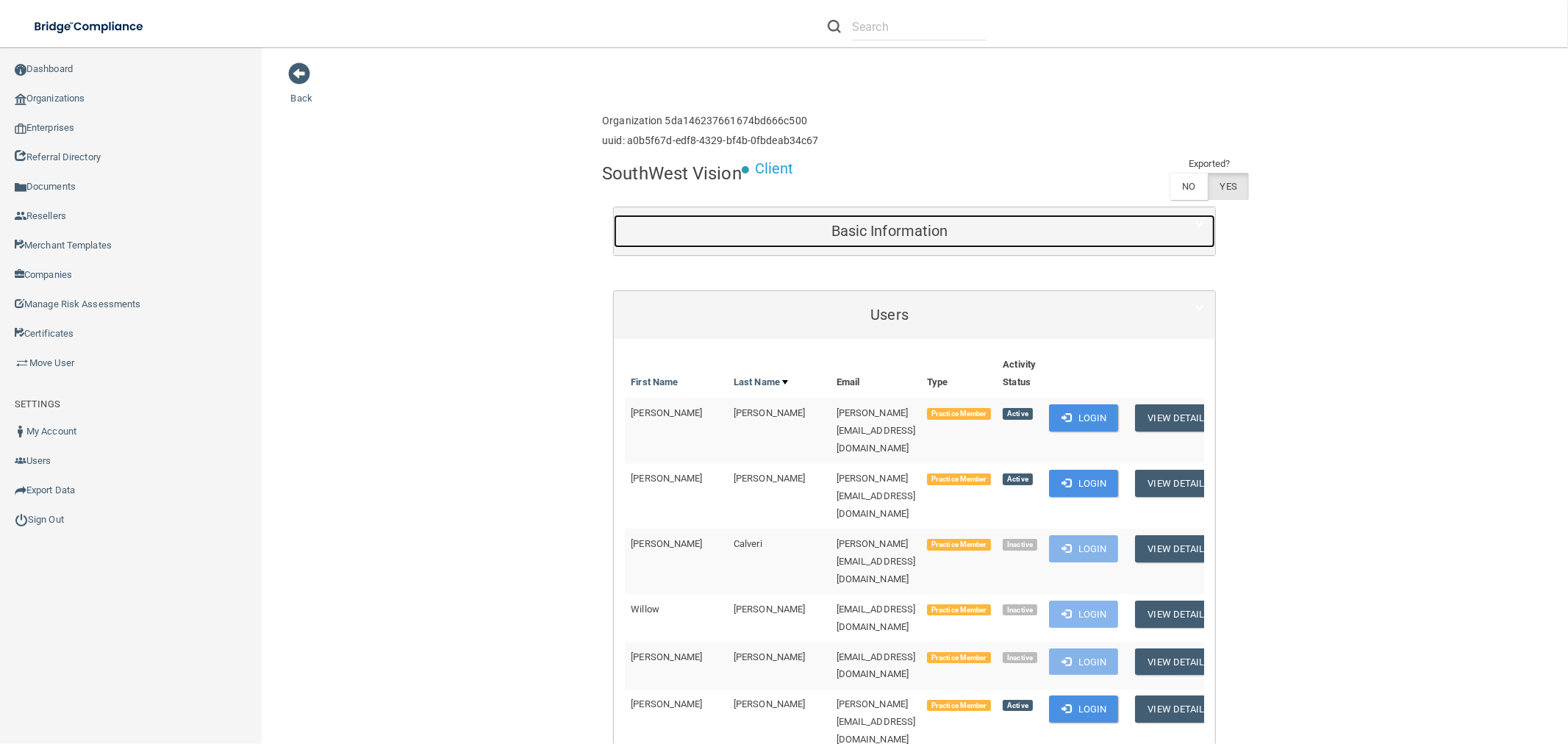
click at [838, 237] on h5 "Basic Information" at bounding box center [889, 231] width 529 height 16
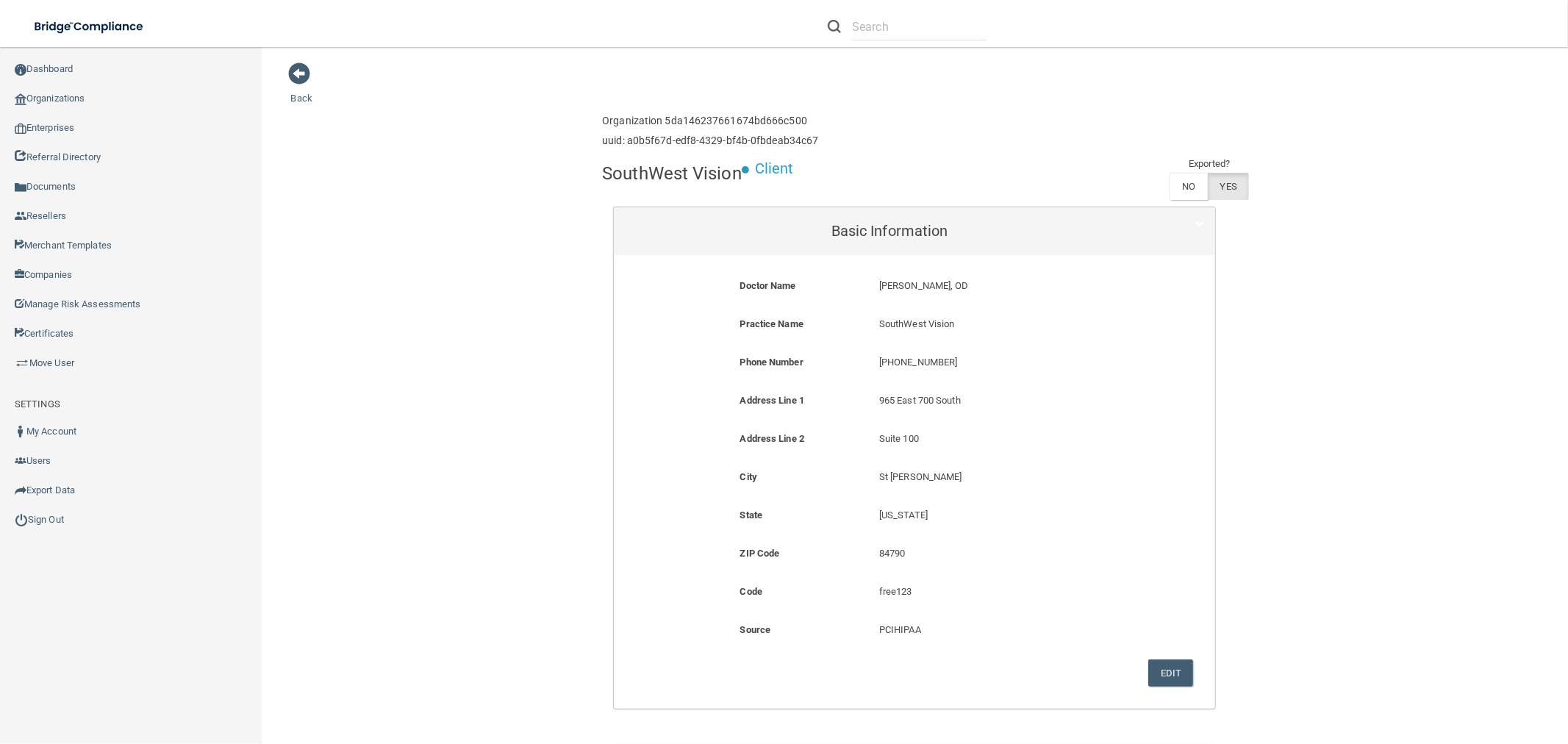
click at [908, 324] on p "SouthWest Vision" at bounding box center [1008, 324] width 257 height 18
copy form "SouthWest Vision"
click at [915, 357] on p "(435) 673-5577" at bounding box center [1008, 363] width 257 height 18
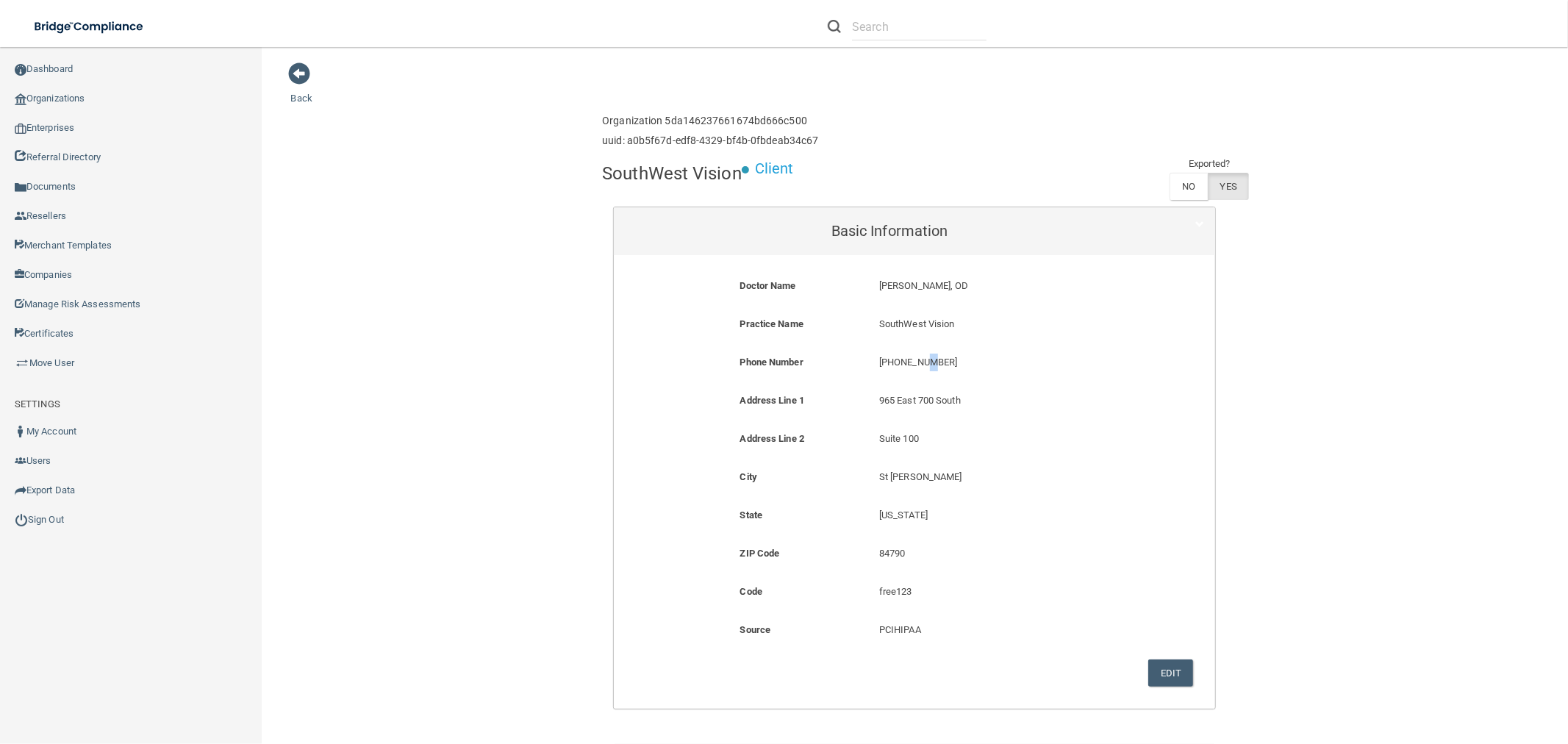
click at [915, 357] on p "(435) 673-5577" at bounding box center [1008, 363] width 257 height 18
copy form "(435) 673-5577"
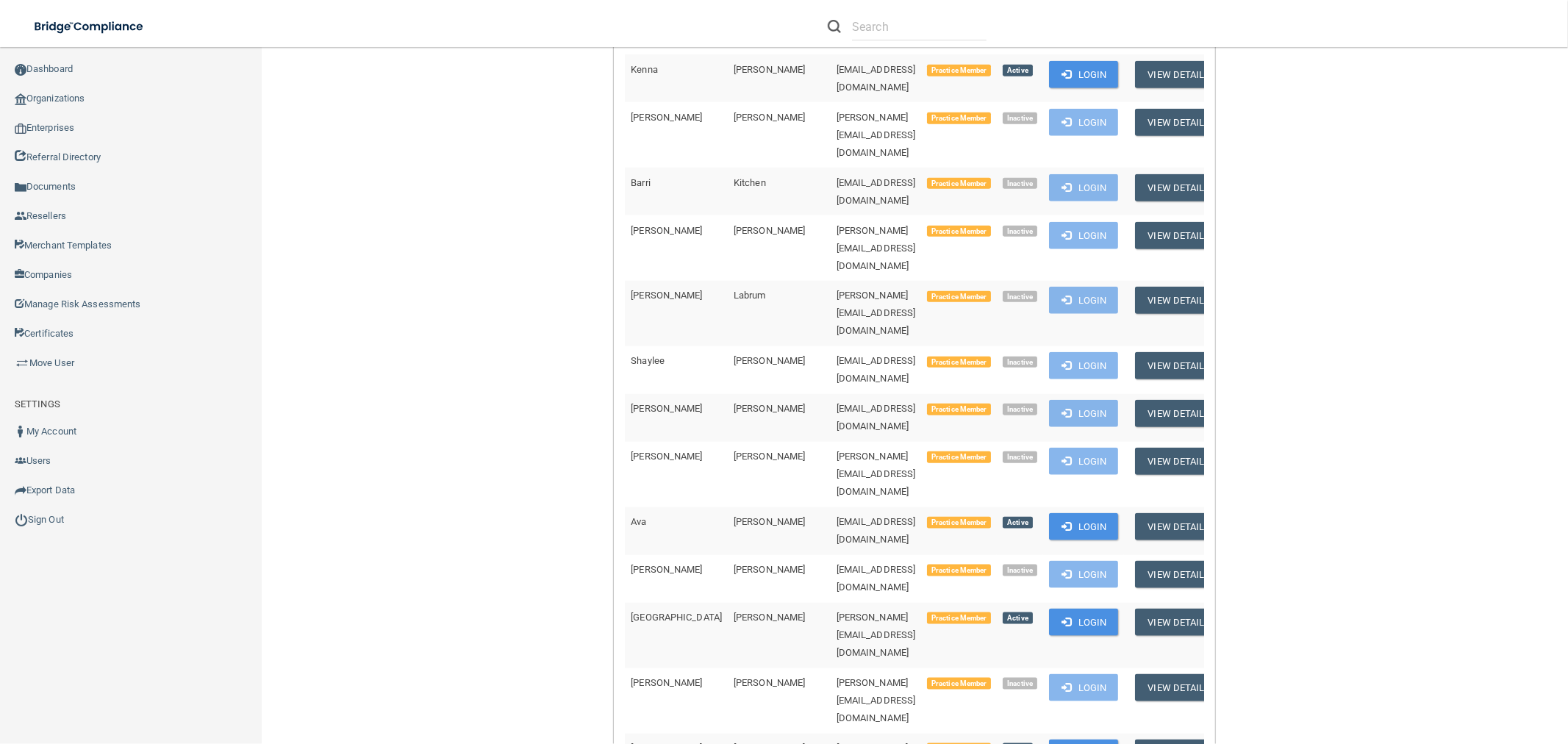
scroll to position [2449, 0]
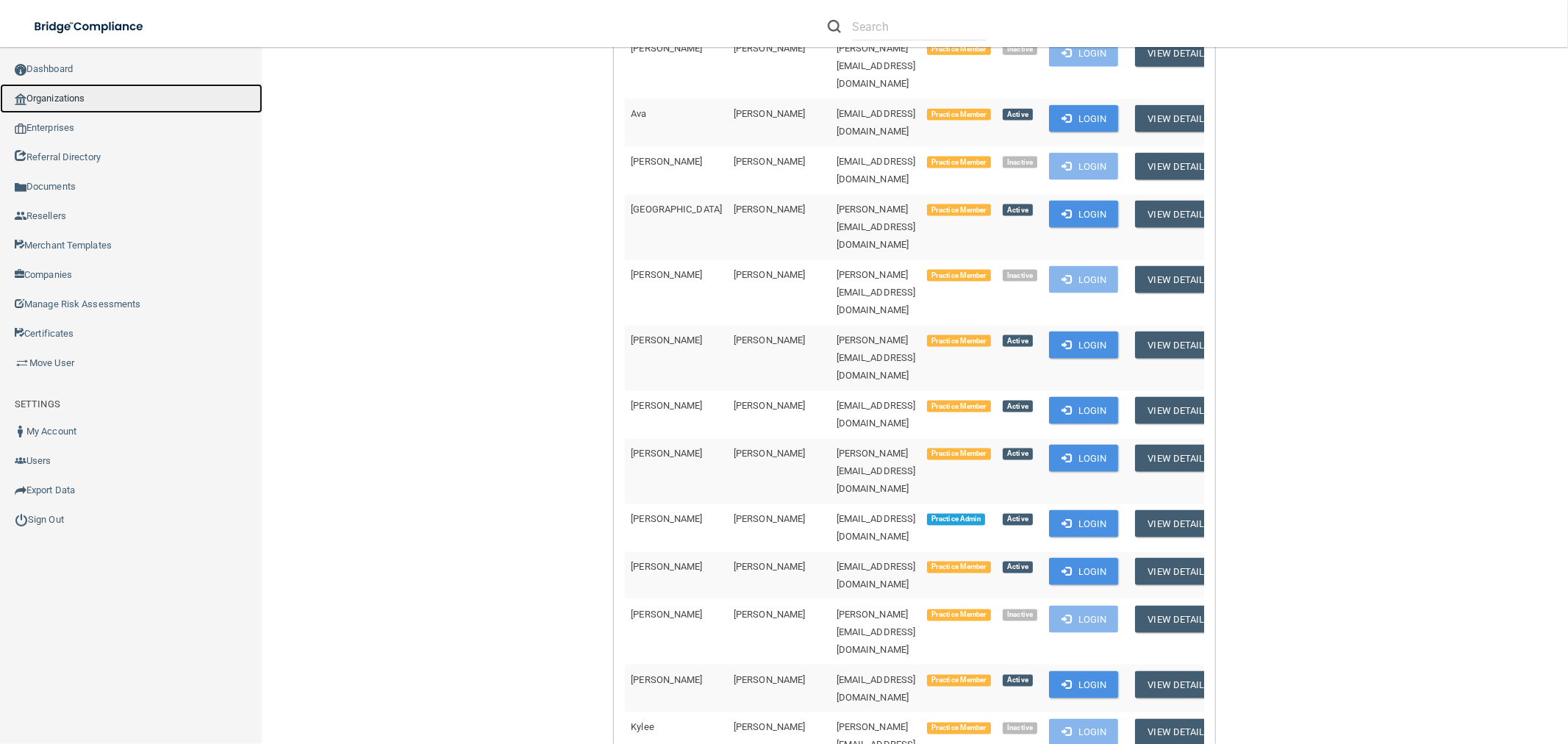
click at [88, 104] on link "Organizations" at bounding box center [131, 98] width 263 height 29
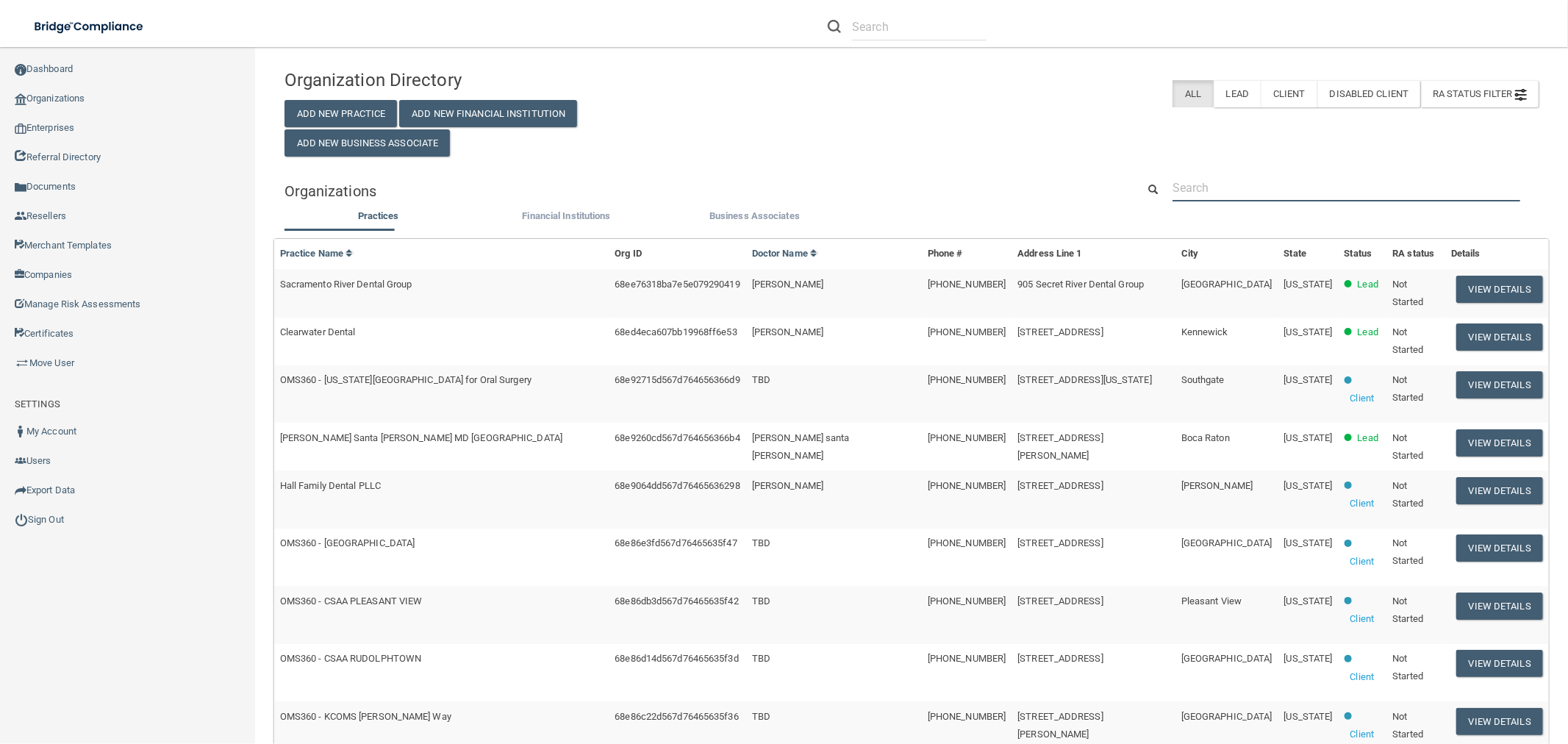
click at [1325, 190] on input "text" at bounding box center [1346, 187] width 348 height 27
paste input "Aesthetics International"
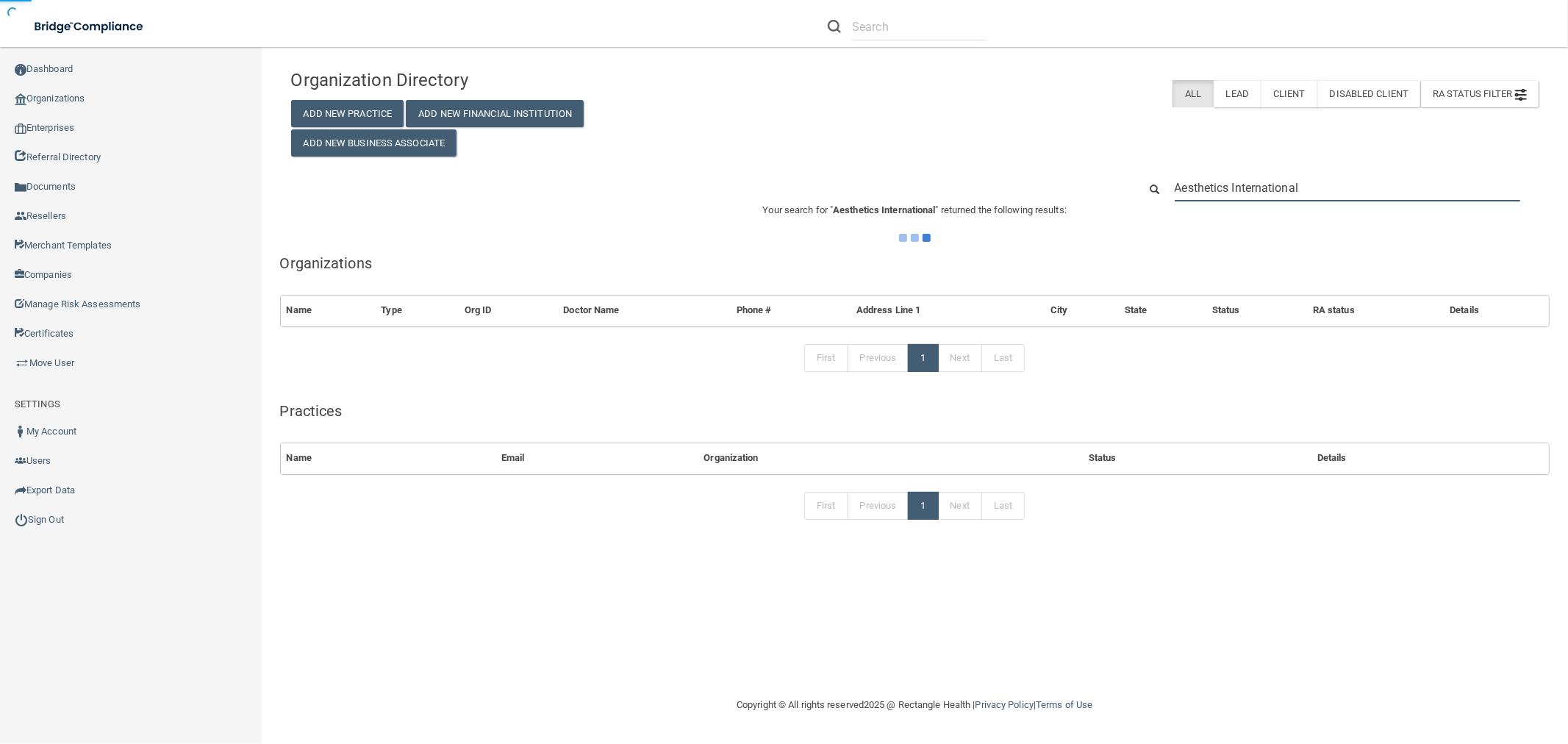
type input "Aesthetics International"
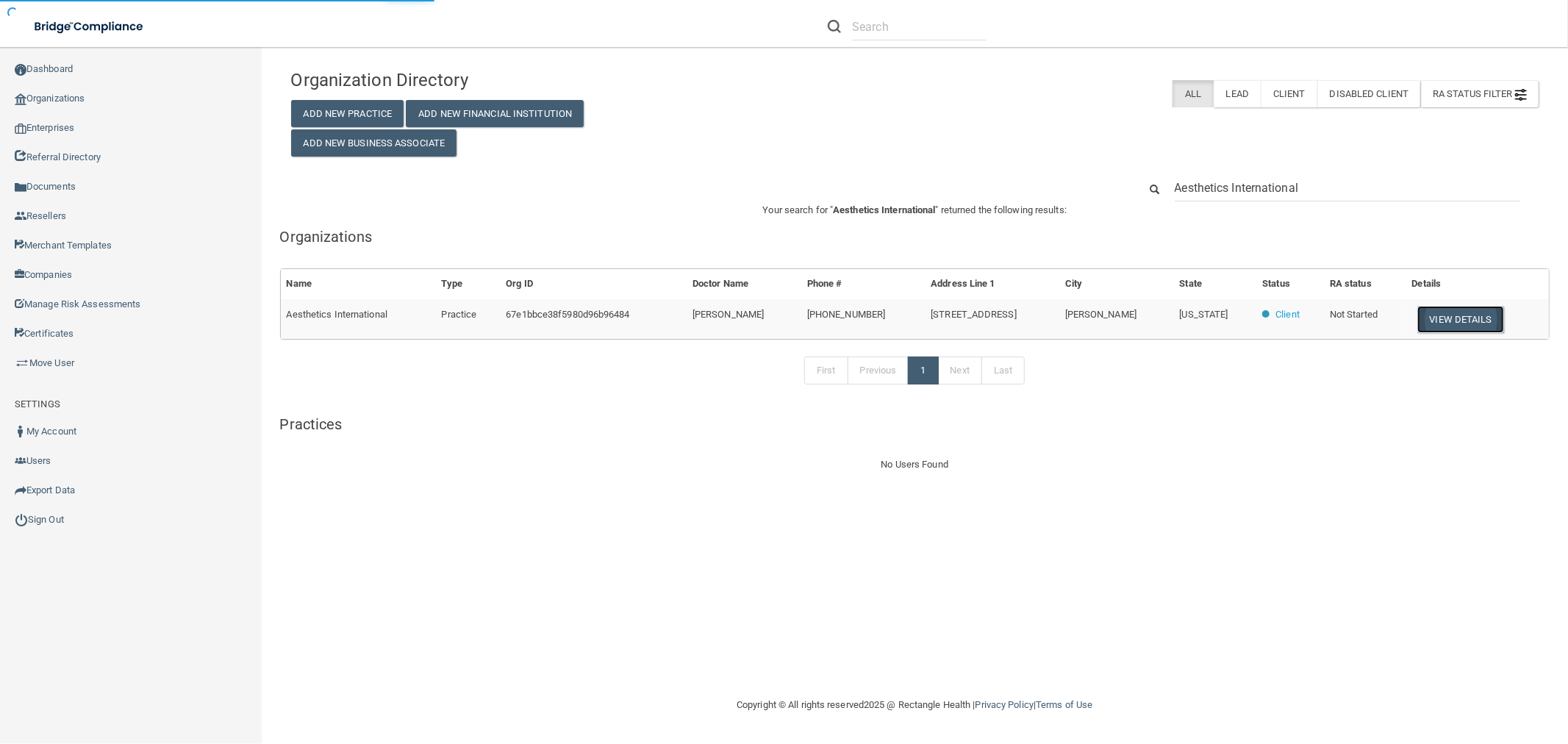
click at [1438, 316] on button "View Details" at bounding box center [1461, 319] width 87 height 27
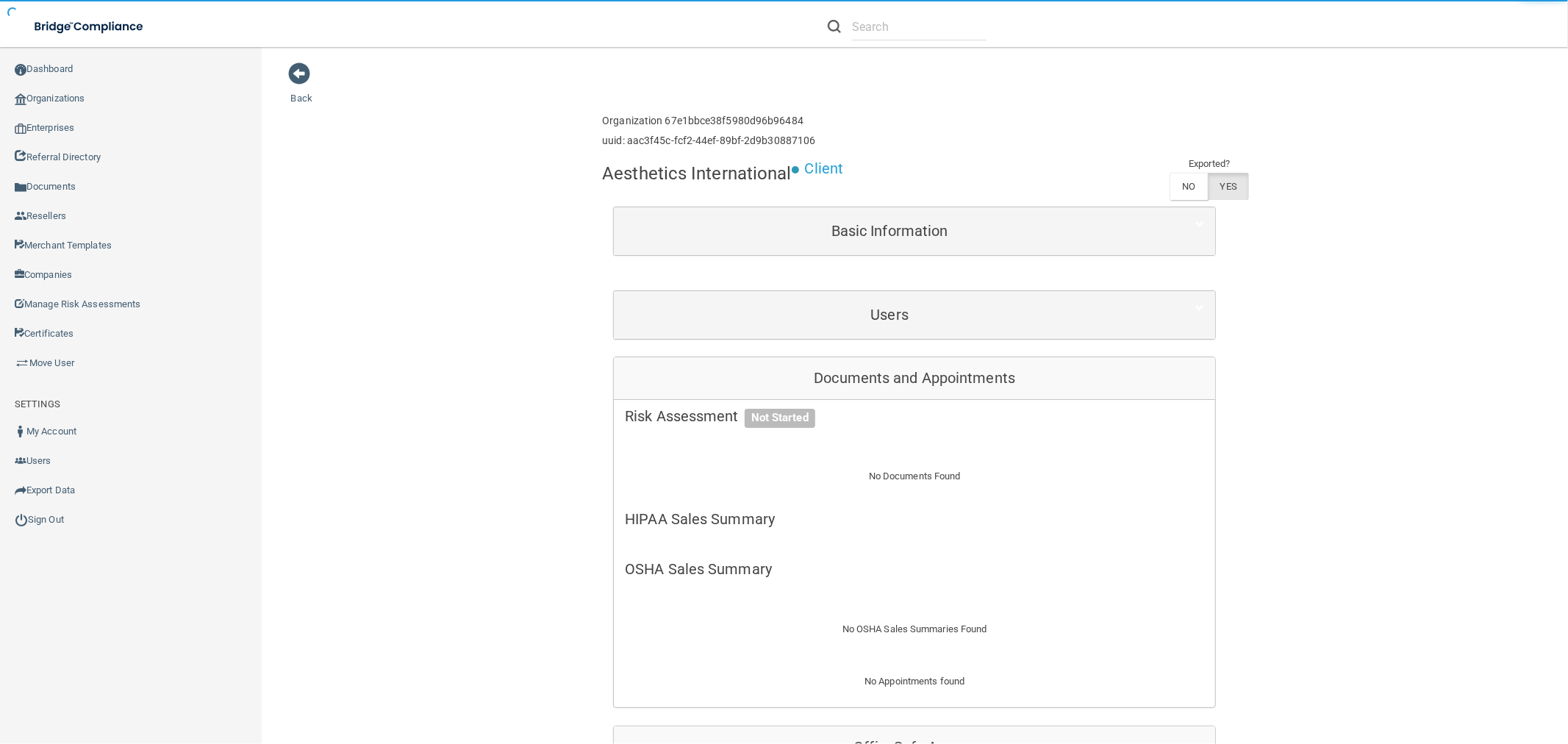
scroll to position [326, 0]
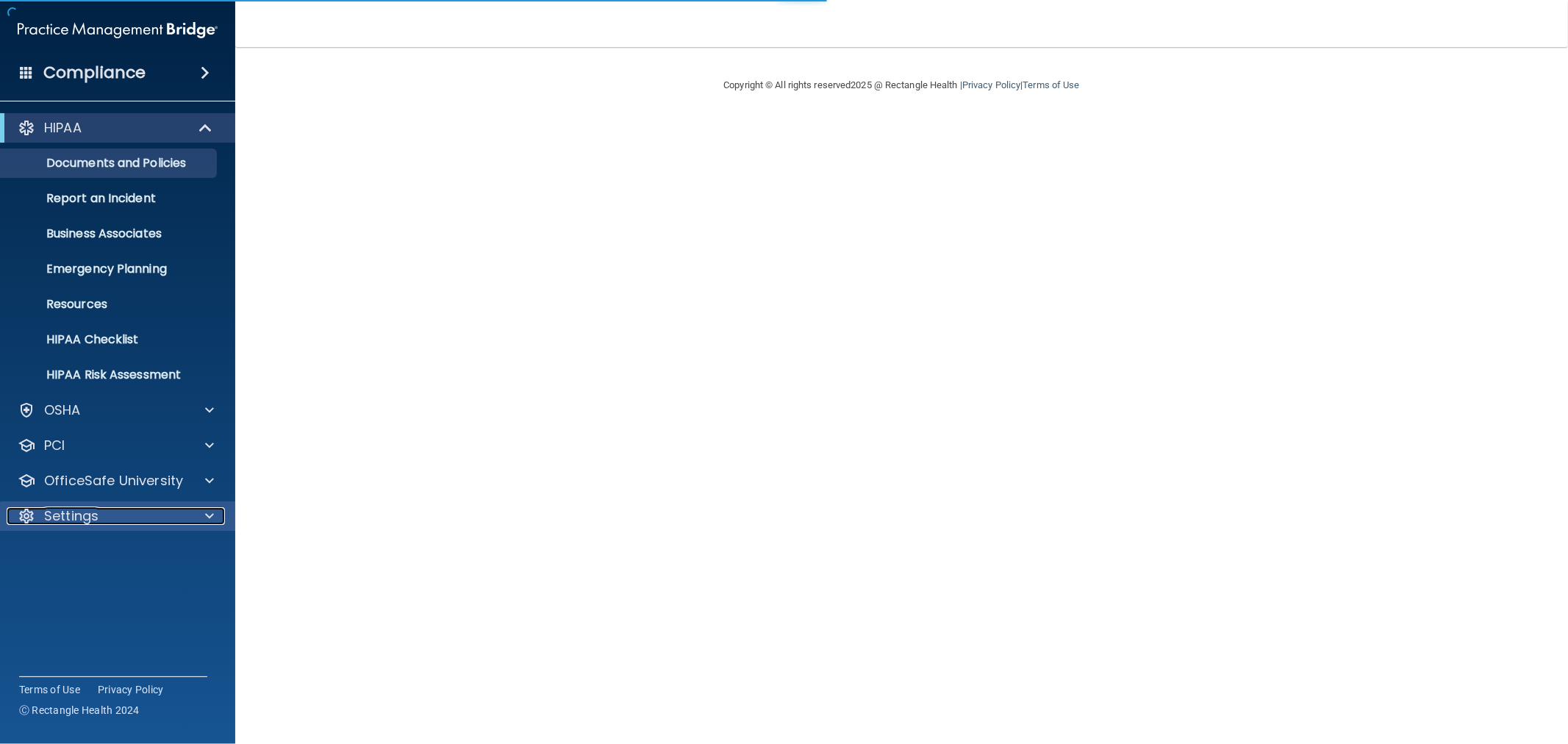
click at [77, 516] on p "Settings" at bounding box center [71, 516] width 54 height 18
click at [69, 587] on p "My Users" at bounding box center [110, 587] width 201 height 15
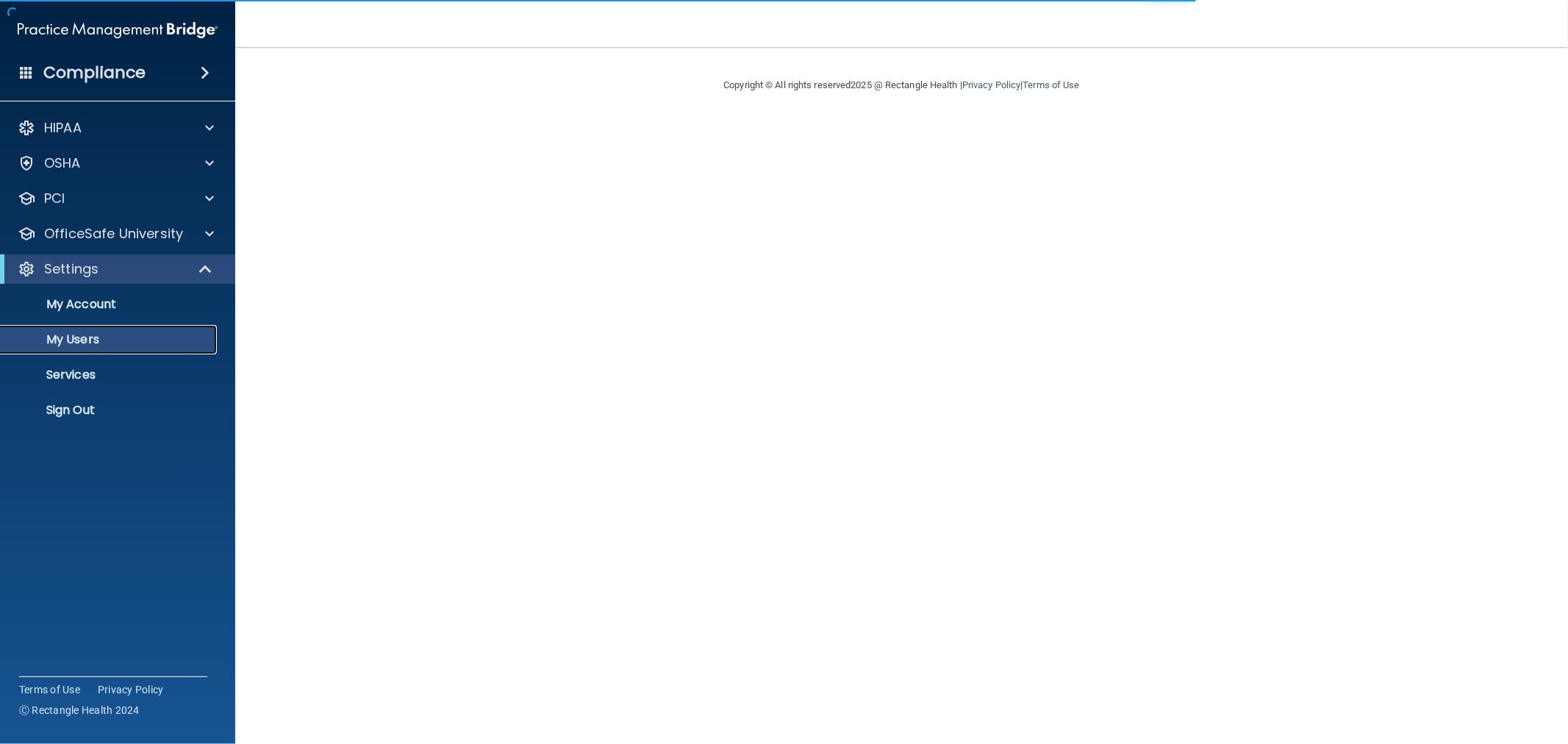
select select "20"
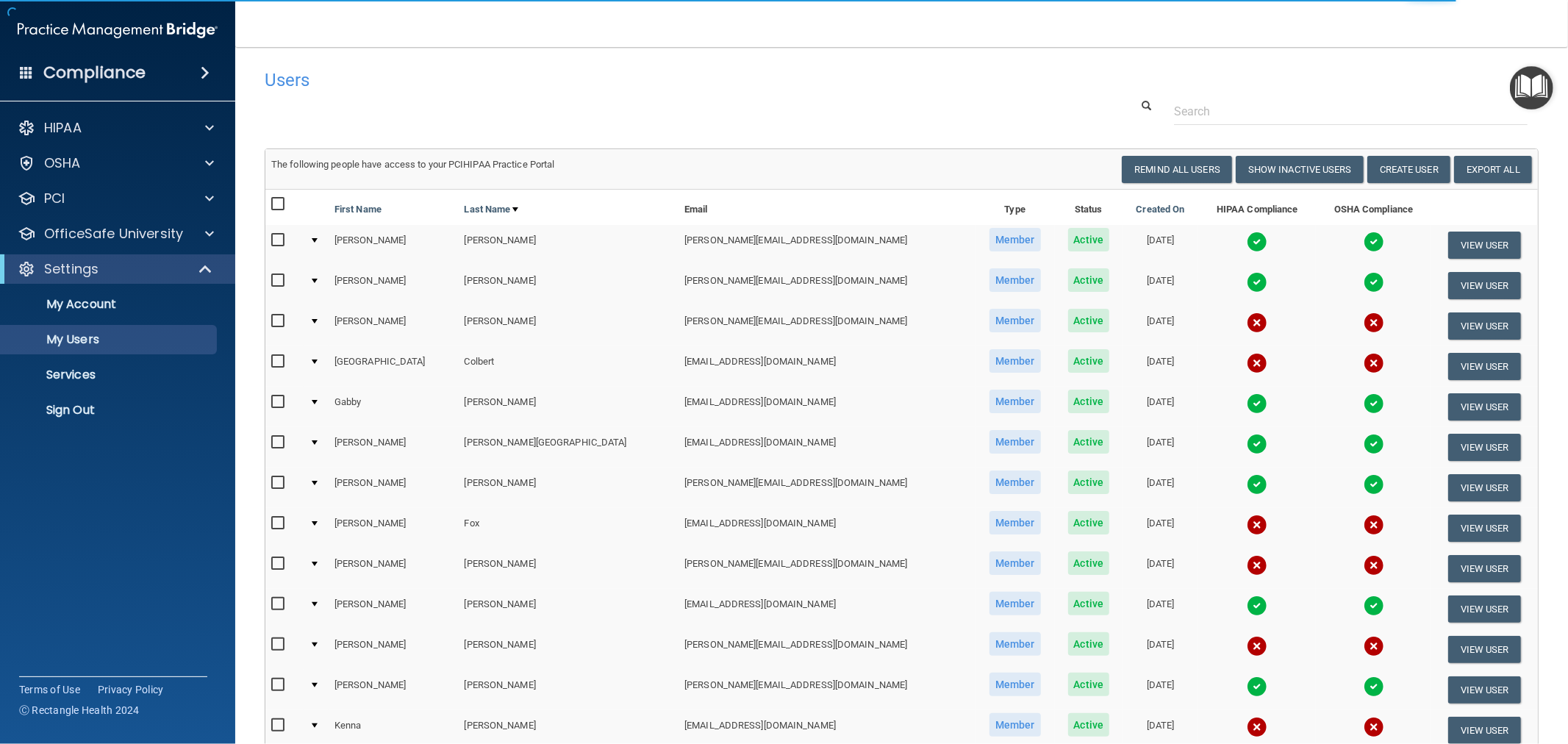
click at [1246, 484] on img at bounding box center [1257, 484] width 21 height 21
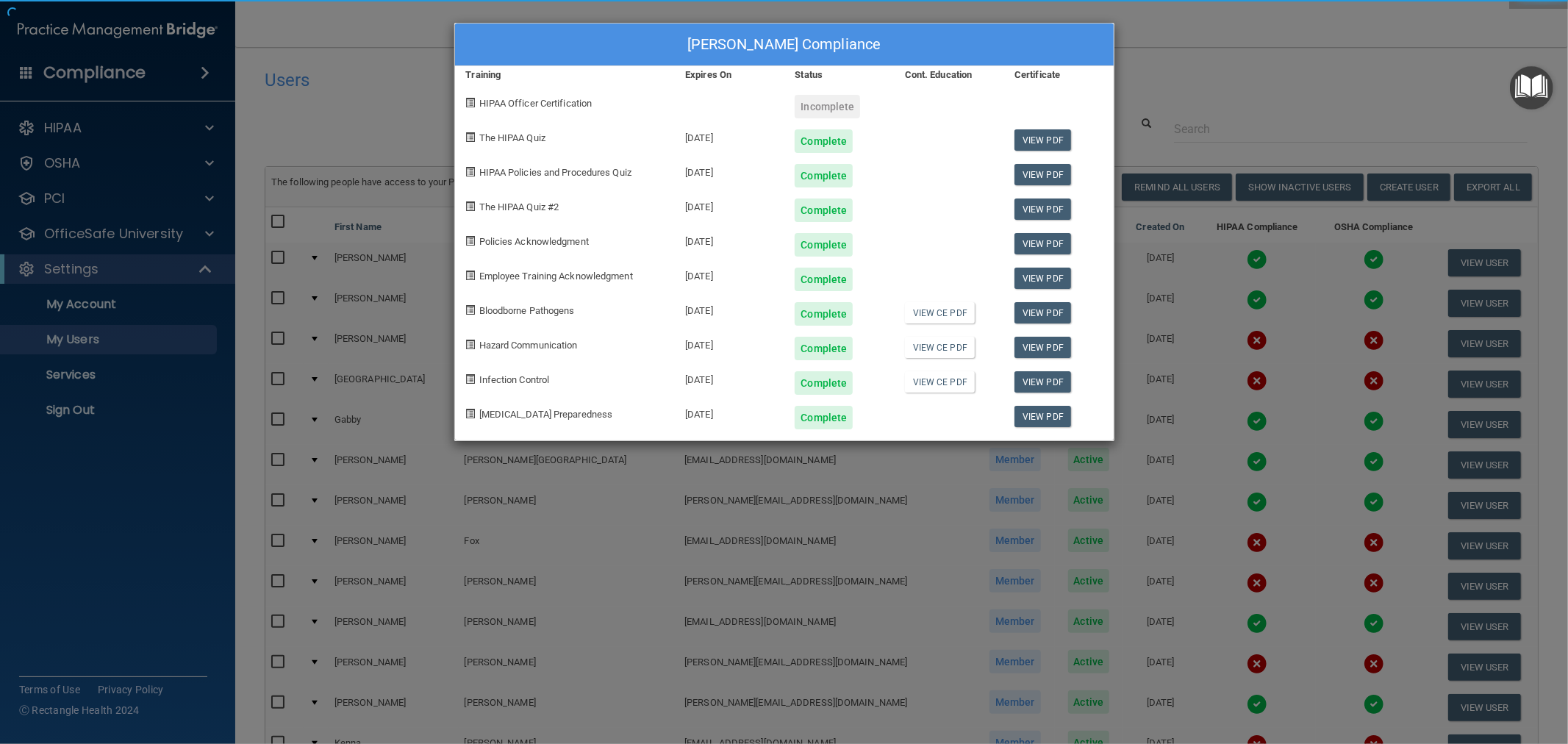
click at [1264, 496] on div "[PERSON_NAME] Compliance Training Expires On Status Cont. Education Certificate…" at bounding box center [784, 372] width 1568 height 744
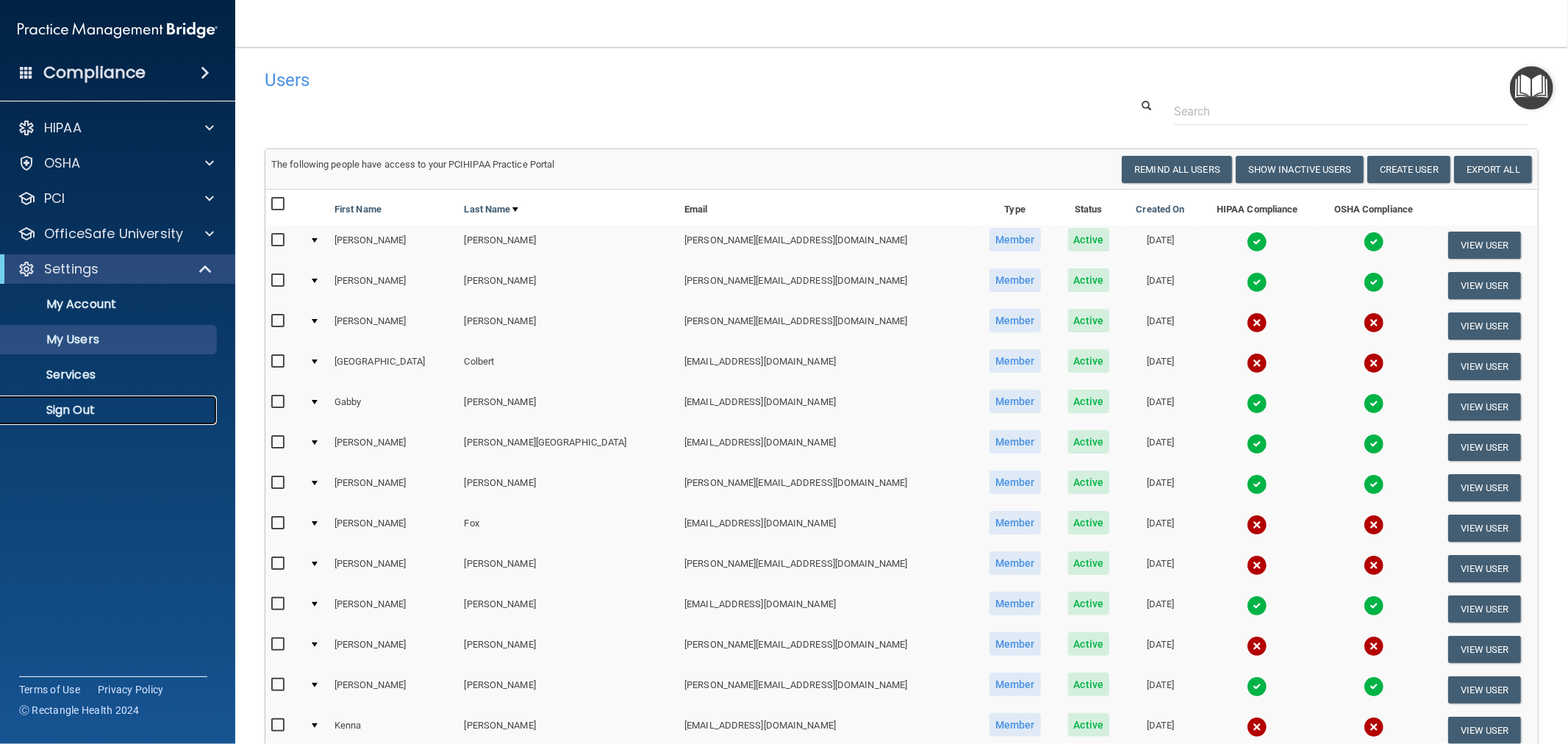
click at [55, 416] on p "Sign Out" at bounding box center [110, 410] width 201 height 15
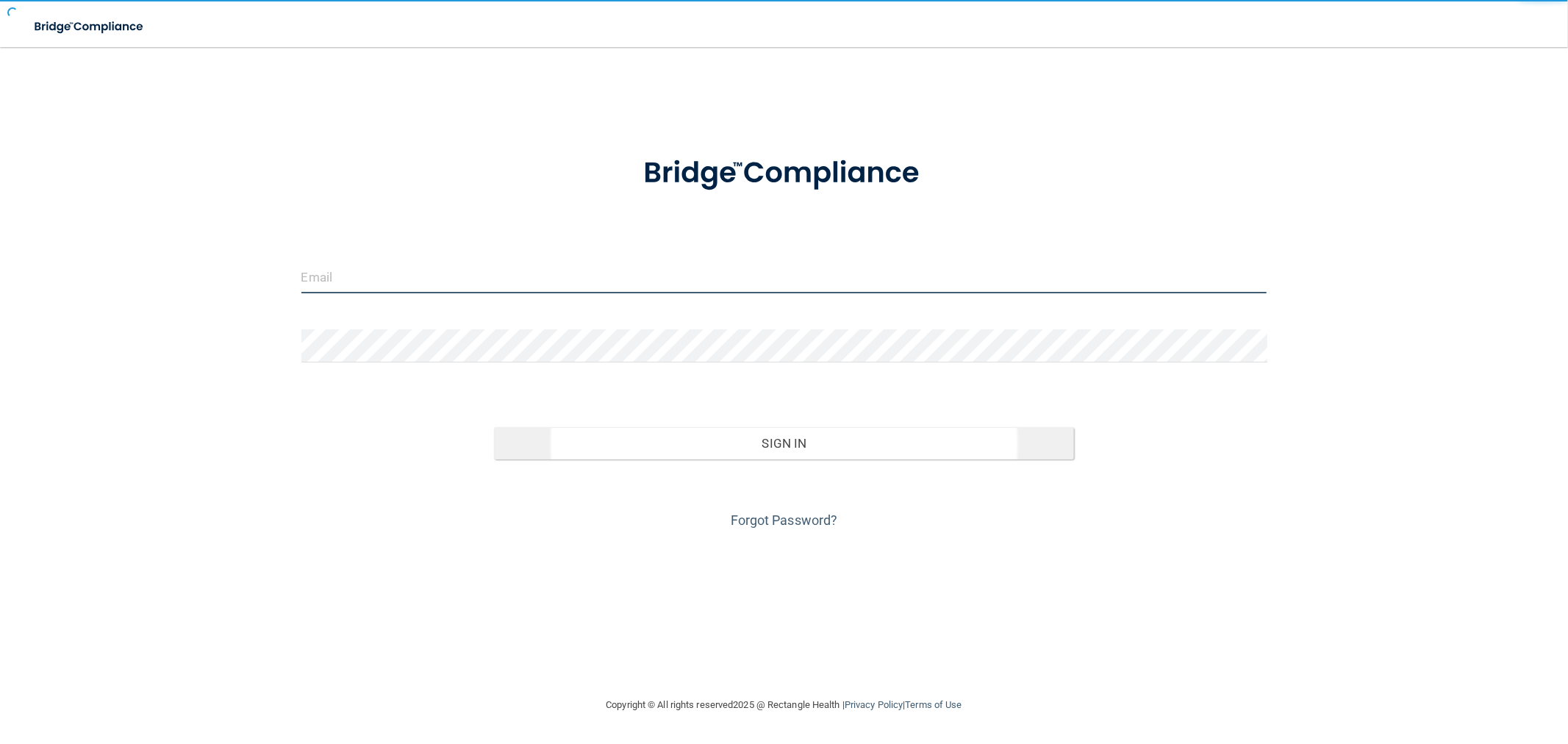
type input "[EMAIL_ADDRESS][DOMAIN_NAME]"
